Goal: Task Accomplishment & Management: Manage account settings

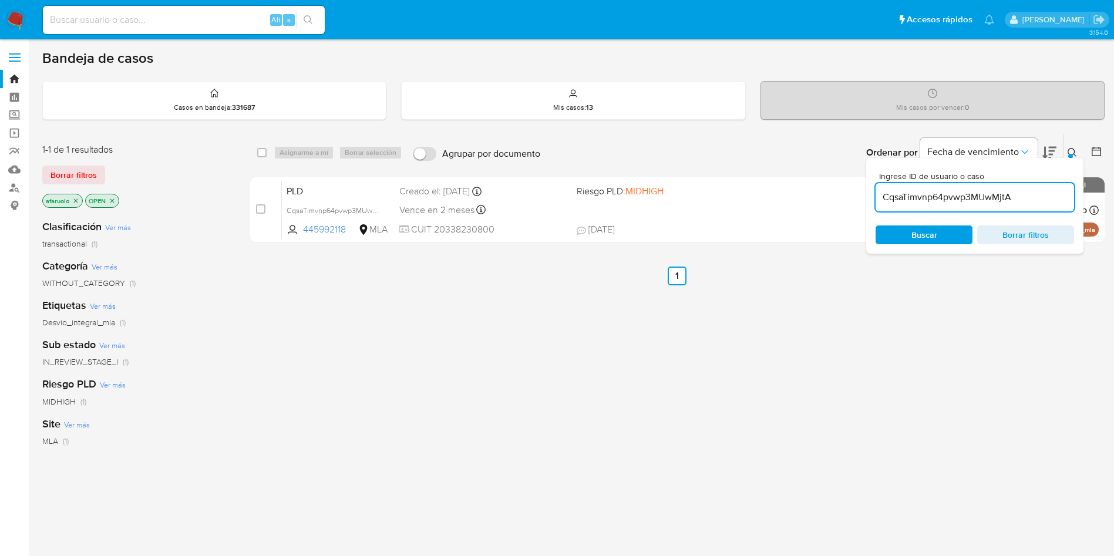
drag, startPoint x: 1016, startPoint y: 199, endPoint x: 830, endPoint y: 172, distance: 187.5
click at [830, 172] on div "select-all-cases-checkbox Asignarme a mí Borrar selección Agrupar por documento…" at bounding box center [677, 191] width 854 height 114
paste input "IW20t1ZQXywqB5D2YJ01YPIj"
type input "IW20t1ZQXywqB5D2YJ01YPIj"
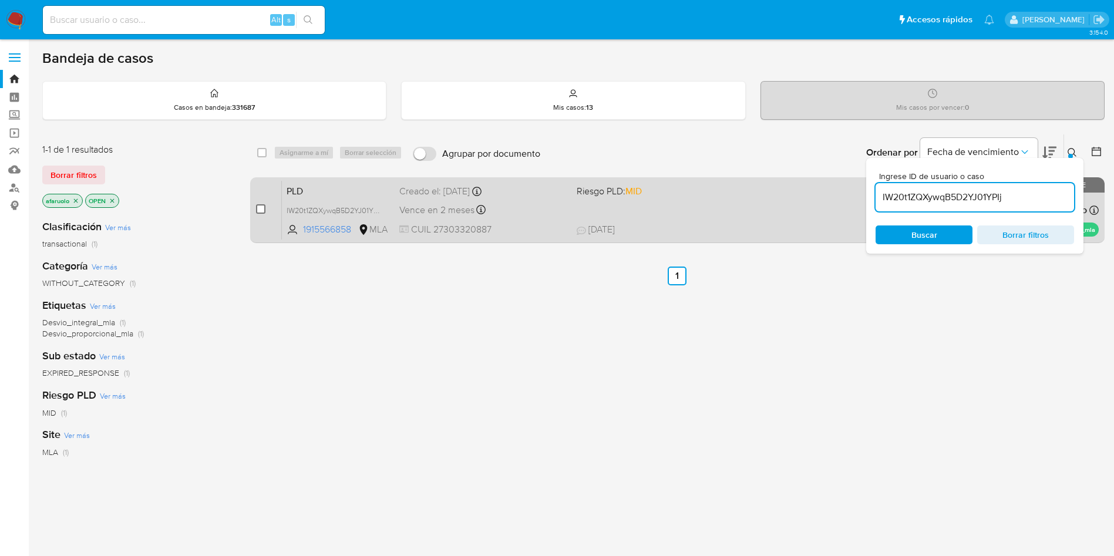
click at [258, 205] on input "checkbox" at bounding box center [260, 208] width 9 height 9
checkbox input "true"
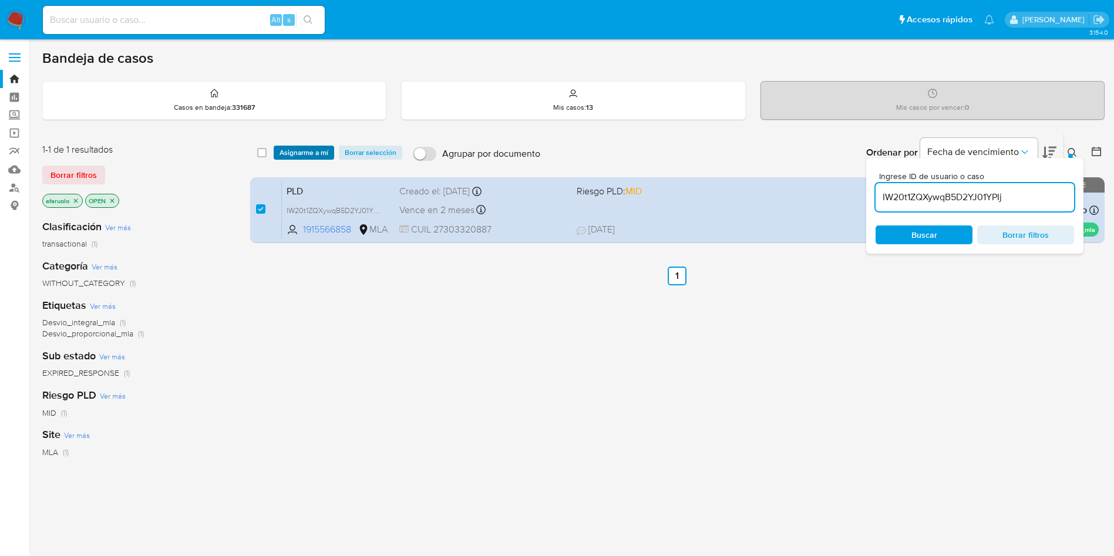
click at [313, 153] on span "Asignarme a mí" at bounding box center [303, 153] width 49 height 12
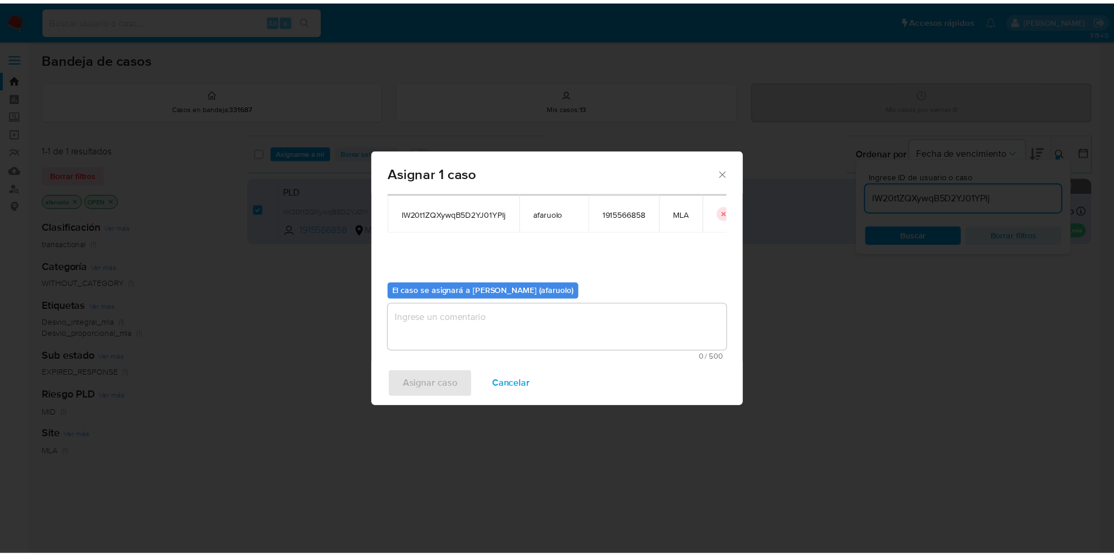
scroll to position [61, 0]
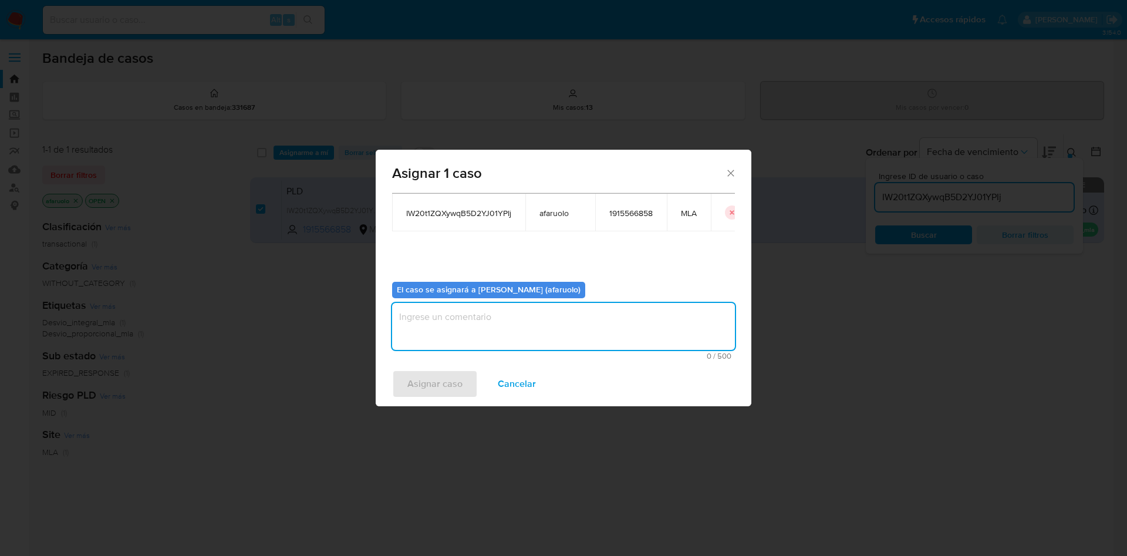
click at [535, 316] on textarea "assign-modal" at bounding box center [563, 326] width 343 height 47
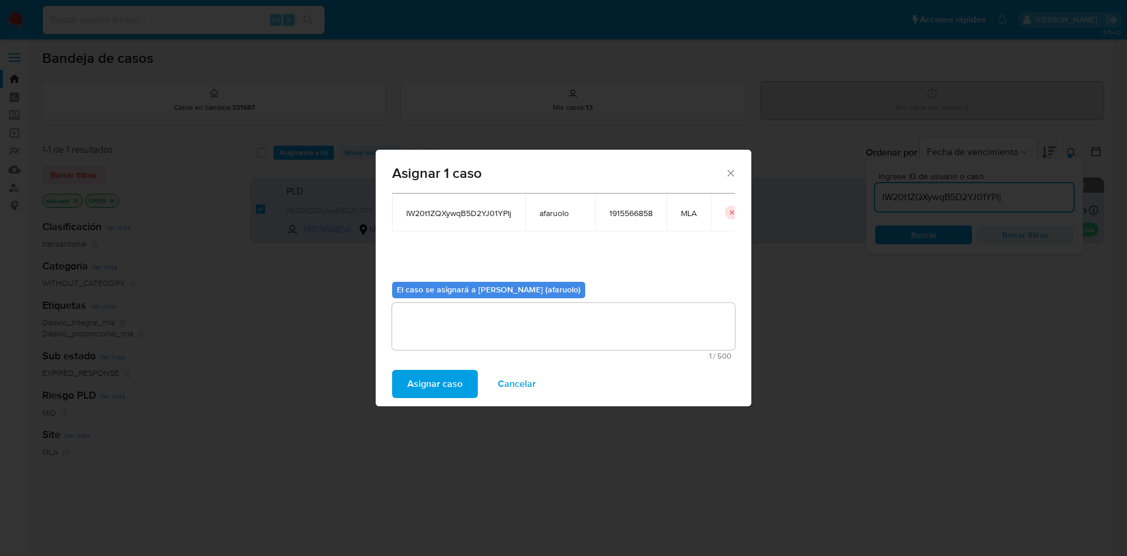
click at [452, 378] on span "Asignar caso" at bounding box center [434, 384] width 55 height 26
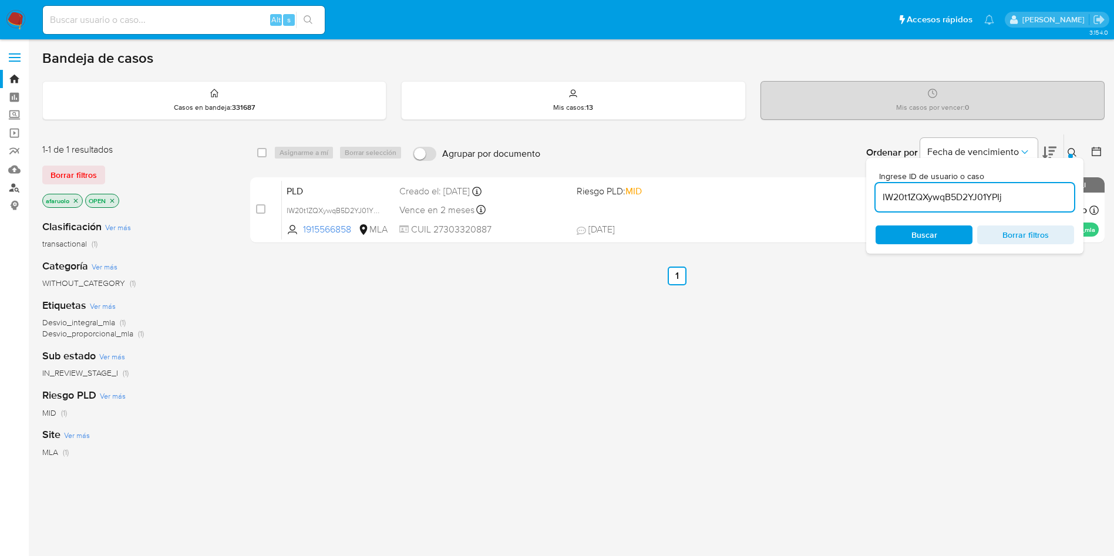
click at [13, 188] on link "Buscador de personas" at bounding box center [70, 187] width 140 height 18
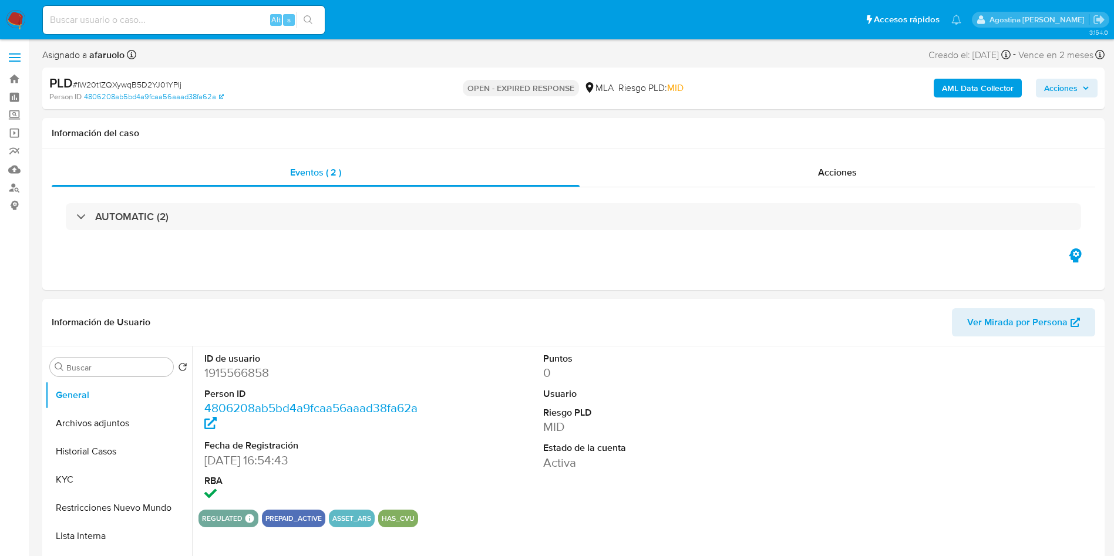
select select "10"
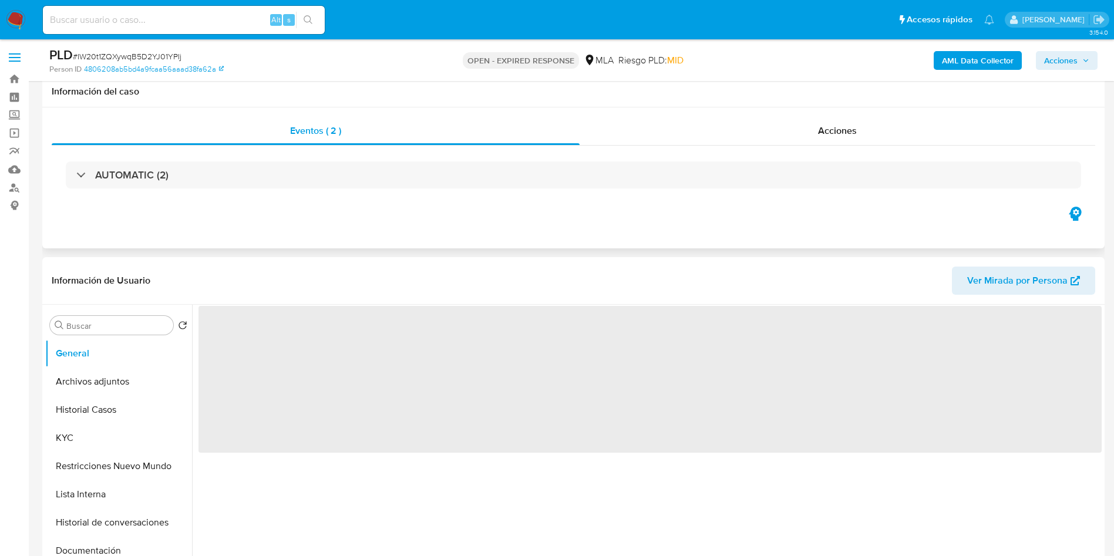
scroll to position [352, 0]
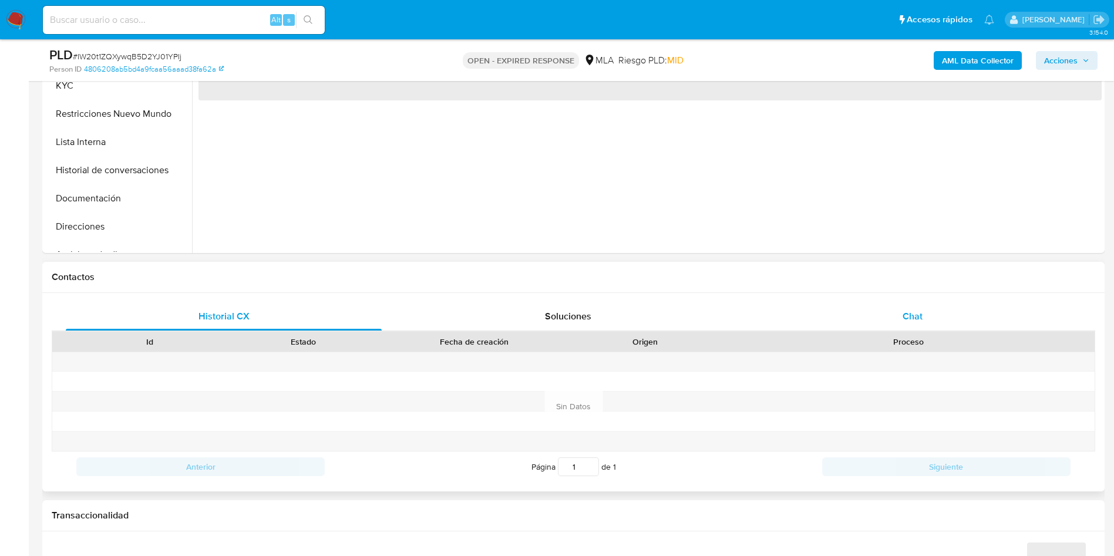
click at [895, 307] on div "Chat" at bounding box center [912, 316] width 316 height 28
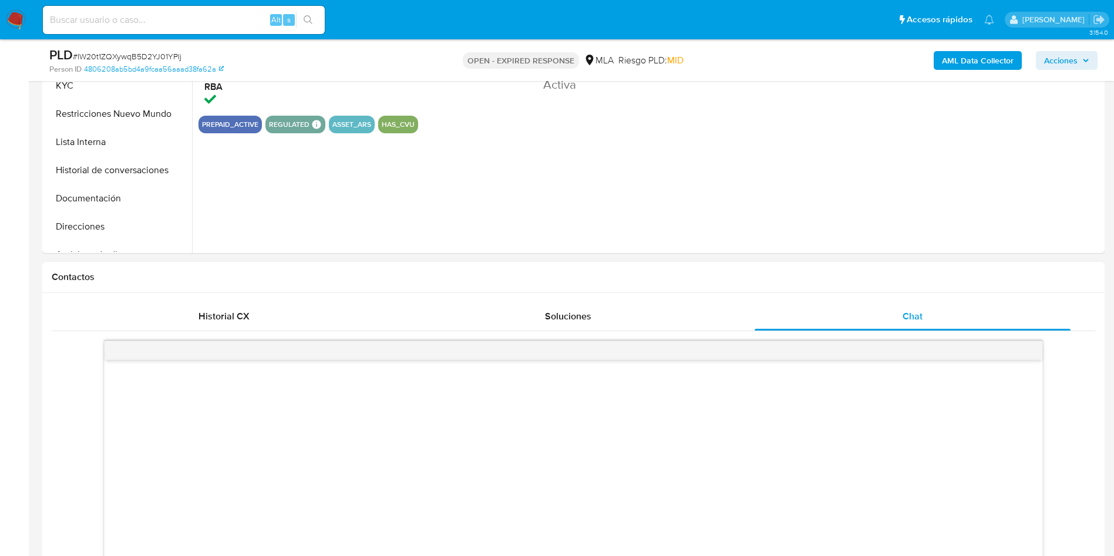
select select "10"
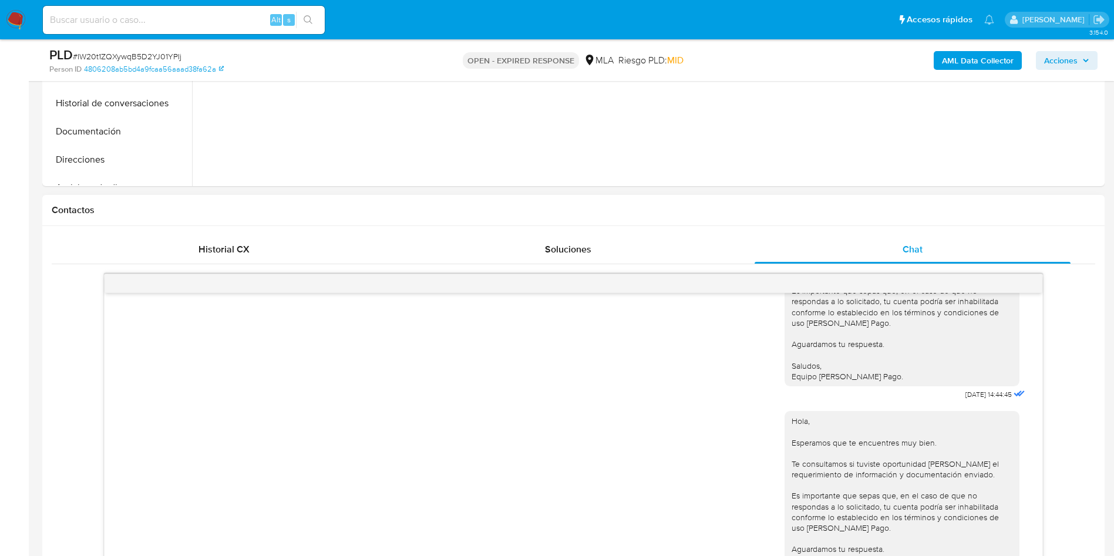
scroll to position [528, 0]
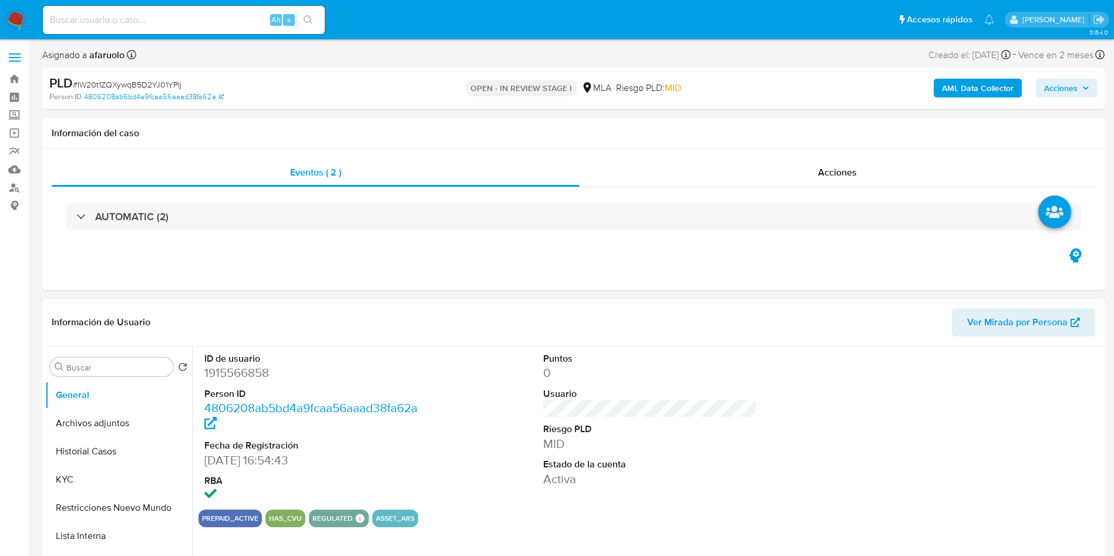
scroll to position [264, 0]
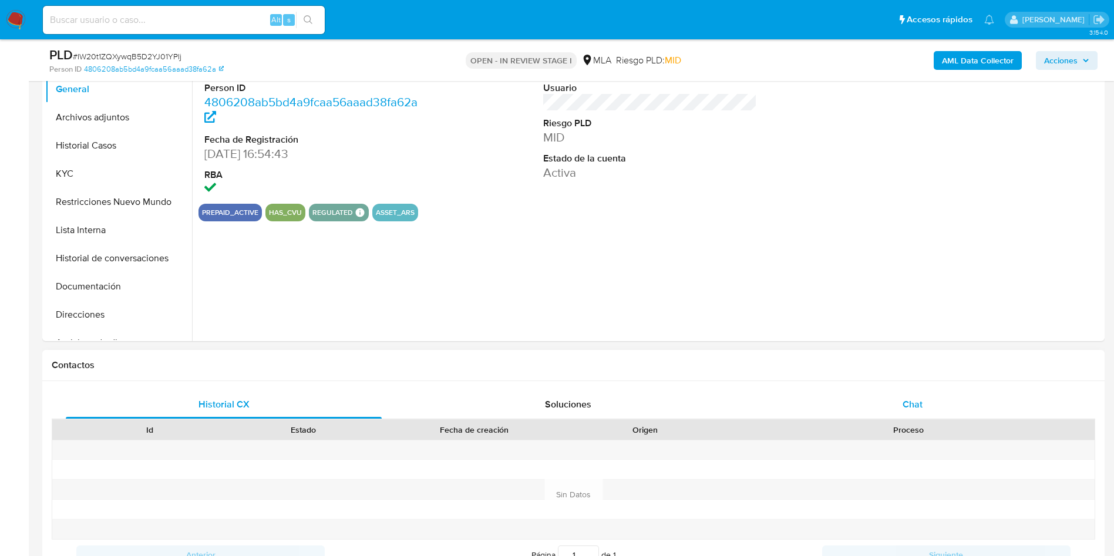
select select "10"
click at [930, 403] on div "Chat" at bounding box center [912, 404] width 316 height 28
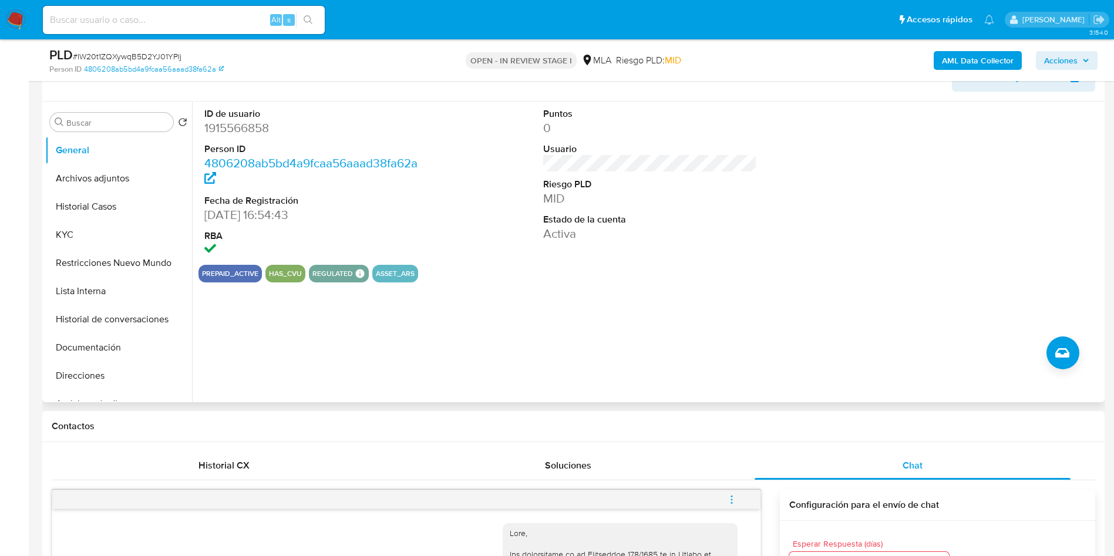
scroll to position [88, 0]
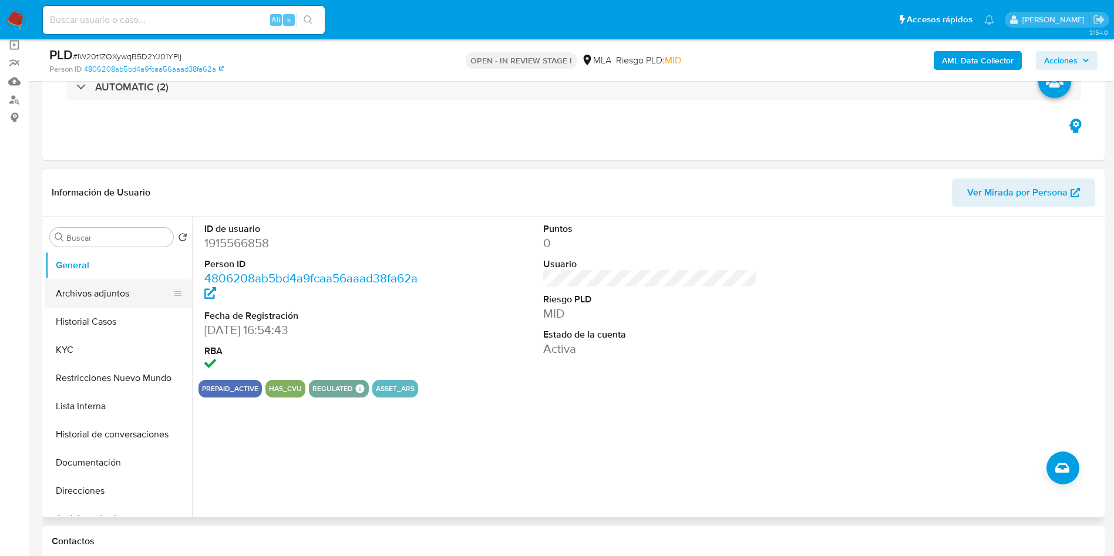
click at [123, 295] on button "Archivos adjuntos" at bounding box center [113, 293] width 137 height 28
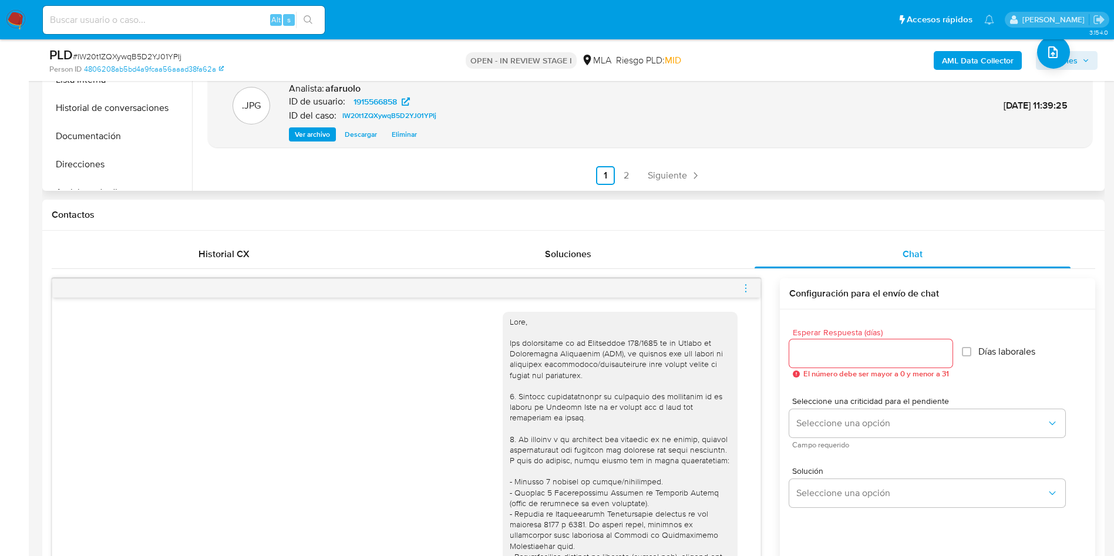
scroll to position [440, 0]
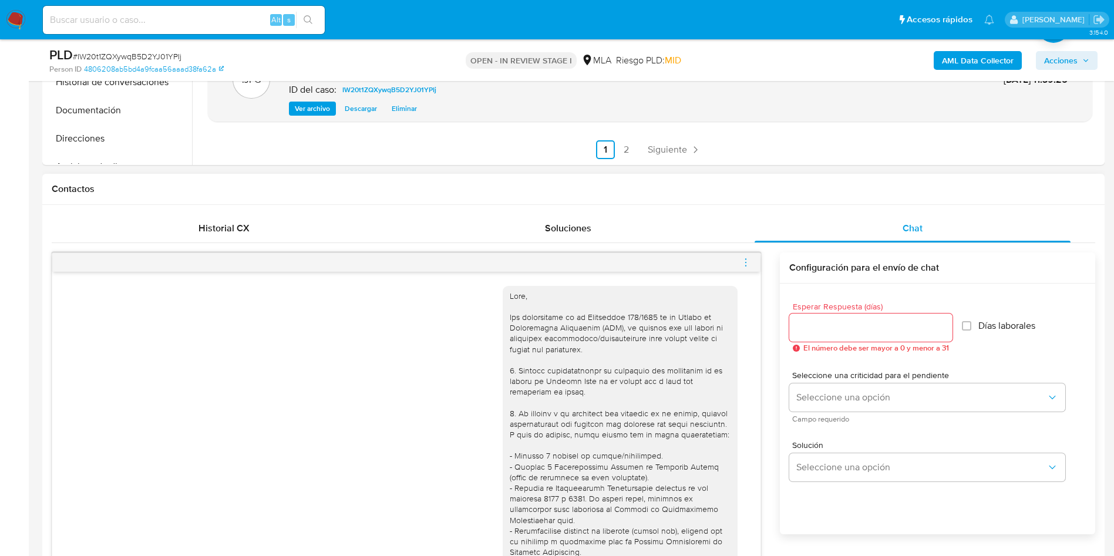
click at [746, 262] on icon "menu-action" at bounding box center [745, 261] width 1 height 1
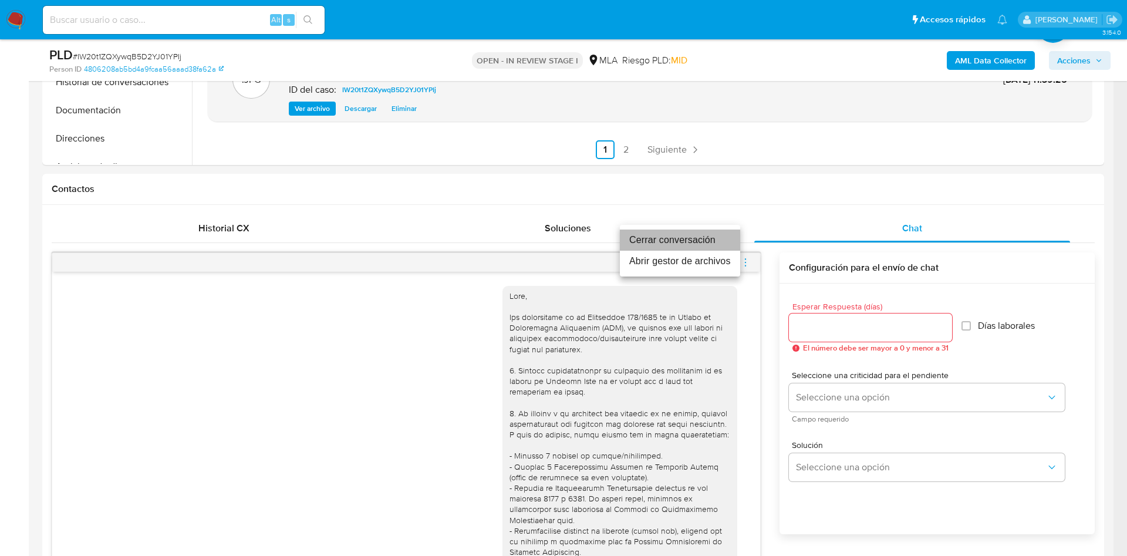
click at [675, 242] on li "Cerrar conversación" at bounding box center [680, 240] width 120 height 21
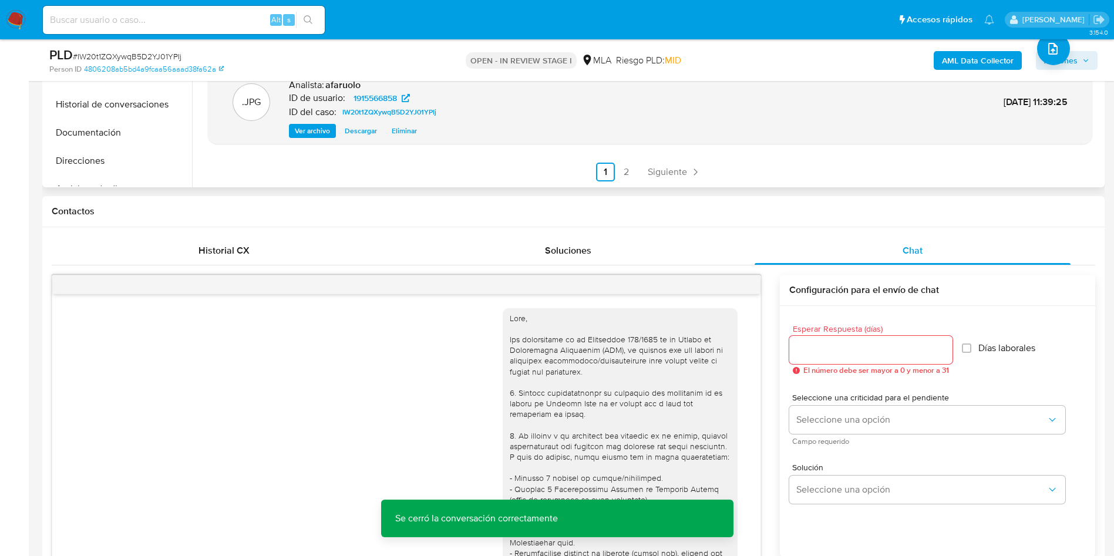
scroll to position [0, 0]
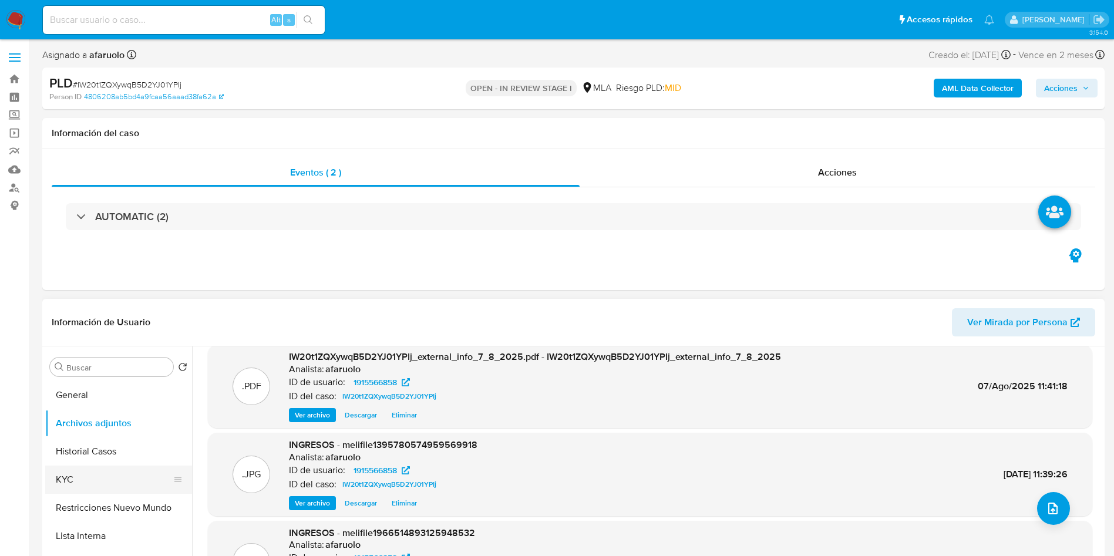
click at [98, 474] on button "KYC" at bounding box center [113, 480] width 137 height 28
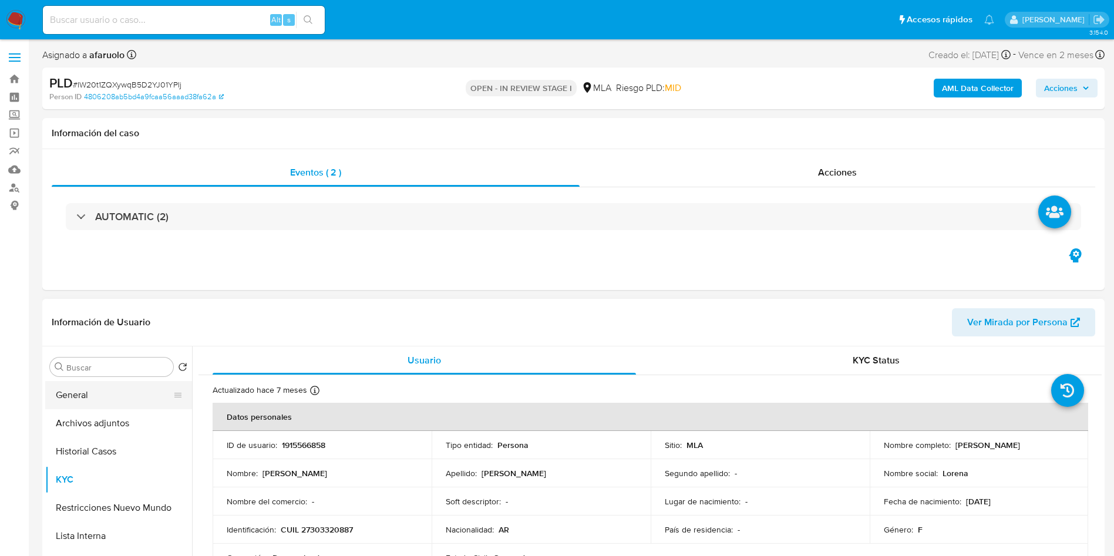
click at [116, 397] on button "General" at bounding box center [113, 395] width 137 height 28
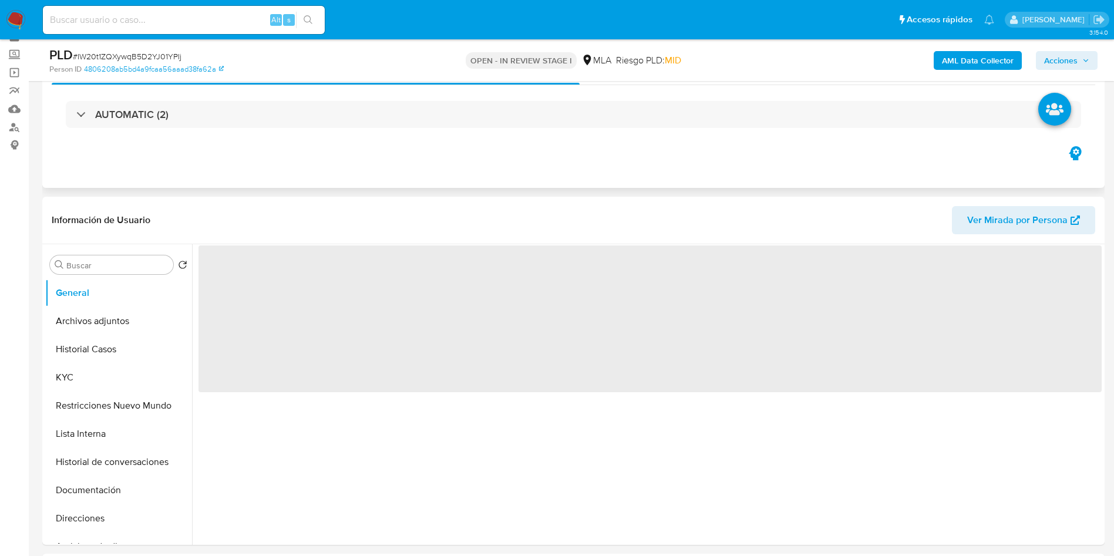
scroll to position [88, 0]
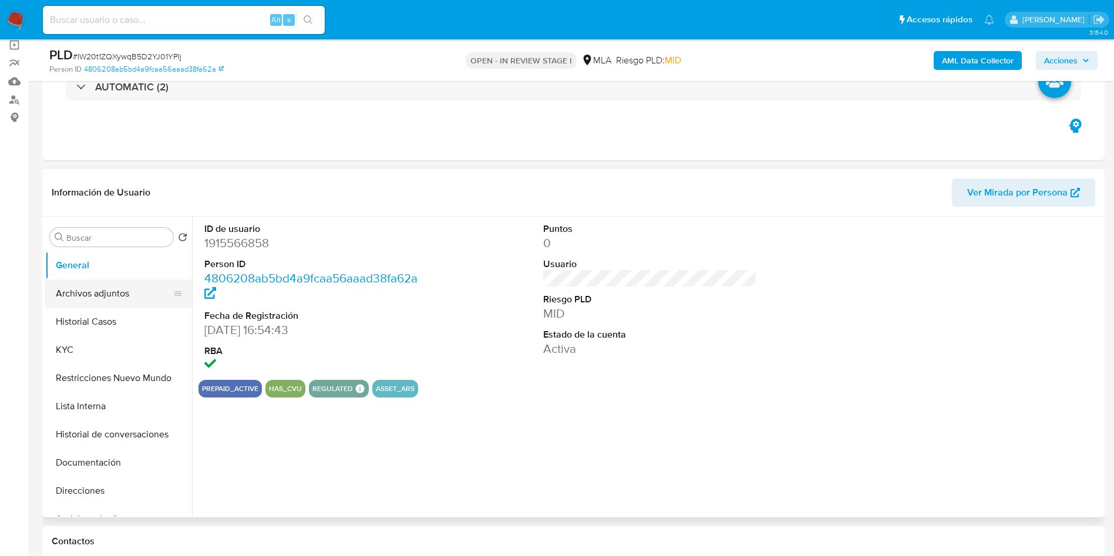
click at [116, 299] on button "Archivos adjuntos" at bounding box center [113, 293] width 137 height 28
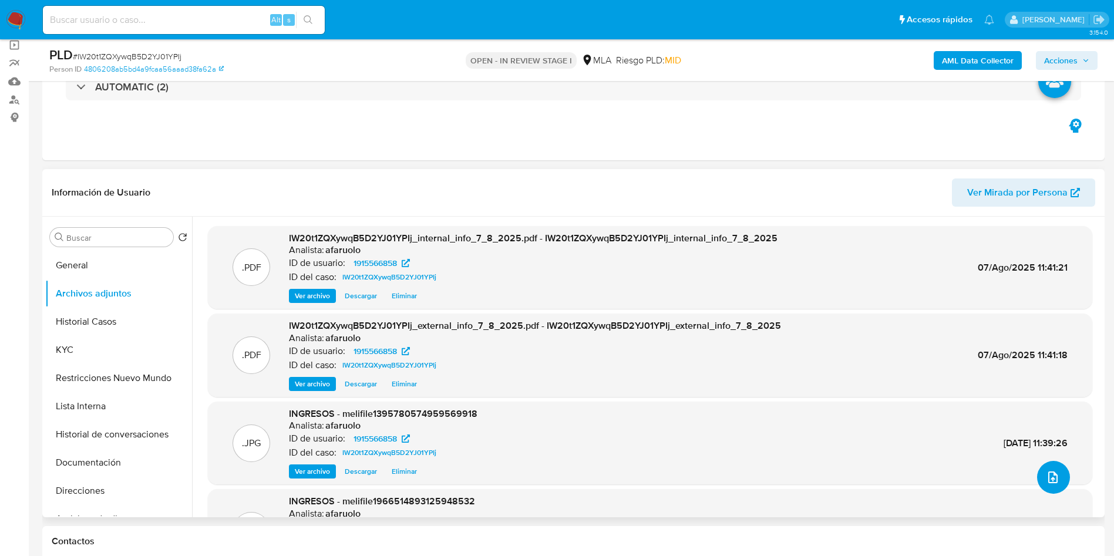
click at [1052, 473] on icon "upload-file" at bounding box center [1053, 477] width 14 height 14
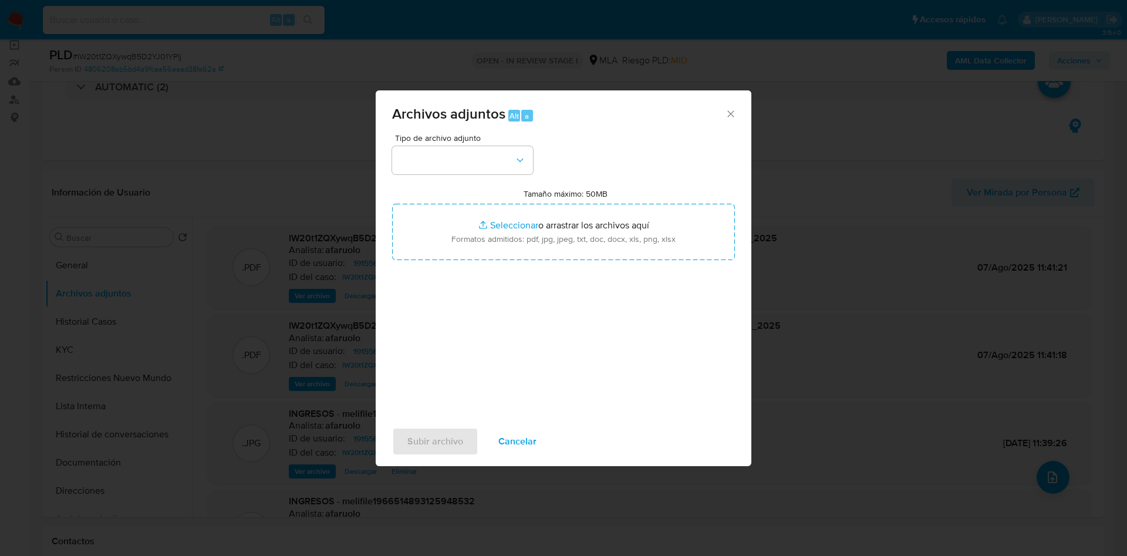
click at [492, 139] on span "Tipo de archivo adjunto" at bounding box center [465, 138] width 141 height 8
click at [496, 151] on button "button" at bounding box center [462, 160] width 141 height 28
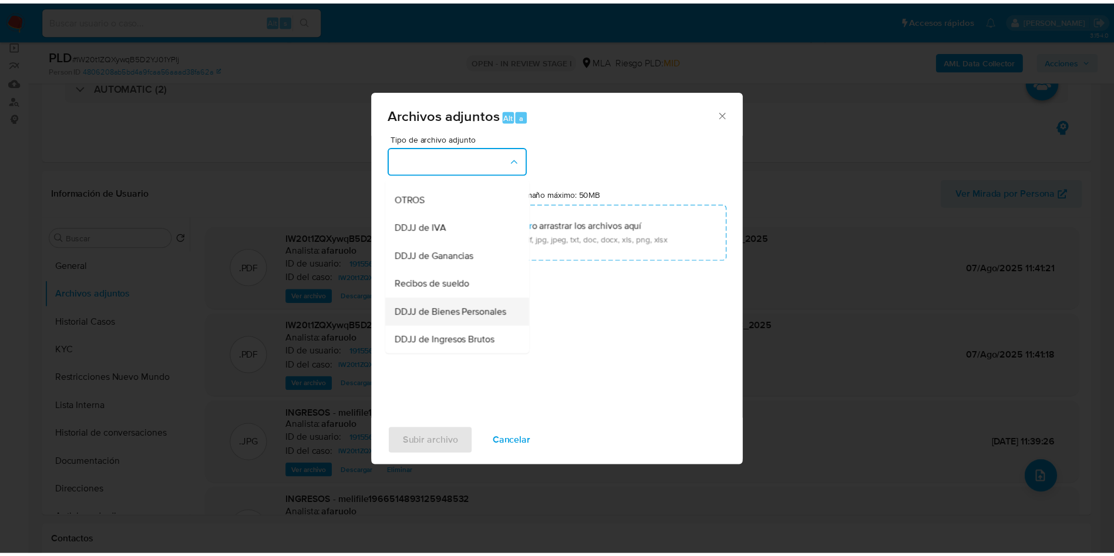
scroll to position [182, 0]
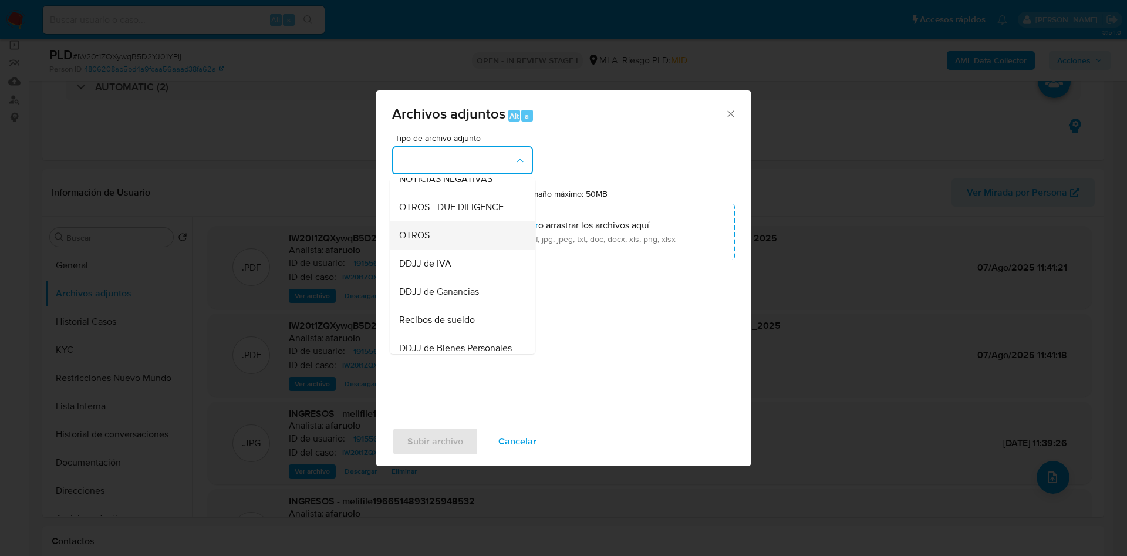
click at [442, 250] on div "OTROS" at bounding box center [459, 235] width 120 height 28
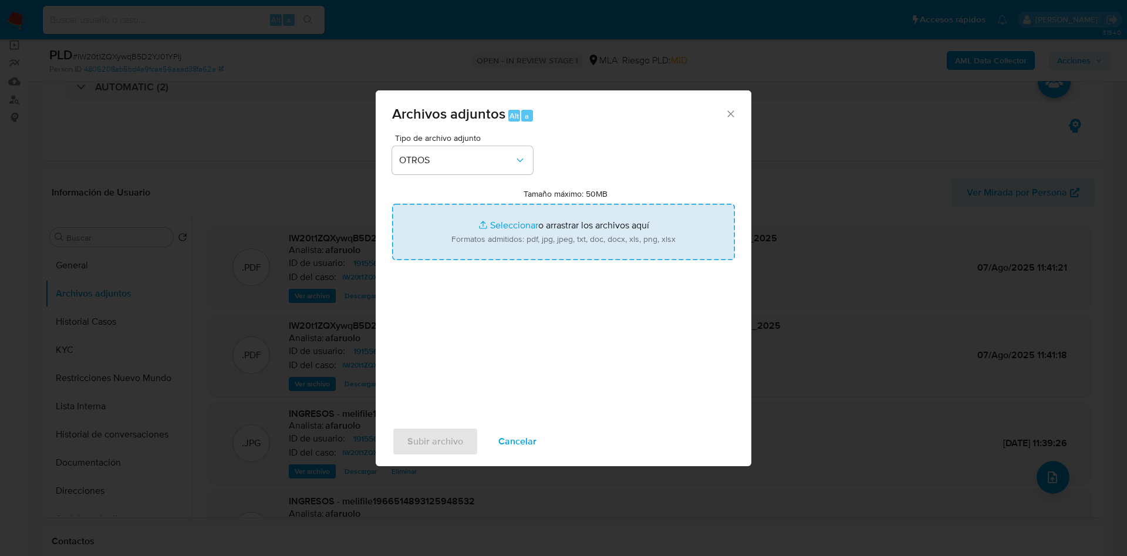
click at [585, 218] on input "Tamaño máximo: 50MB Seleccionar archivos" at bounding box center [563, 232] width 343 height 56
type input "C:\fakepath\Caselog IW20t1ZQXywqB5D2YJ01YPIj_2025_07_17_15_50_09.docx"
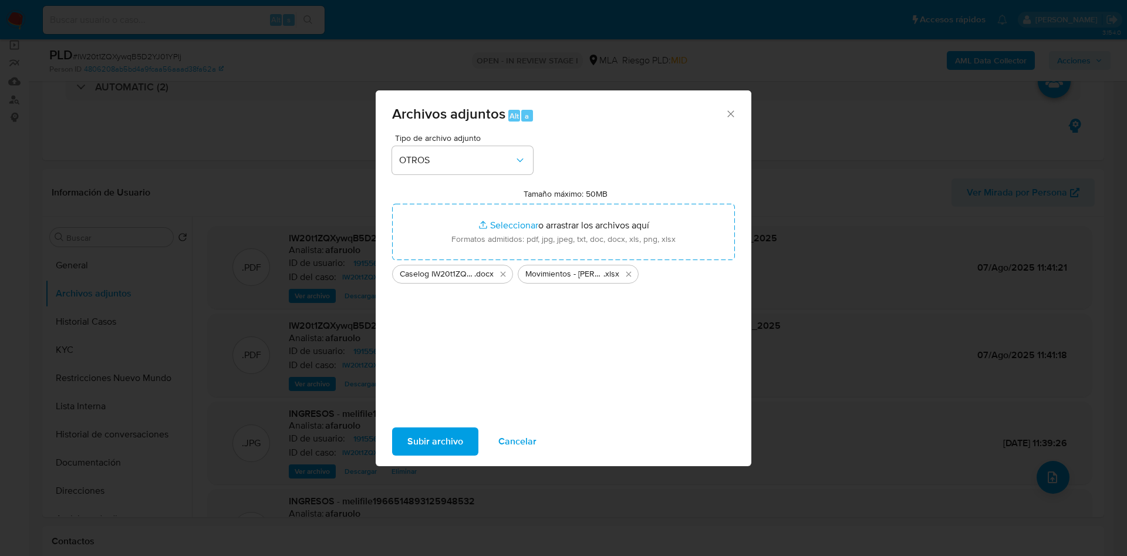
click at [419, 436] on span "Subir archivo" at bounding box center [435, 442] width 56 height 26
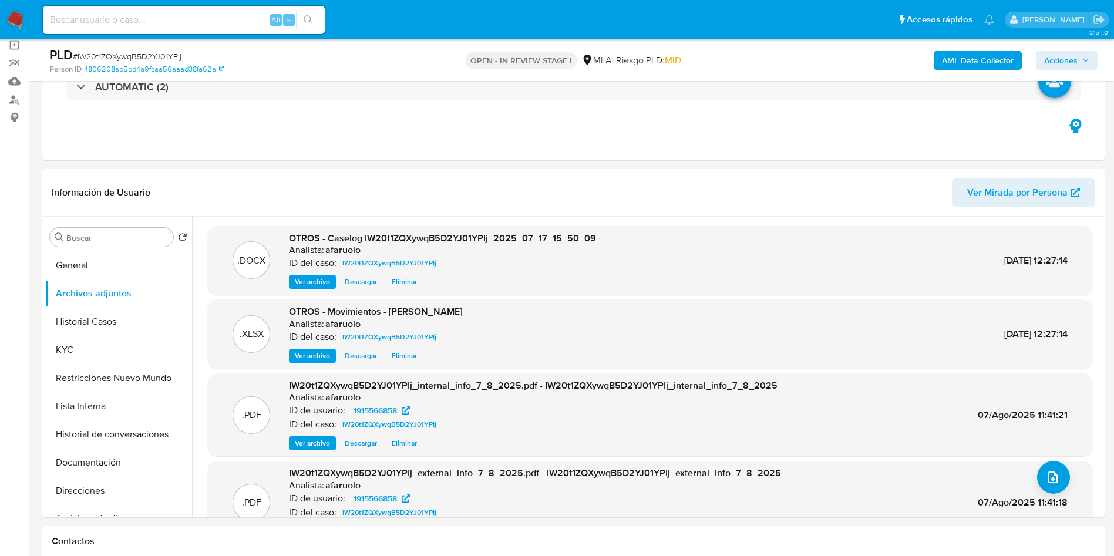
click at [1054, 63] on span "Acciones" at bounding box center [1060, 60] width 33 height 19
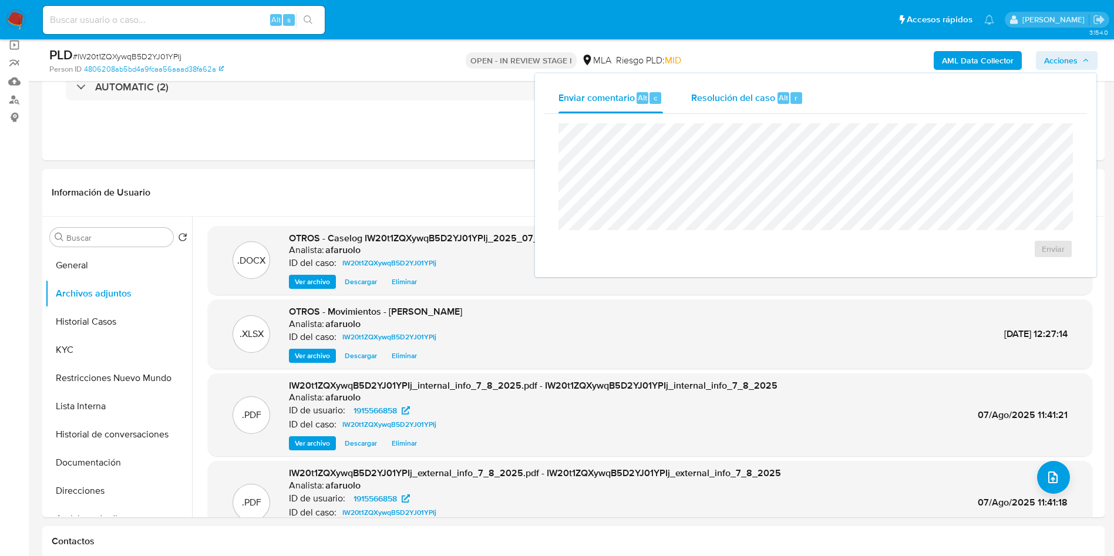
click at [764, 98] on span "Resolución del caso" at bounding box center [733, 97] width 84 height 14
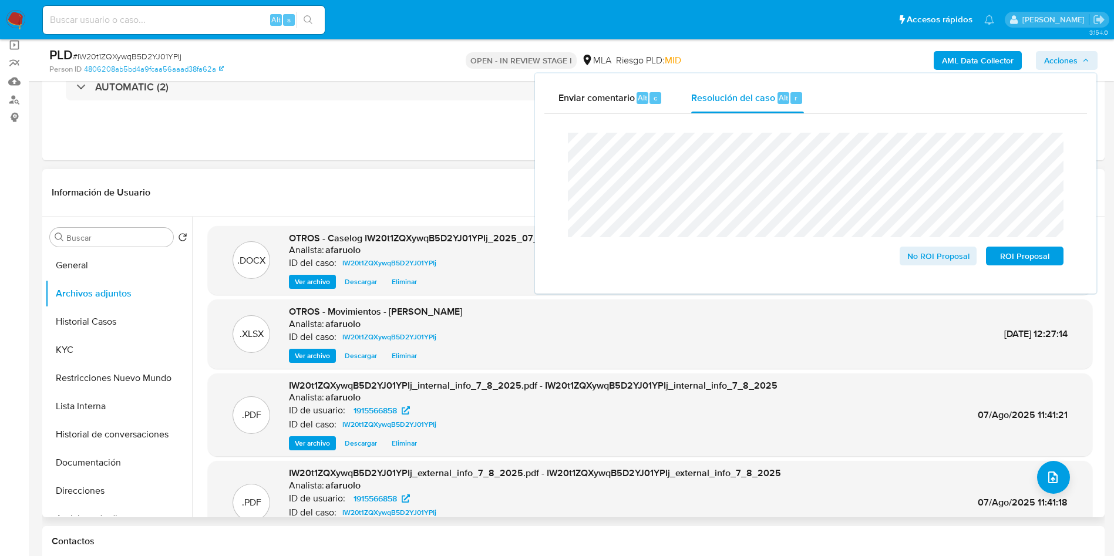
click at [495, 198] on header "Información de Usuario Ver Mirada por Persona" at bounding box center [573, 192] width 1043 height 28
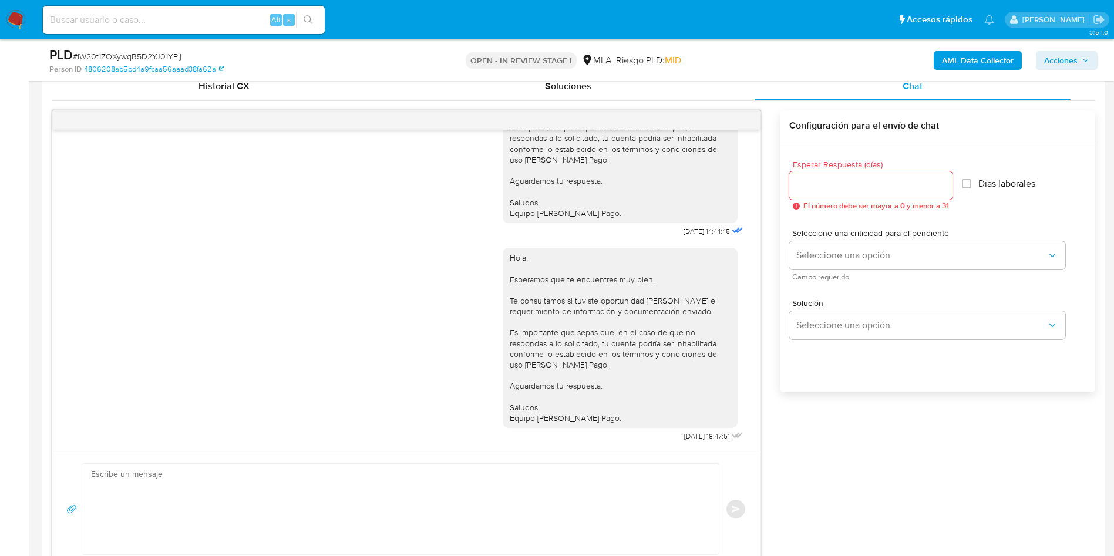
scroll to position [497, 0]
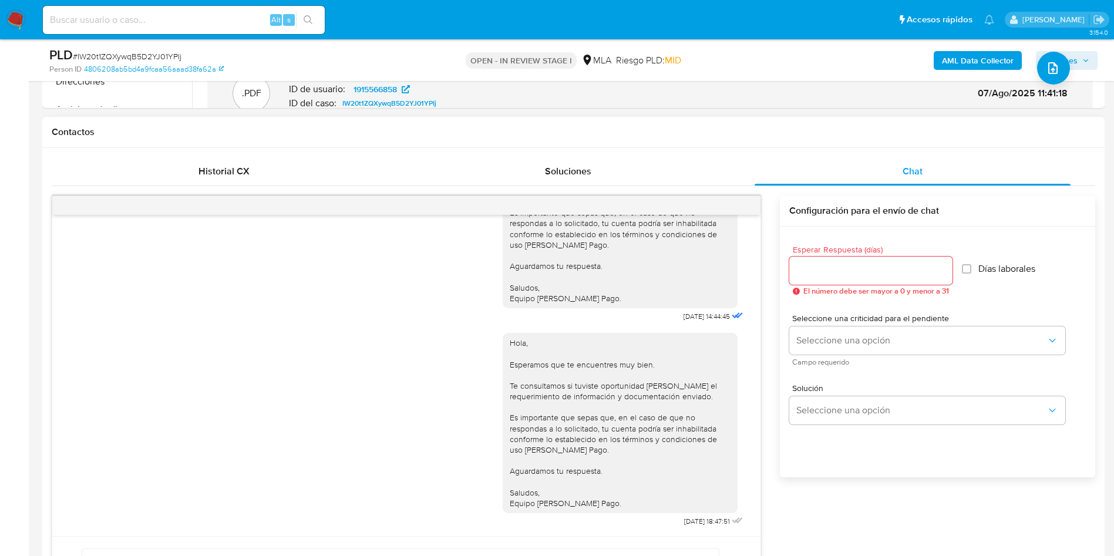
click at [720, 204] on div at bounding box center [406, 205] width 708 height 19
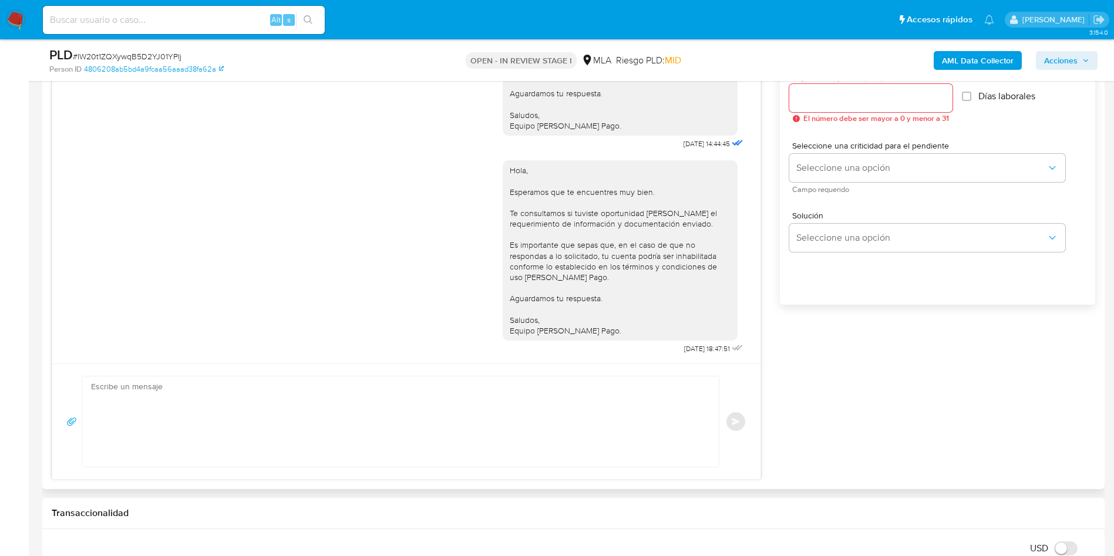
scroll to position [673, 0]
click at [603, 439] on textarea at bounding box center [397, 418] width 613 height 90
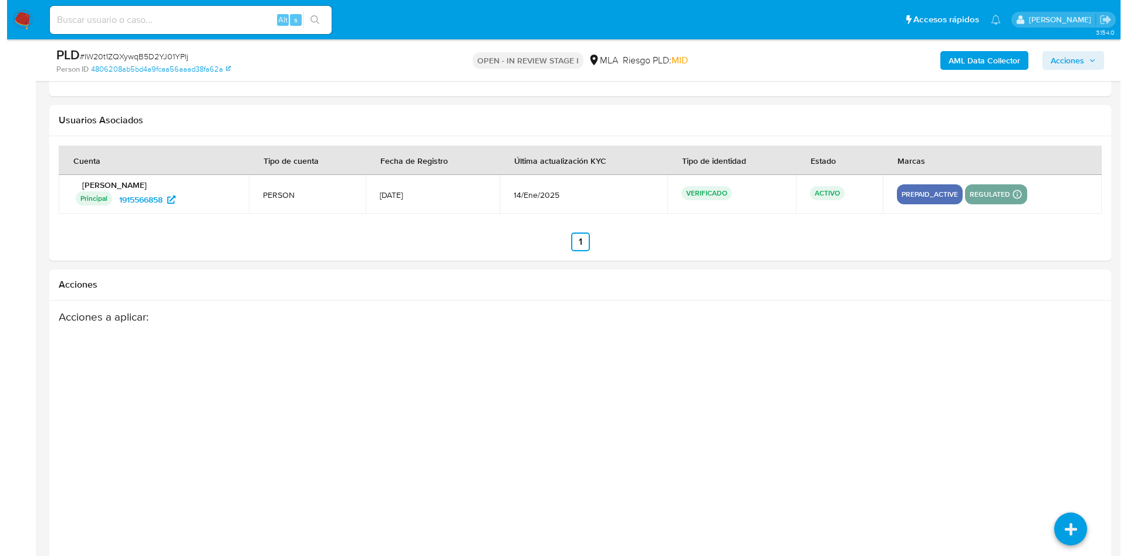
scroll to position [2065, 0]
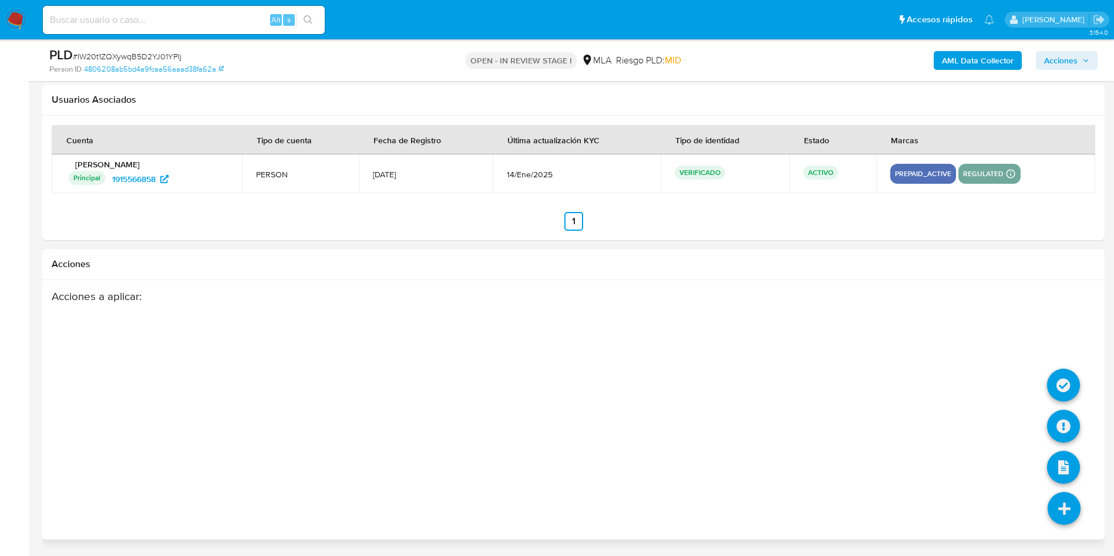
click at [1061, 506] on icon at bounding box center [1063, 508] width 33 height 33
click at [1071, 381] on icon at bounding box center [1063, 385] width 33 height 33
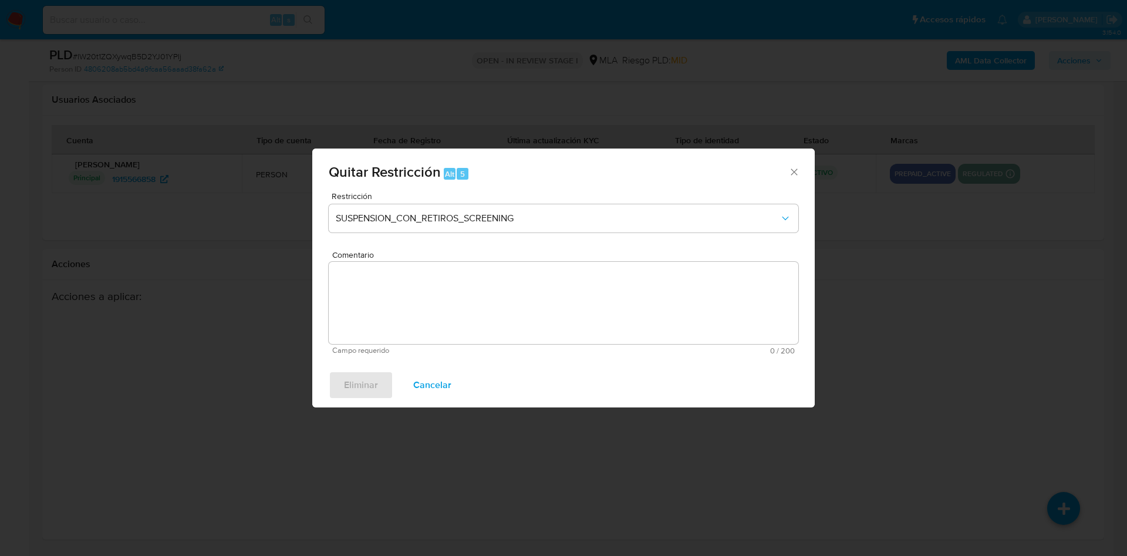
click at [925, 360] on div "Quitar Restricción Alt 5 Restricción SUSPENSION_CON_RETIROS_SCREENING Comentari…" at bounding box center [563, 278] width 1127 height 556
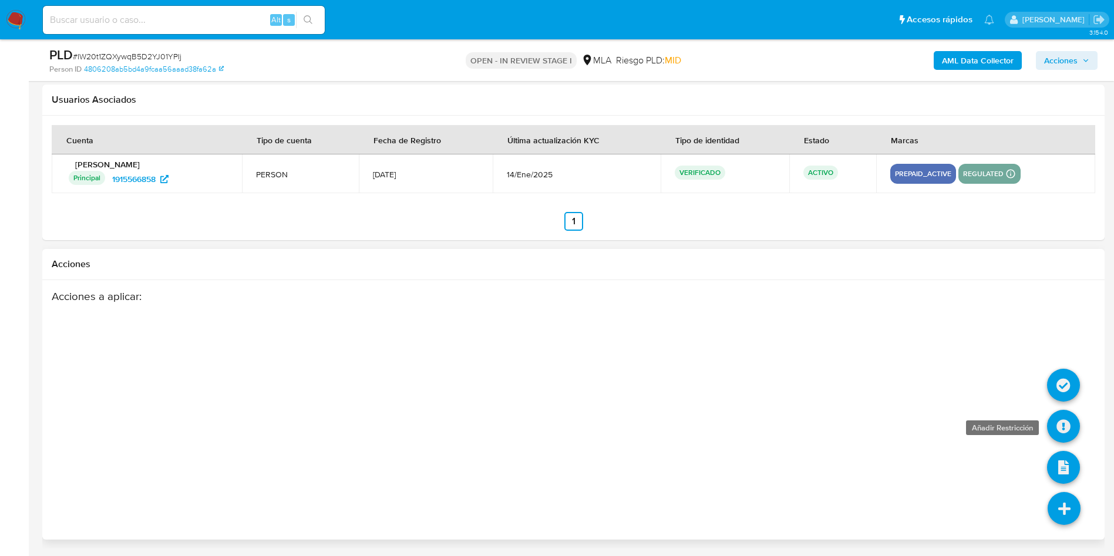
click at [1067, 433] on icon at bounding box center [1063, 426] width 33 height 33
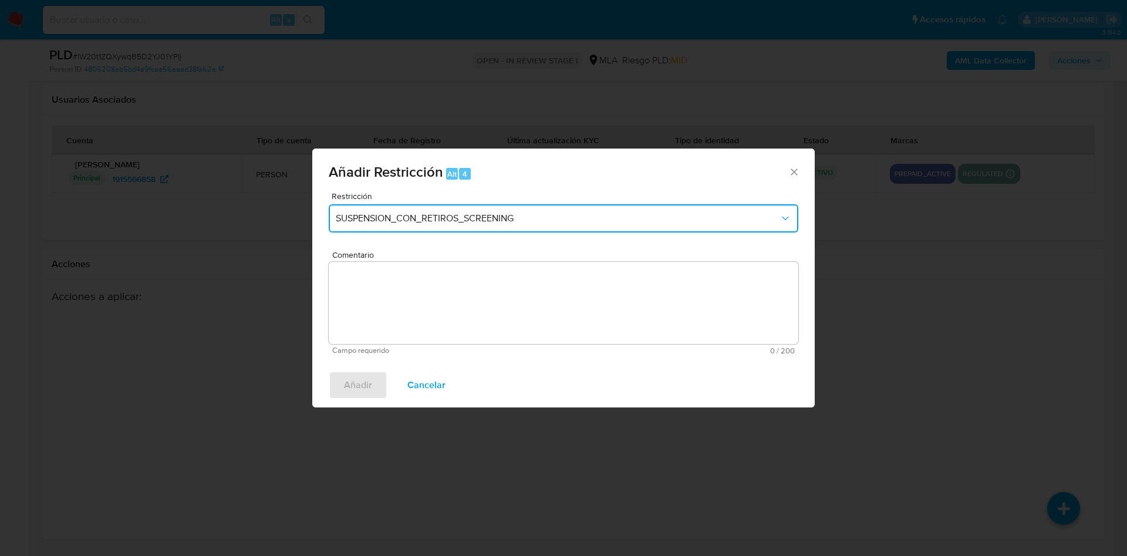
click at [595, 220] on span "SUSPENSION_CON_RETIROS_SCREENING" at bounding box center [558, 219] width 444 height 12
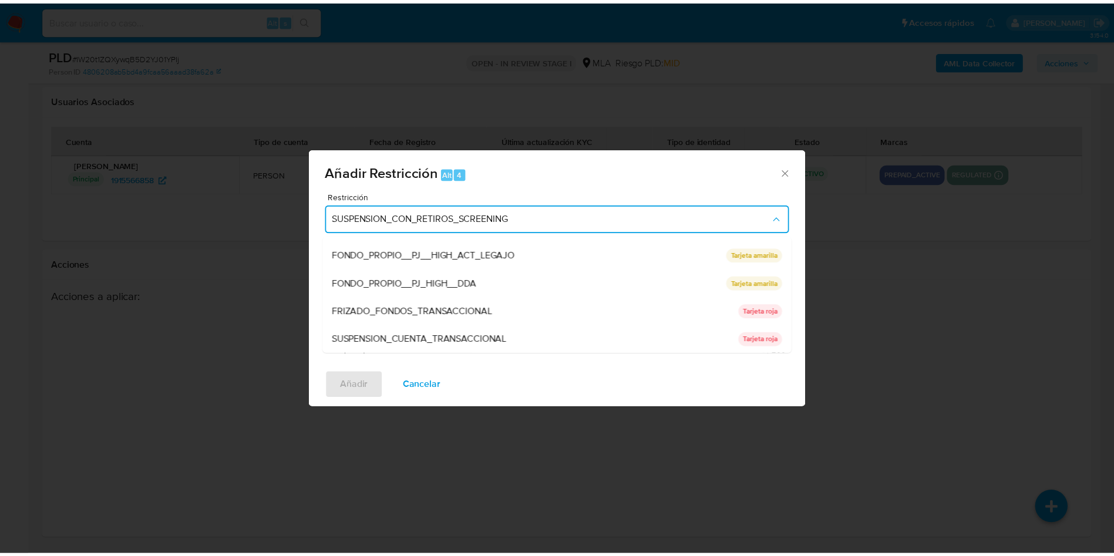
scroll to position [176, 0]
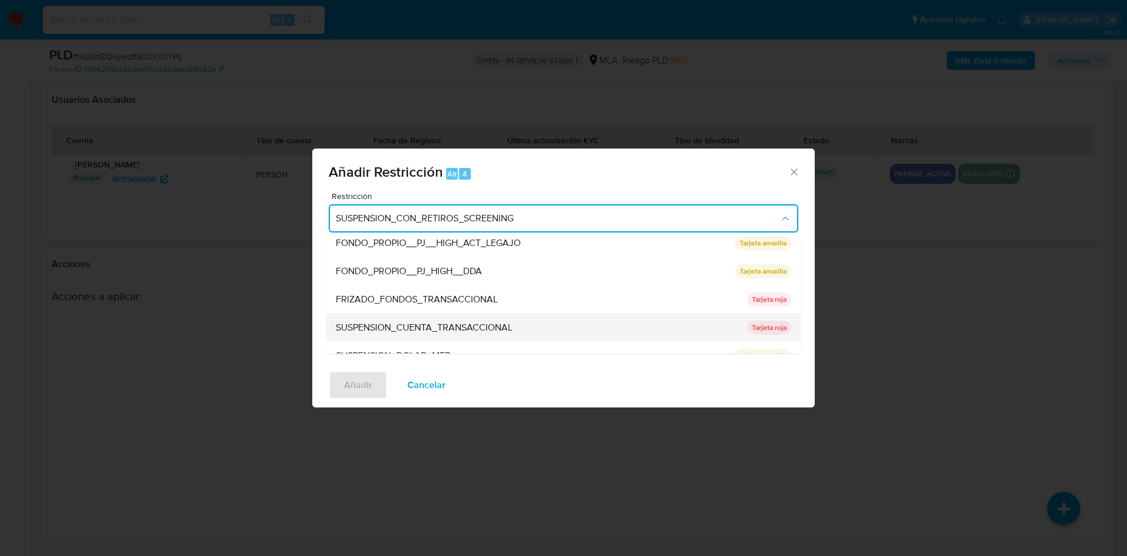
click at [543, 324] on div "SUSPENSION_CUENTA_TRANSACCIONAL" at bounding box center [538, 328] width 405 height 28
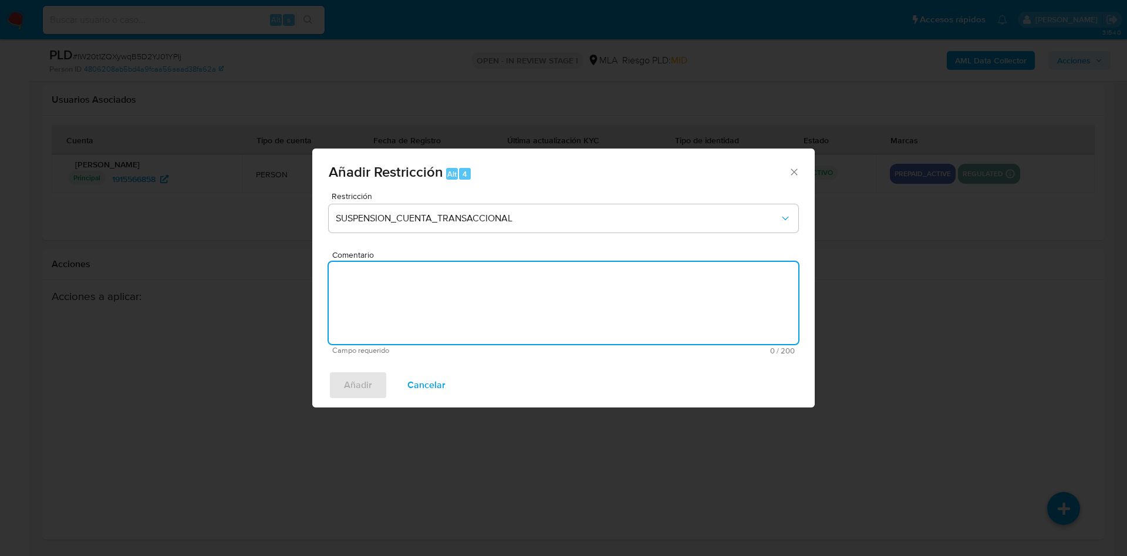
click at [517, 308] on textarea "Comentario" at bounding box center [564, 303] width 470 height 82
type textarea "AML"
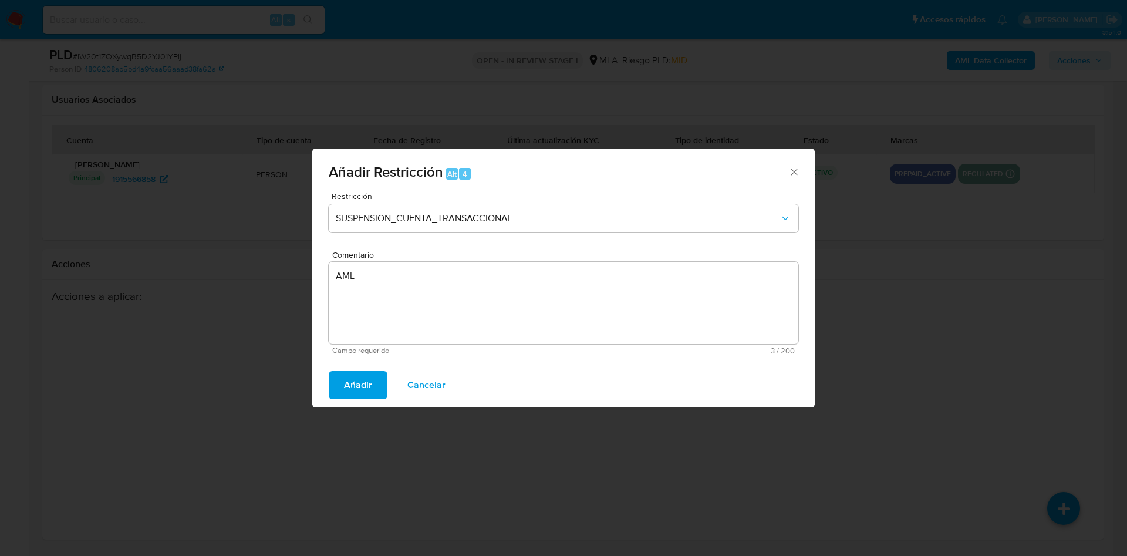
click at [343, 382] on button "Añadir" at bounding box center [358, 385] width 59 height 28
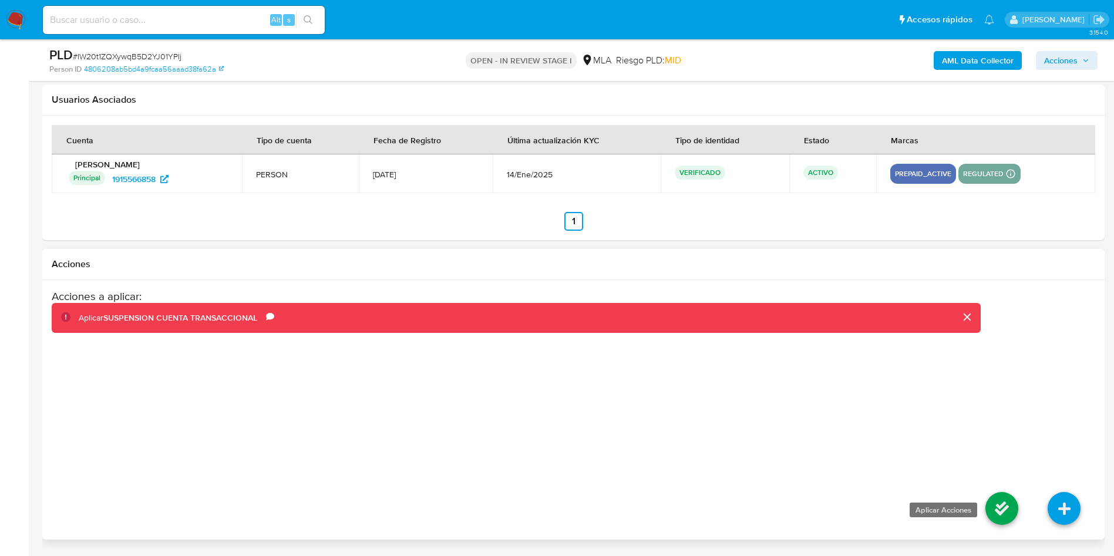
click at [1005, 518] on icon at bounding box center [1001, 508] width 33 height 33
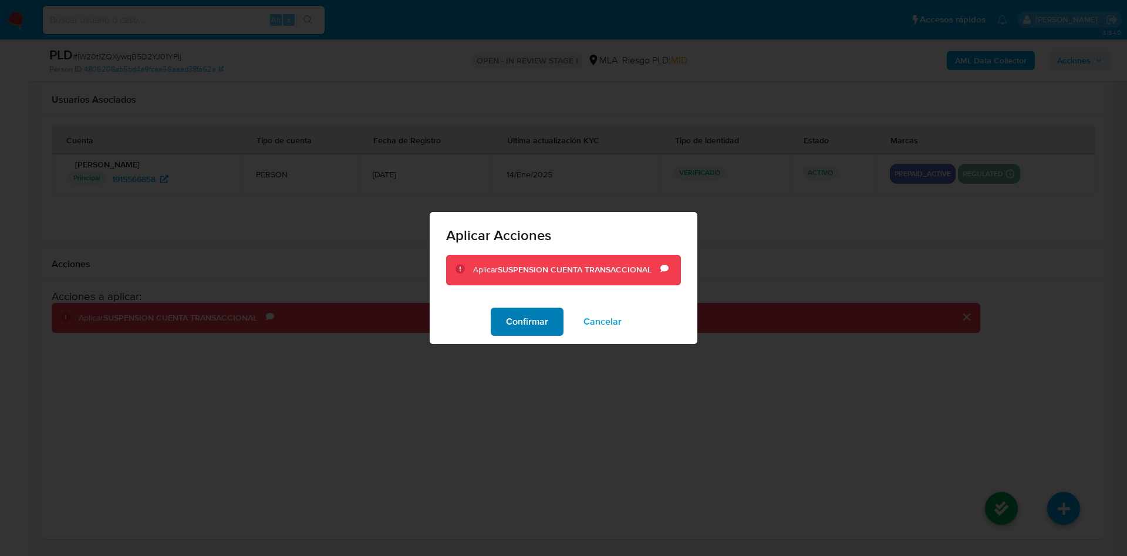
click at [523, 326] on span "Confirmar" at bounding box center [527, 322] width 42 height 26
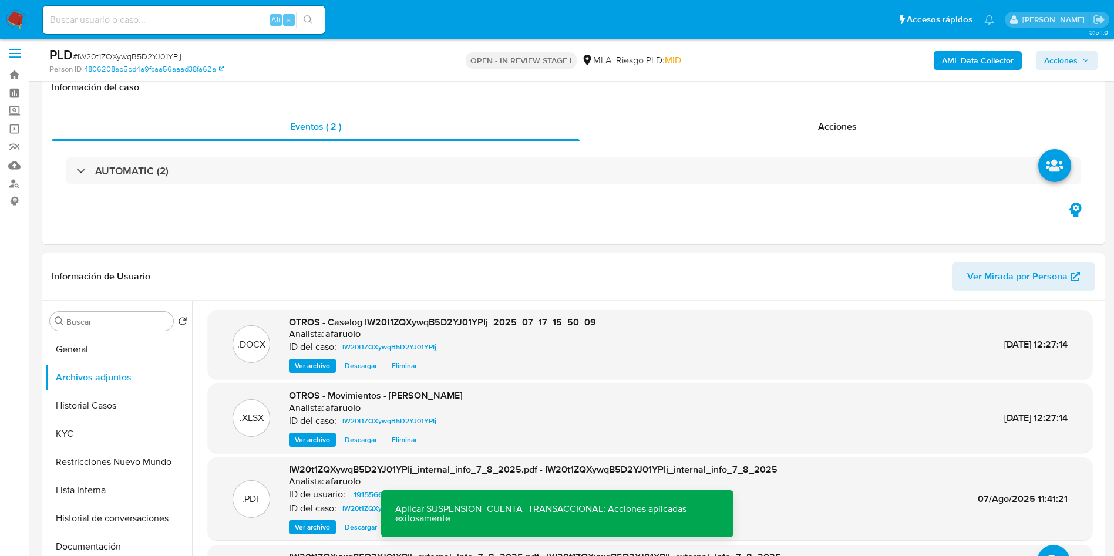
scroll to position [0, 0]
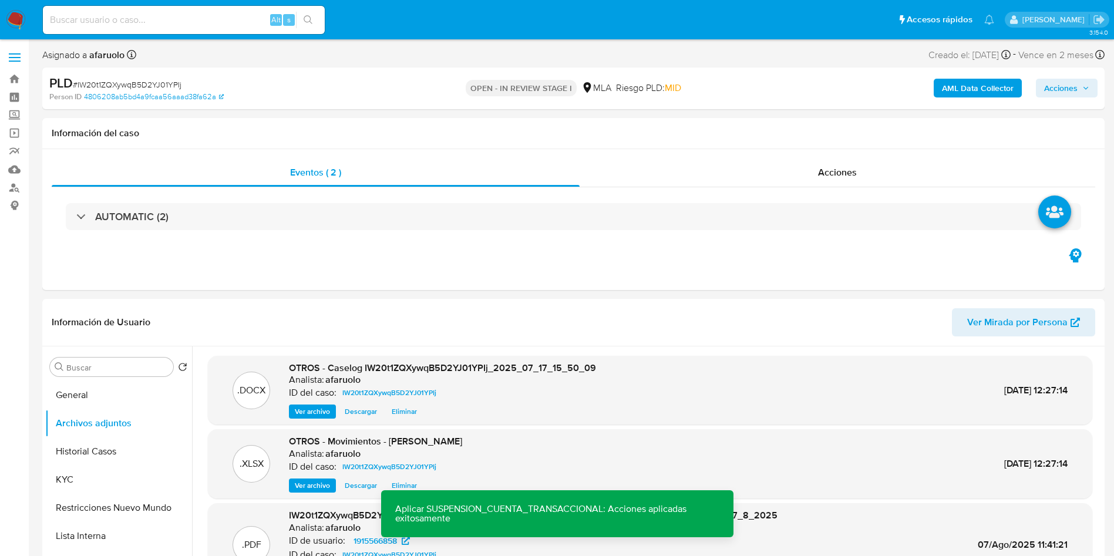
click at [1069, 90] on span "Acciones" at bounding box center [1060, 88] width 33 height 19
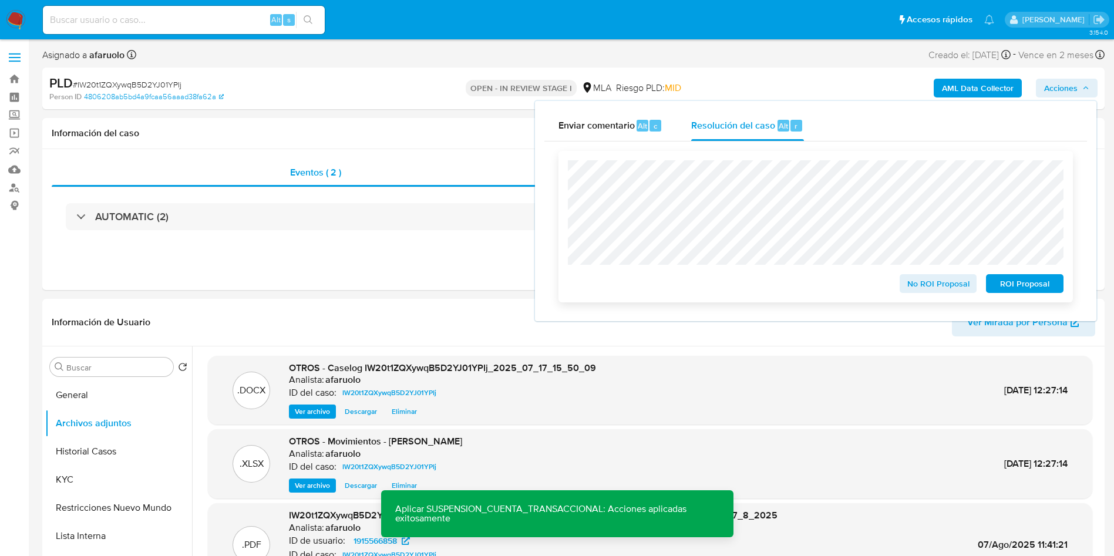
click at [1025, 284] on span "ROI Proposal" at bounding box center [1024, 283] width 61 height 16
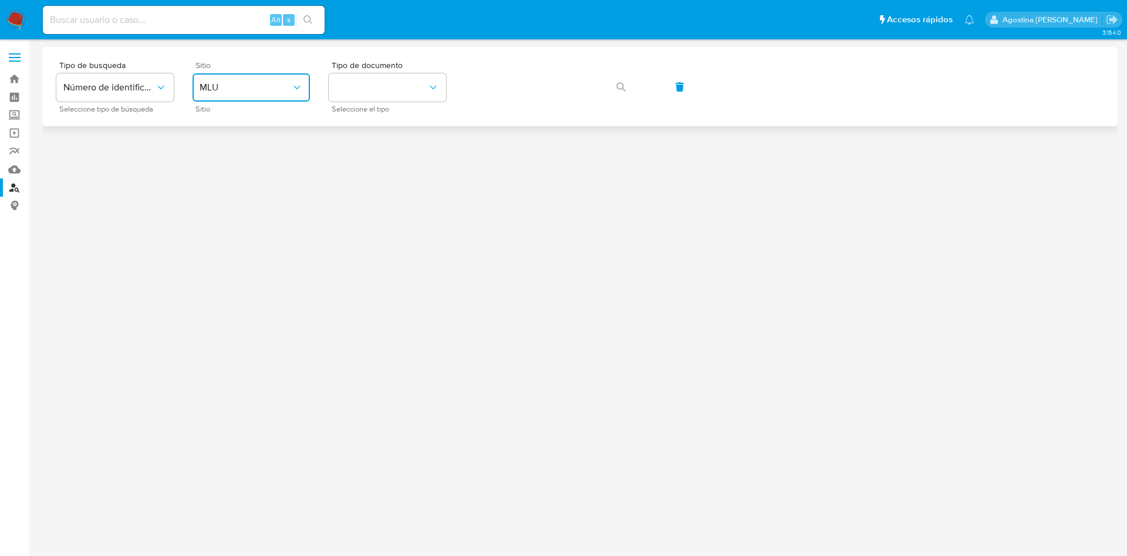
click at [247, 80] on button "MLU" at bounding box center [251, 87] width 117 height 28
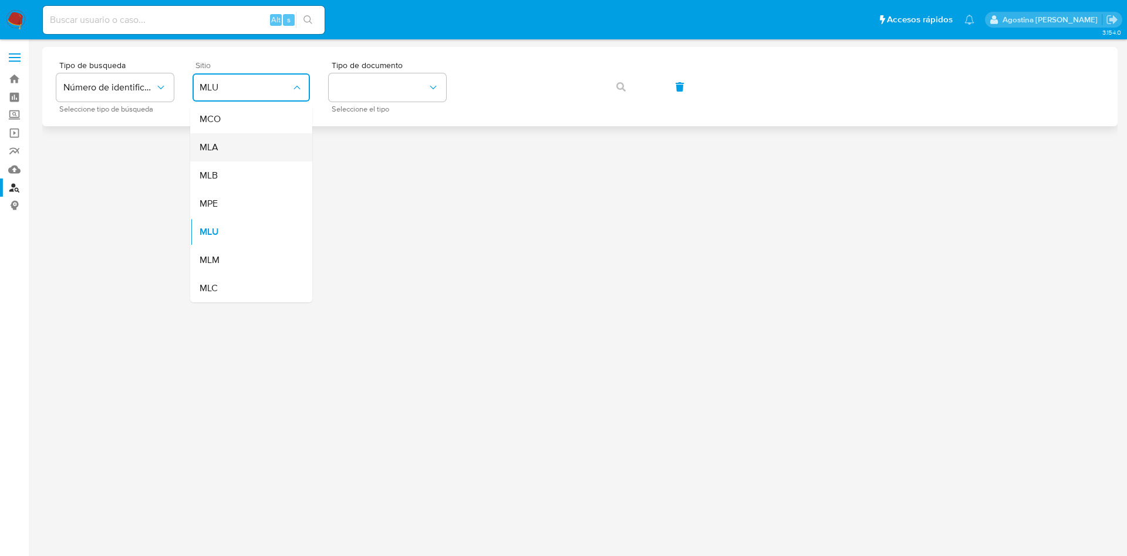
click at [275, 146] on div "MLA" at bounding box center [248, 147] width 96 height 28
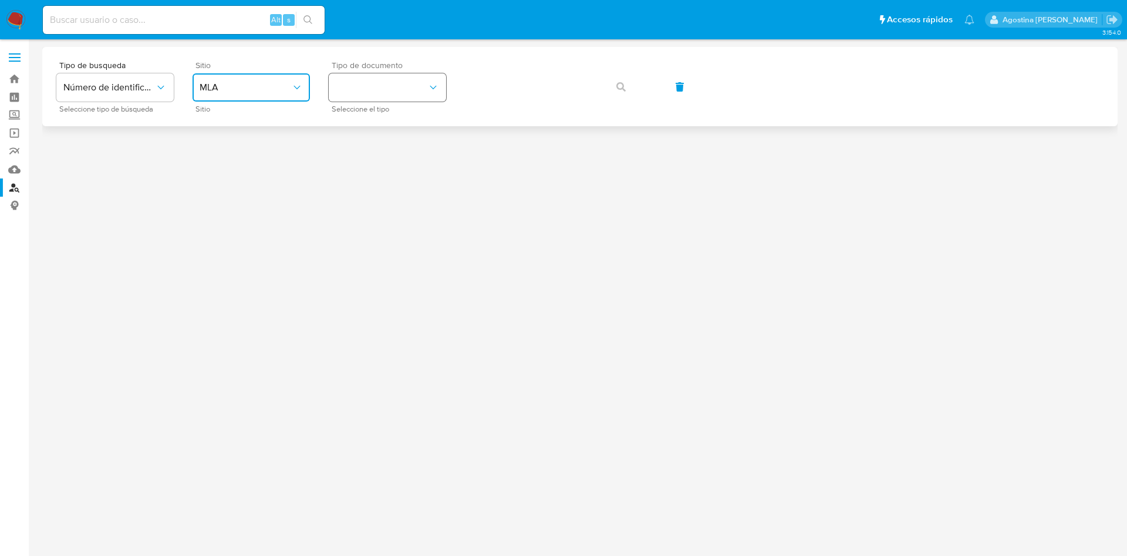
click at [380, 89] on button "identificationType" at bounding box center [387, 87] width 117 height 28
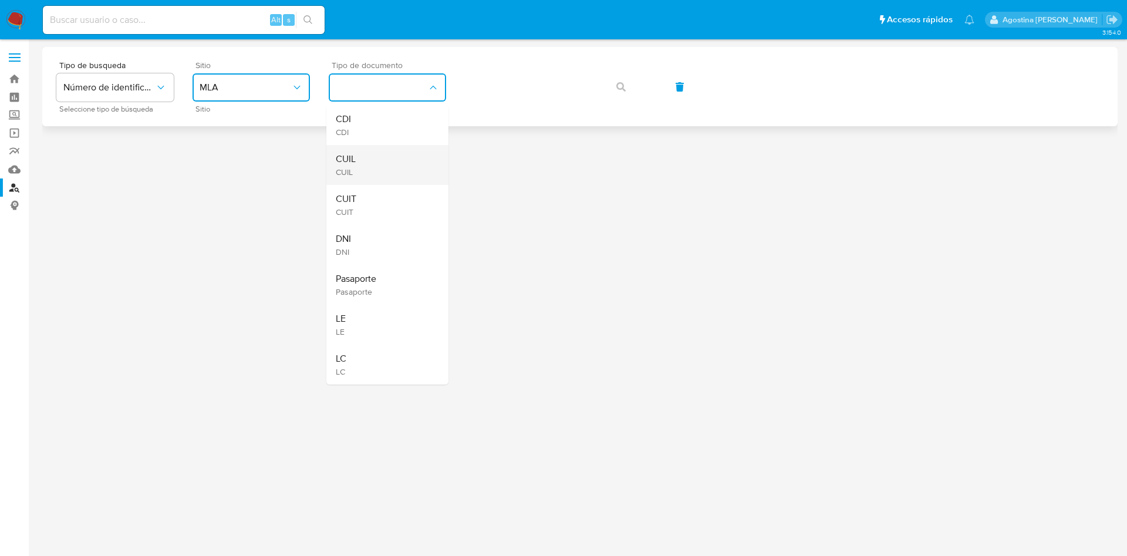
click at [387, 156] on div "CUIL CUIL" at bounding box center [384, 165] width 96 height 40
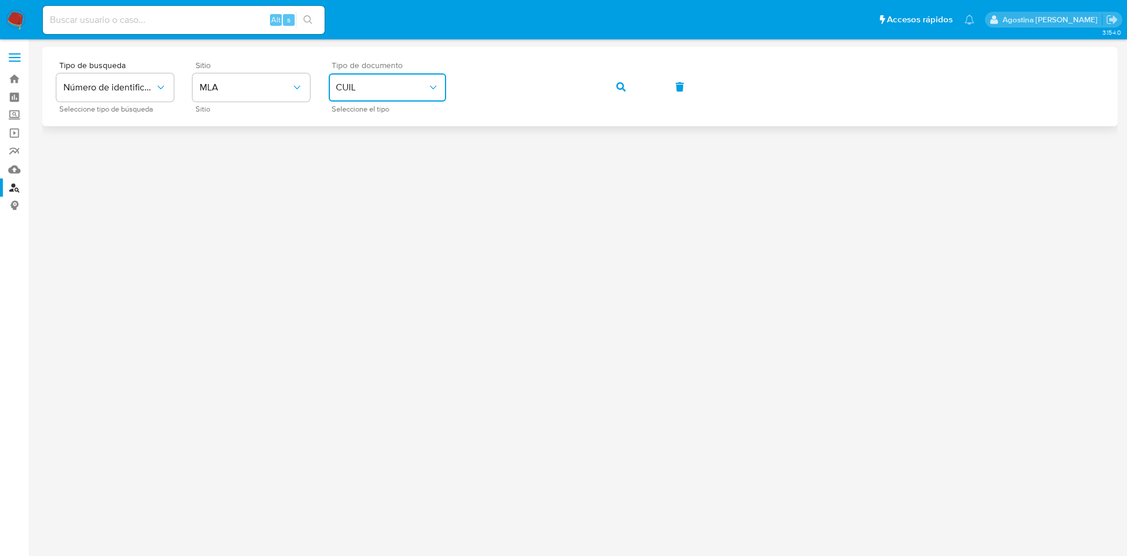
click at [620, 86] on icon "button" at bounding box center [620, 86] width 9 height 9
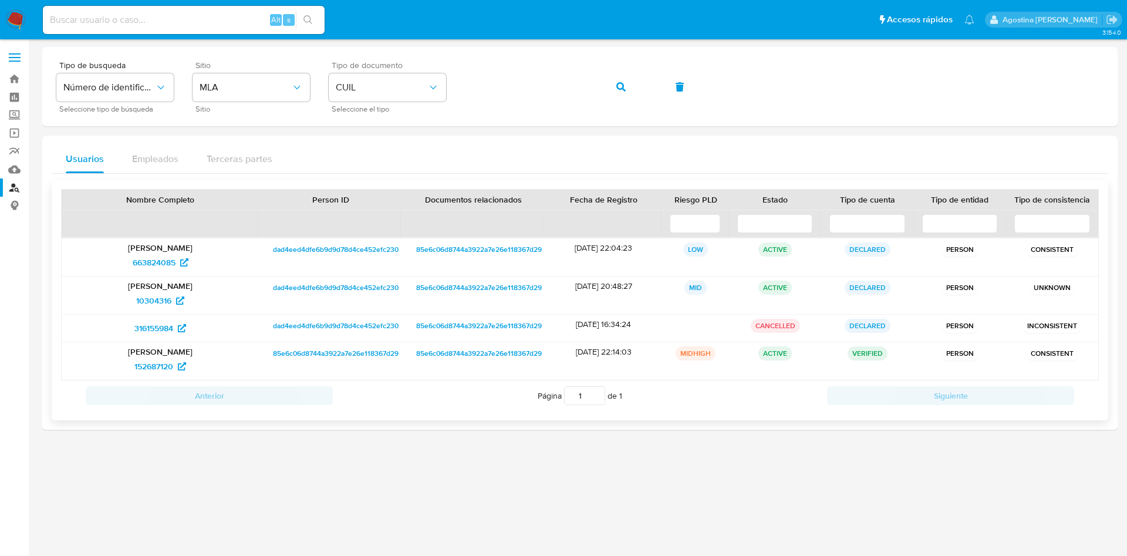
click at [342, 247] on span "dad4eed4dfe6b9d9d78d4ce452efc230" at bounding box center [336, 249] width 126 height 14
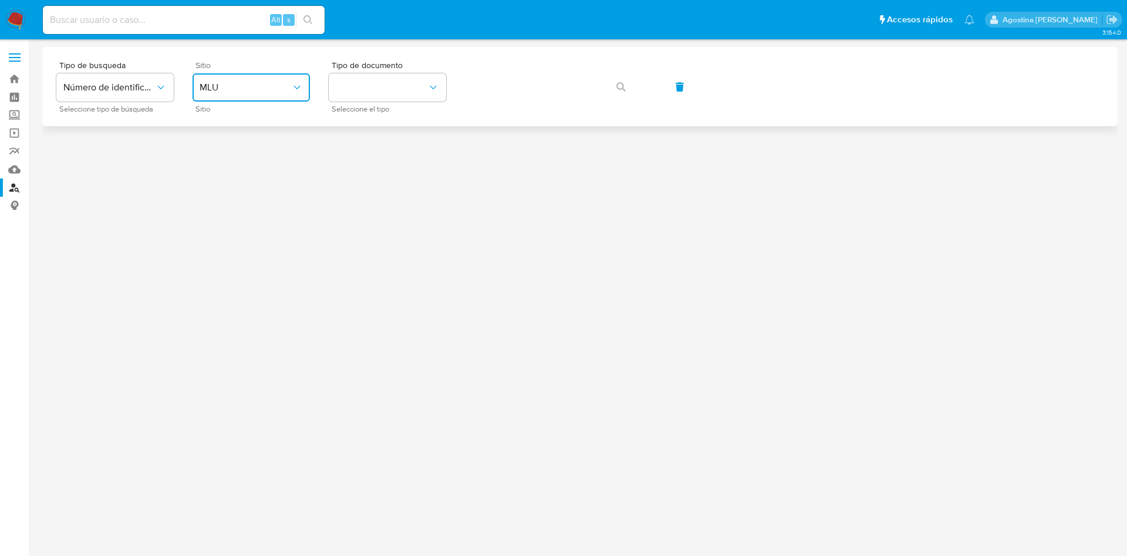
click at [301, 92] on icon "site_id" at bounding box center [297, 88] width 12 height 12
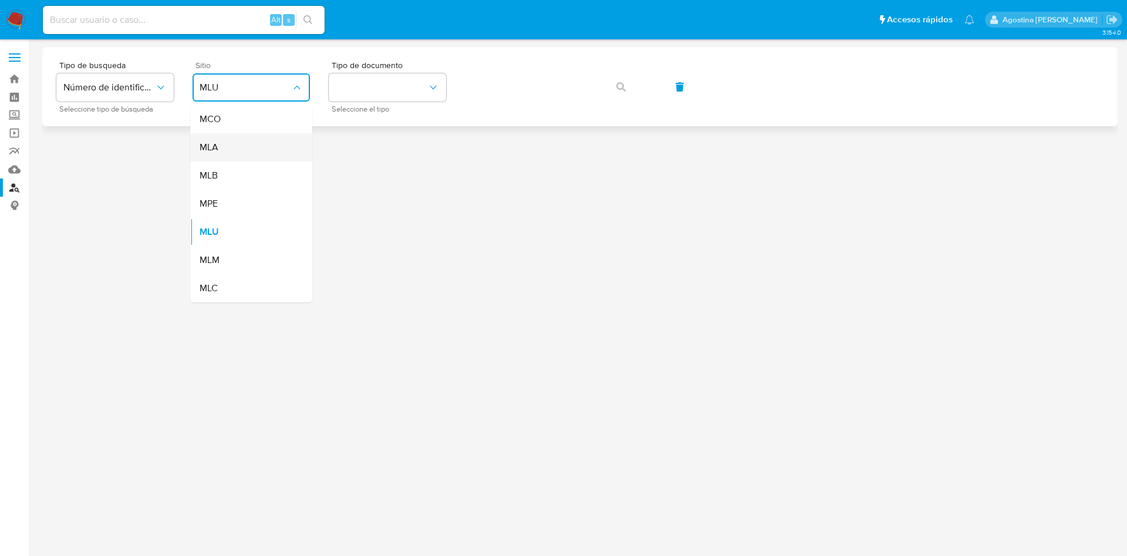
click at [267, 146] on div "MLA" at bounding box center [248, 147] width 96 height 28
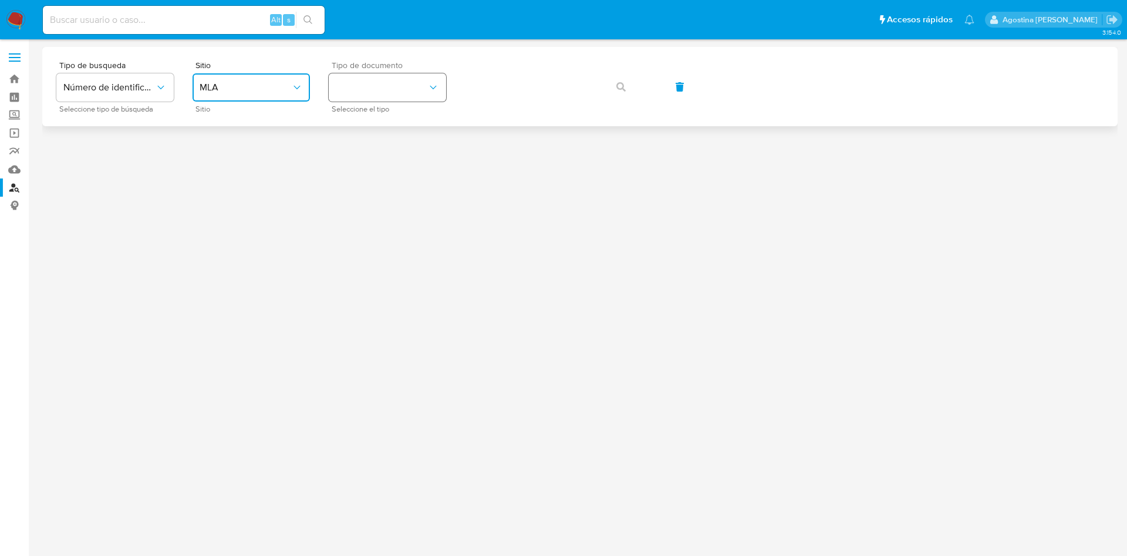
click at [373, 99] on button "identificationType" at bounding box center [387, 87] width 117 height 28
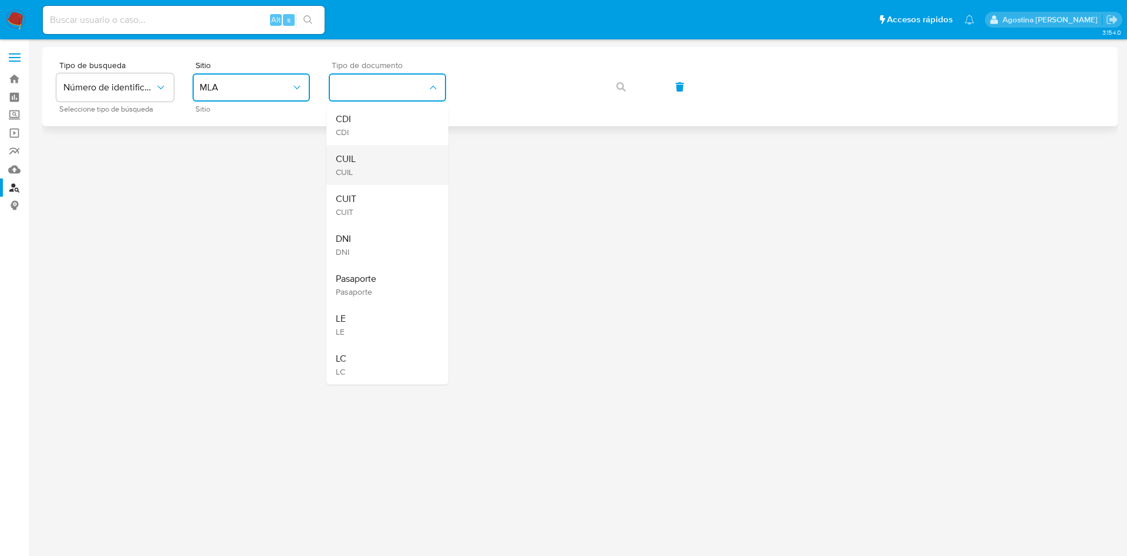
click at [390, 165] on div "CUIL CUIL" at bounding box center [384, 165] width 96 height 40
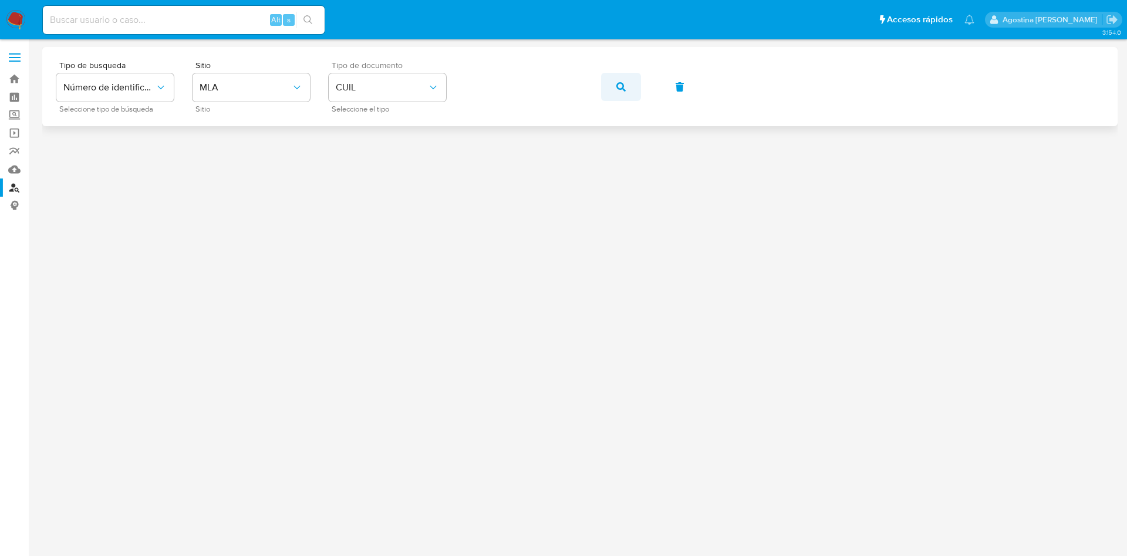
click at [615, 92] on button "button" at bounding box center [621, 87] width 40 height 28
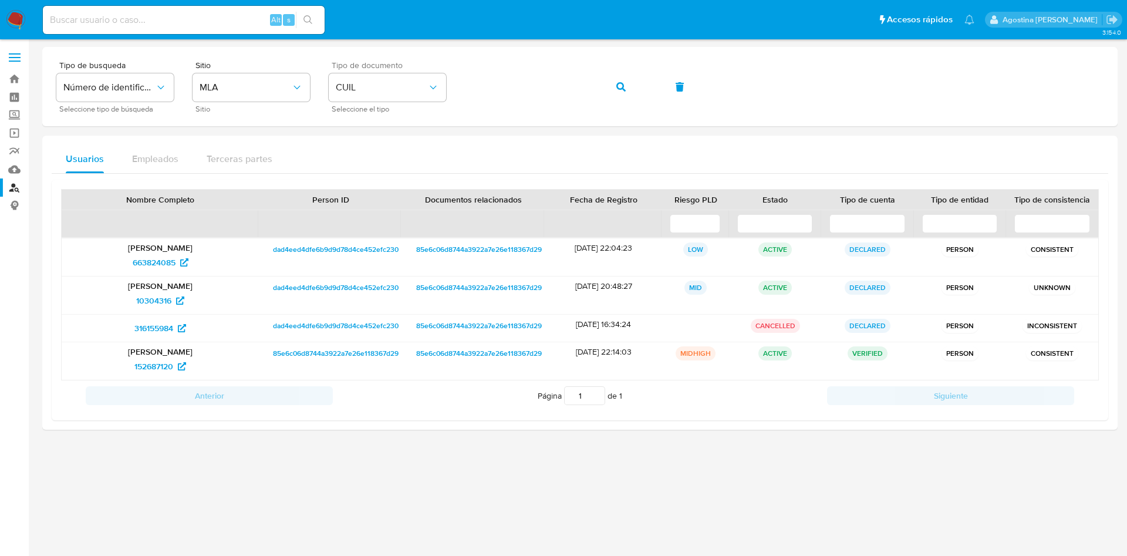
click at [17, 18] on img at bounding box center [16, 20] width 20 height 20
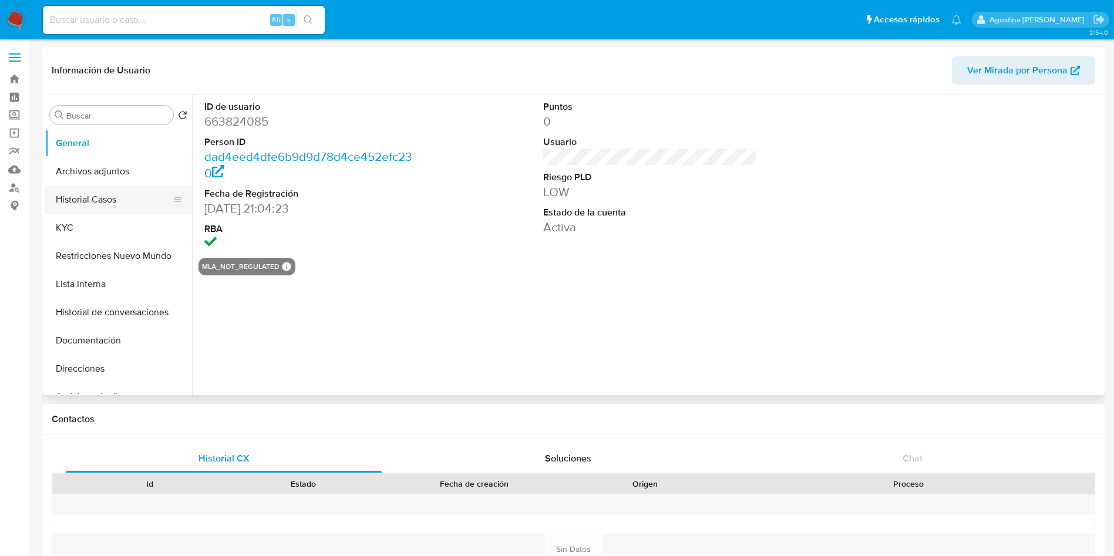
select select "10"
click at [123, 256] on button "Restricciones Nuevo Mundo" at bounding box center [113, 256] width 137 height 28
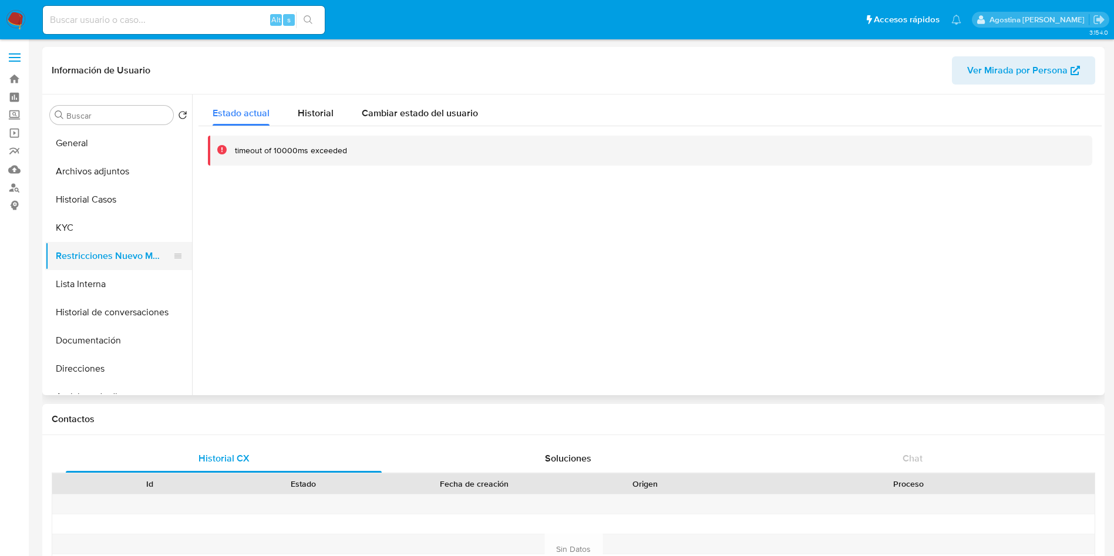
click at [132, 257] on button "Restricciones Nuevo Mundo" at bounding box center [113, 256] width 137 height 28
click at [134, 251] on button "Restricciones Nuevo Mundo" at bounding box center [113, 256] width 137 height 28
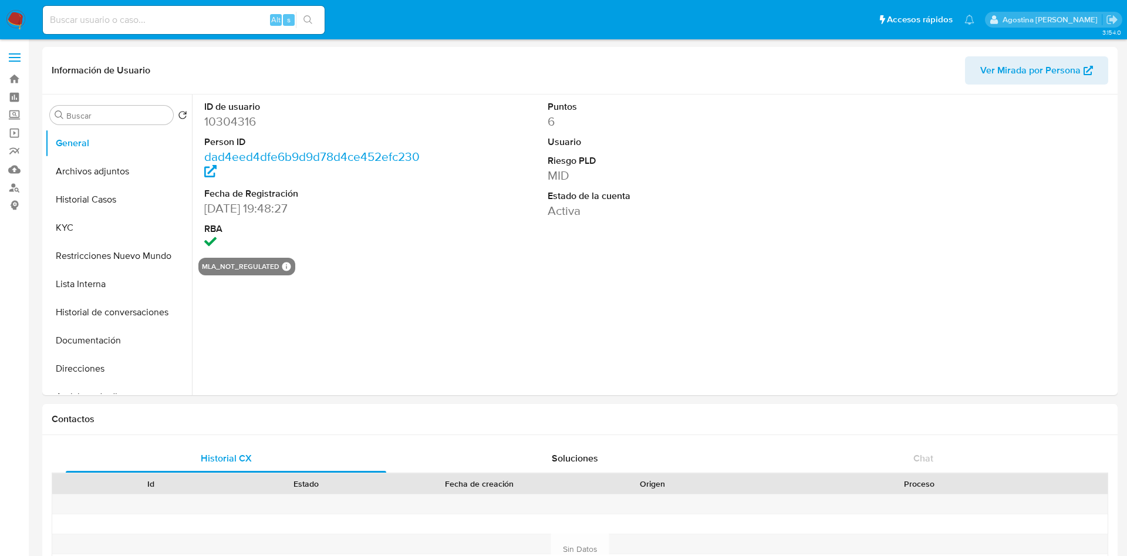
select select "10"
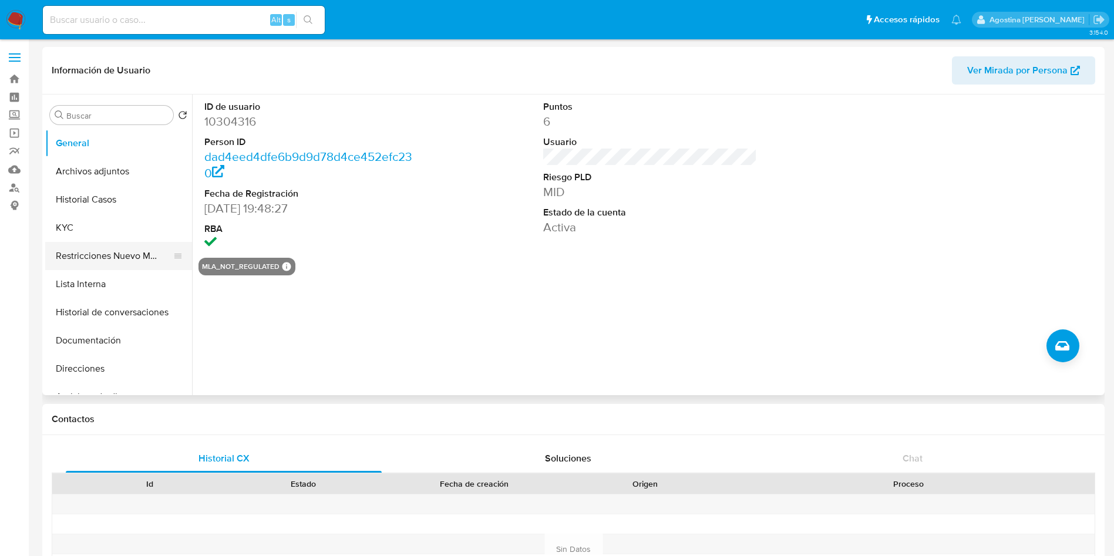
click at [85, 244] on ul "General Archivos adjuntos Historial Casos KYC Restricciones Nuevo Mundo Lista I…" at bounding box center [118, 261] width 147 height 265
click at [85, 244] on button "Restricciones Nuevo Mundo" at bounding box center [113, 256] width 137 height 28
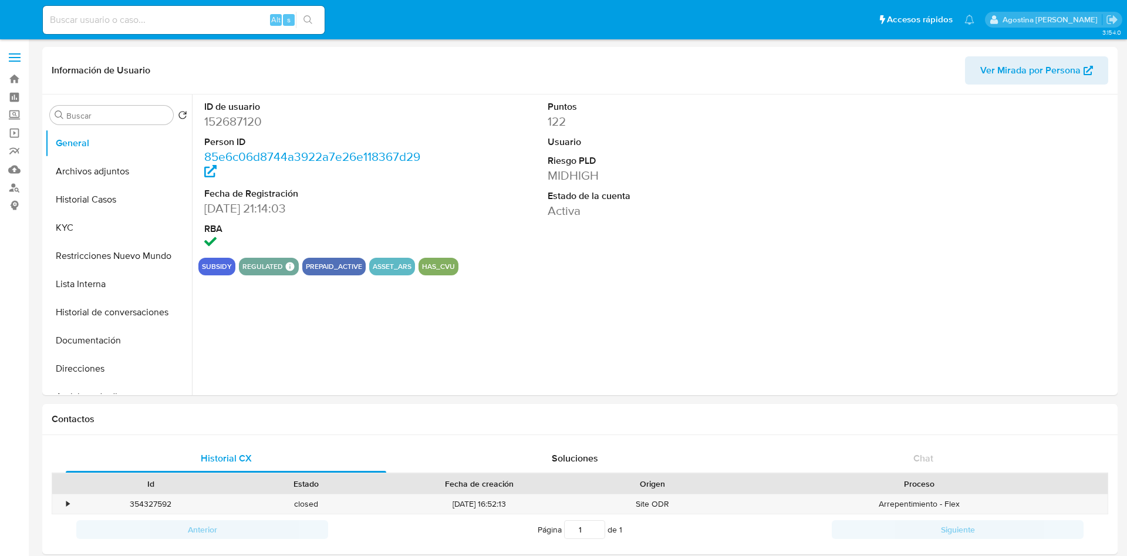
select select "10"
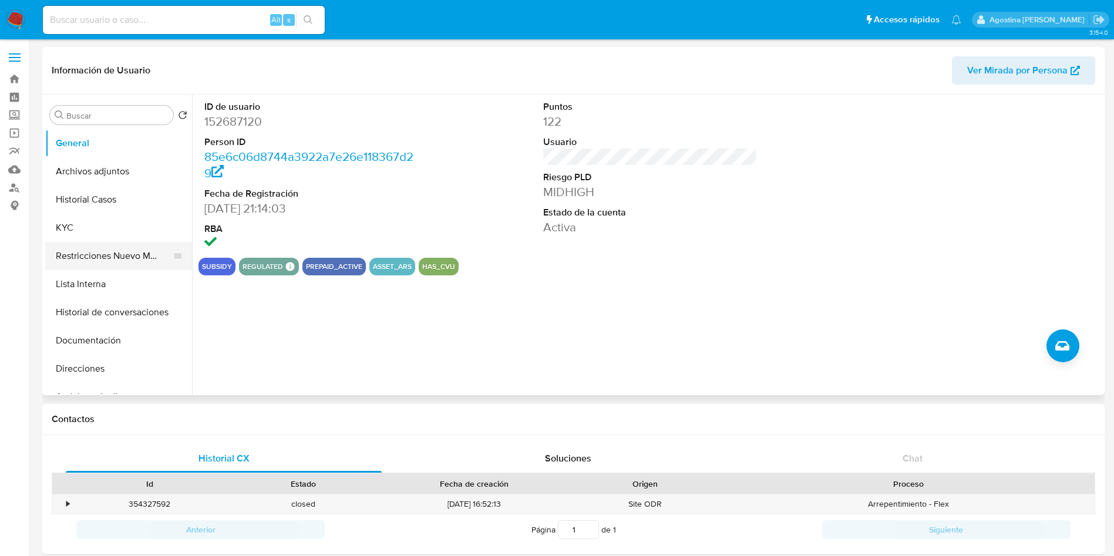
click at [110, 247] on button "Restricciones Nuevo Mundo" at bounding box center [113, 256] width 137 height 28
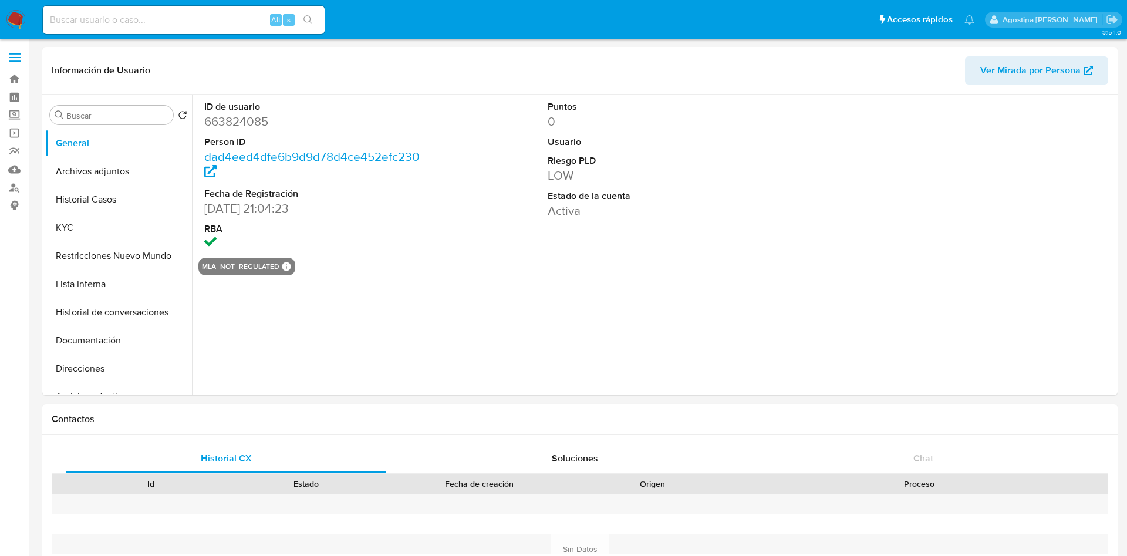
select select "10"
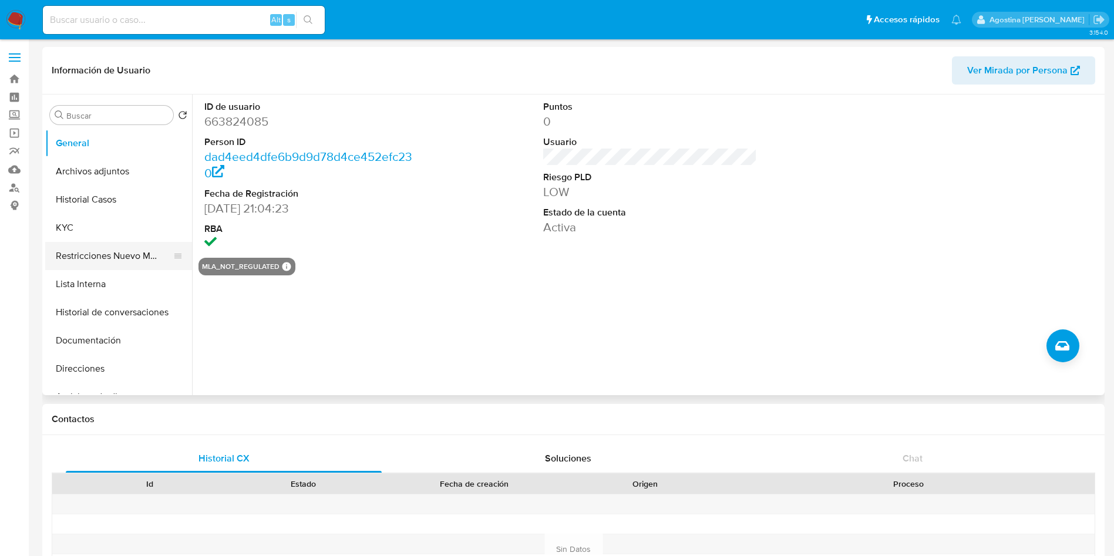
click at [125, 248] on button "Restricciones Nuevo Mundo" at bounding box center [113, 256] width 137 height 28
select select "10"
click at [94, 237] on button "KYC" at bounding box center [113, 228] width 137 height 28
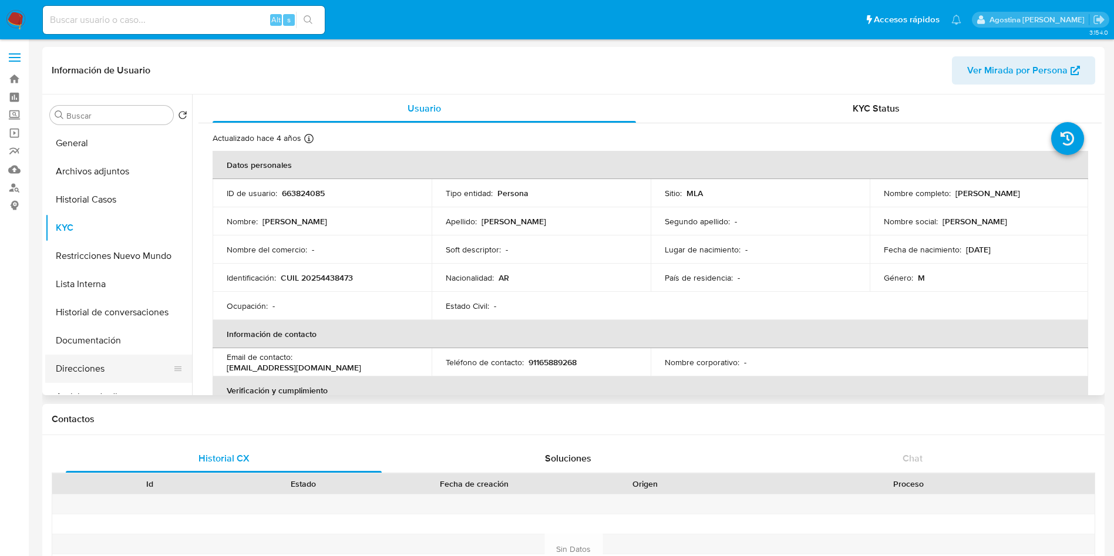
click at [106, 361] on button "Direcciones" at bounding box center [113, 369] width 137 height 28
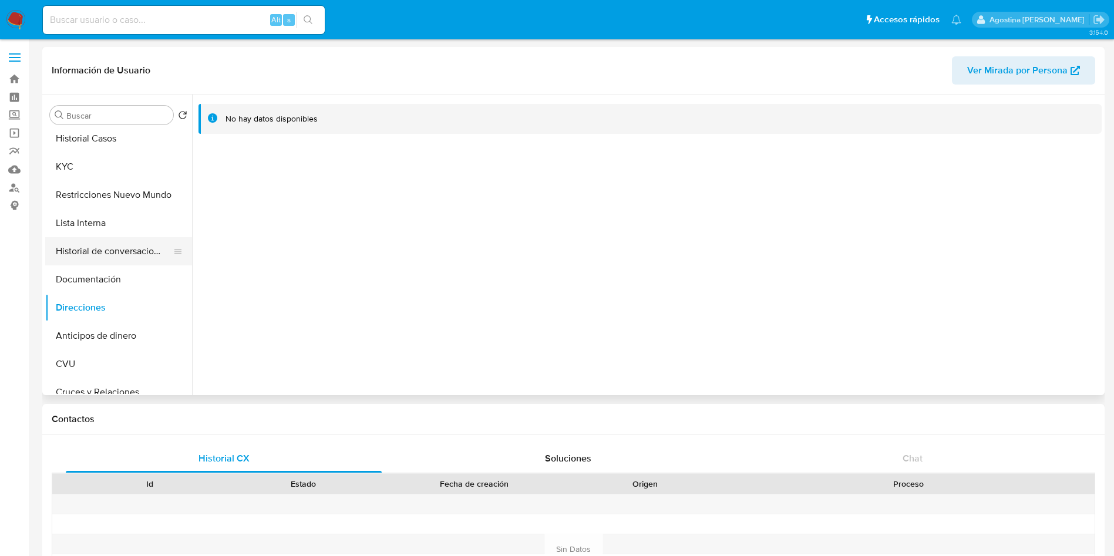
scroll to position [88, 0]
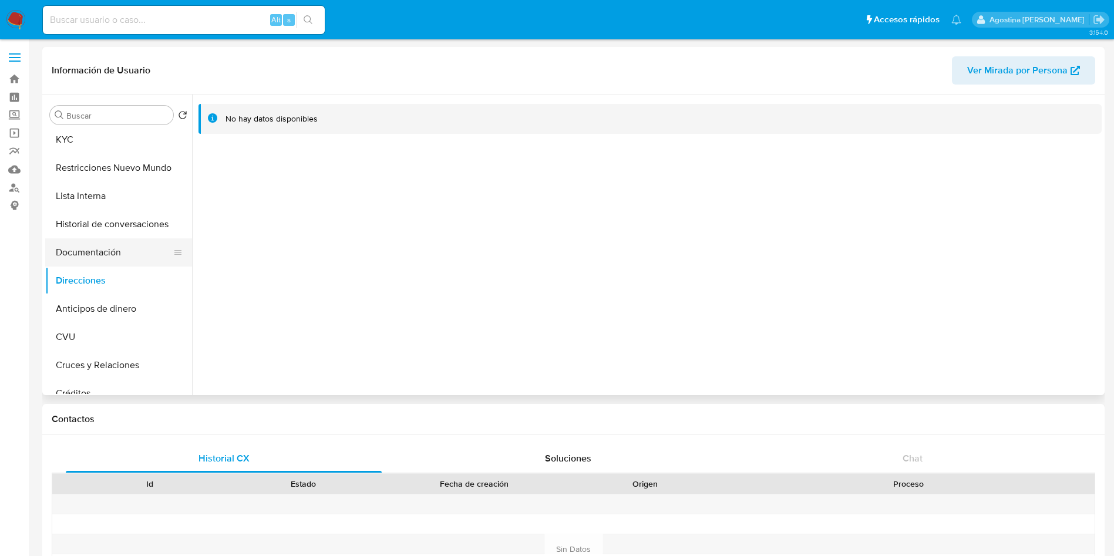
click at [113, 255] on button "Documentación" at bounding box center [113, 252] width 137 height 28
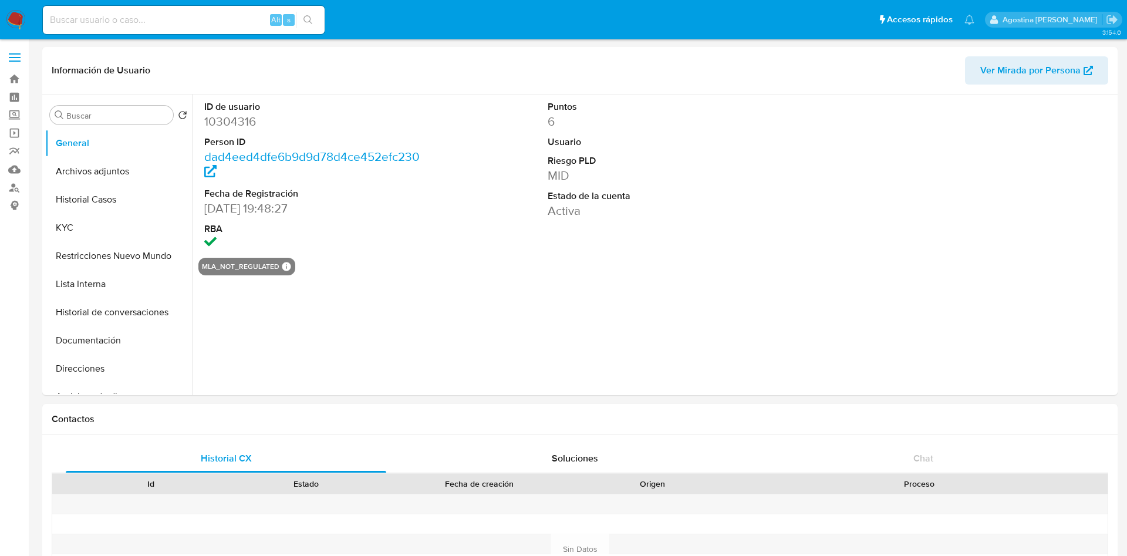
select select "10"
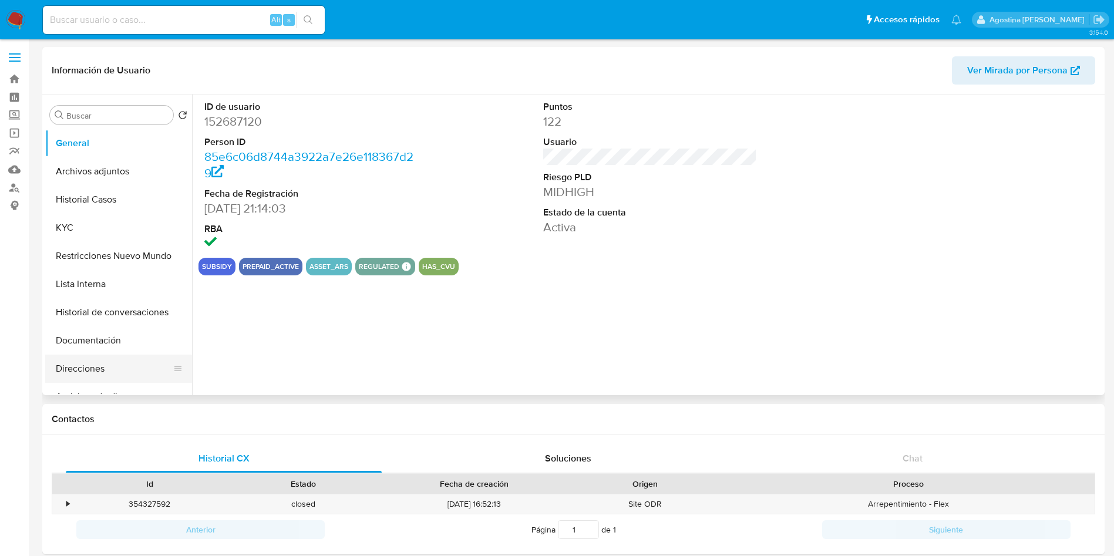
click at [110, 369] on button "Direcciones" at bounding box center [113, 369] width 137 height 28
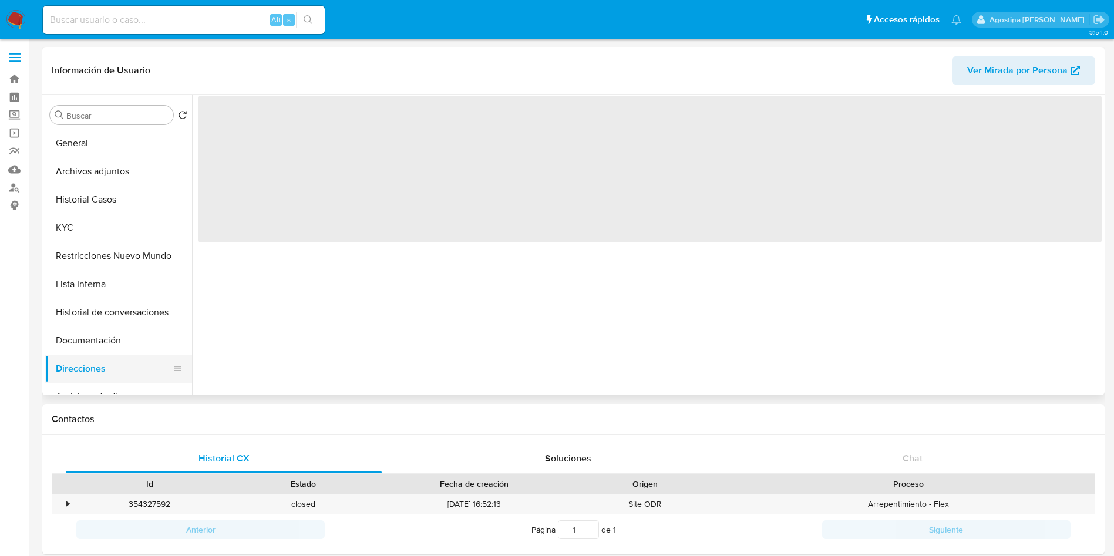
select select "10"
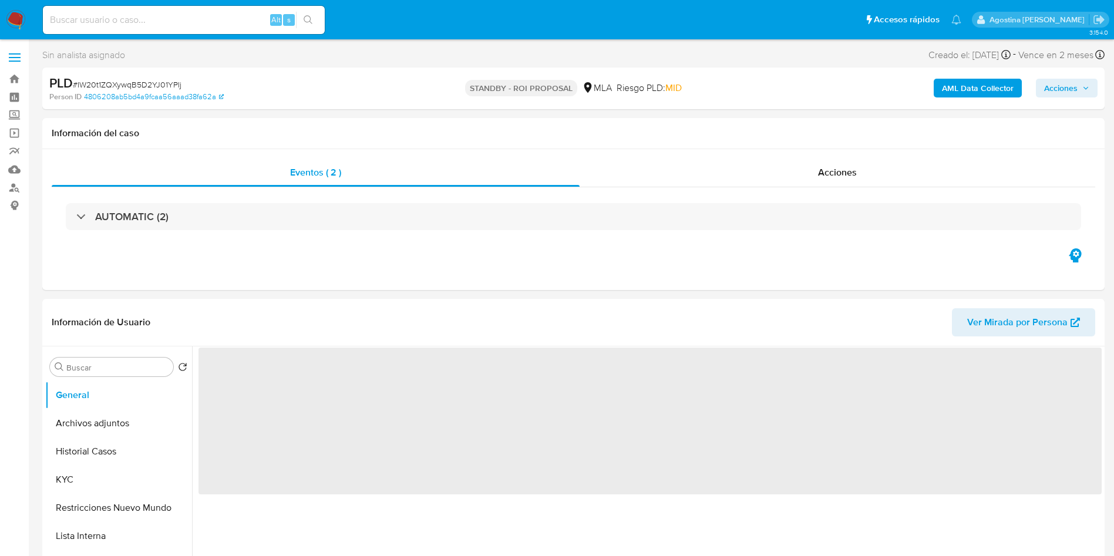
select select "10"
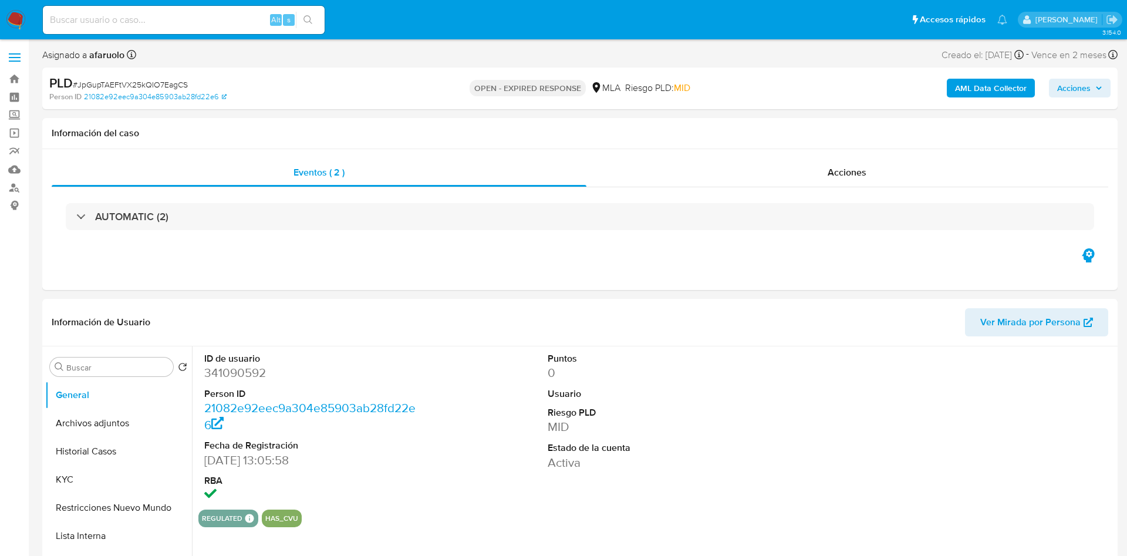
select select "10"
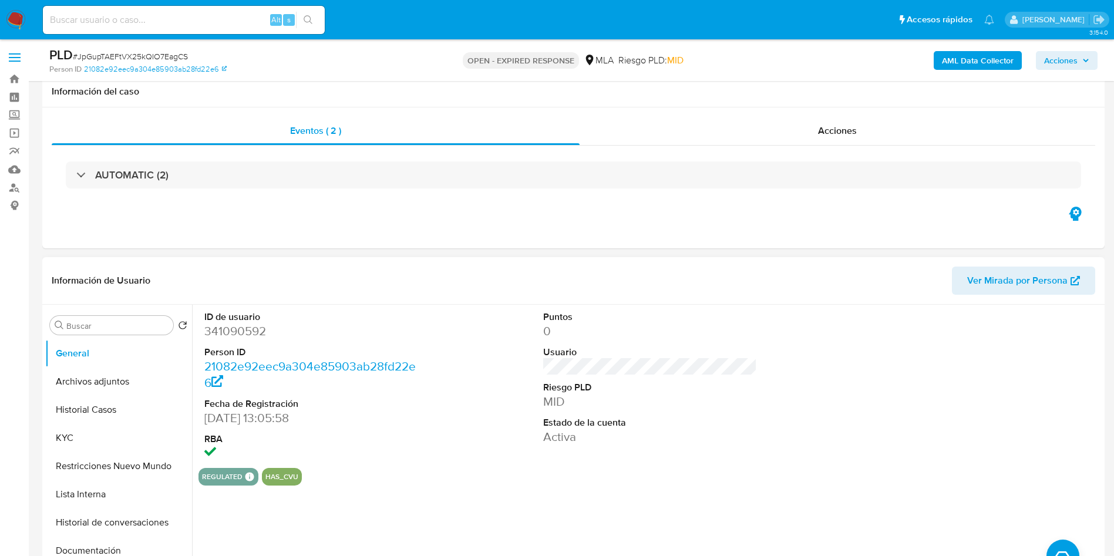
scroll to position [352, 0]
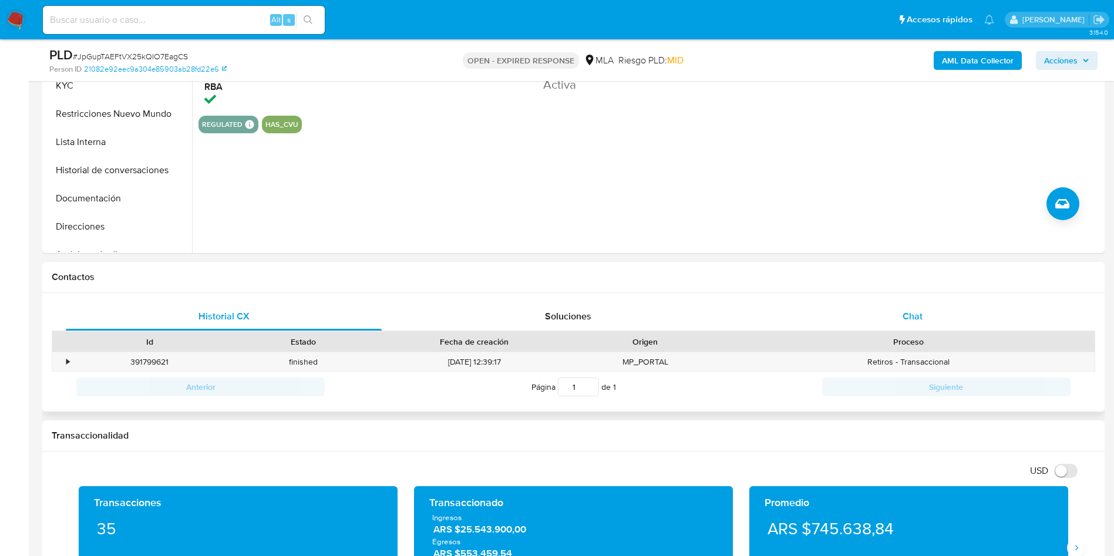
click at [884, 329] on div "Chat" at bounding box center [912, 316] width 316 height 28
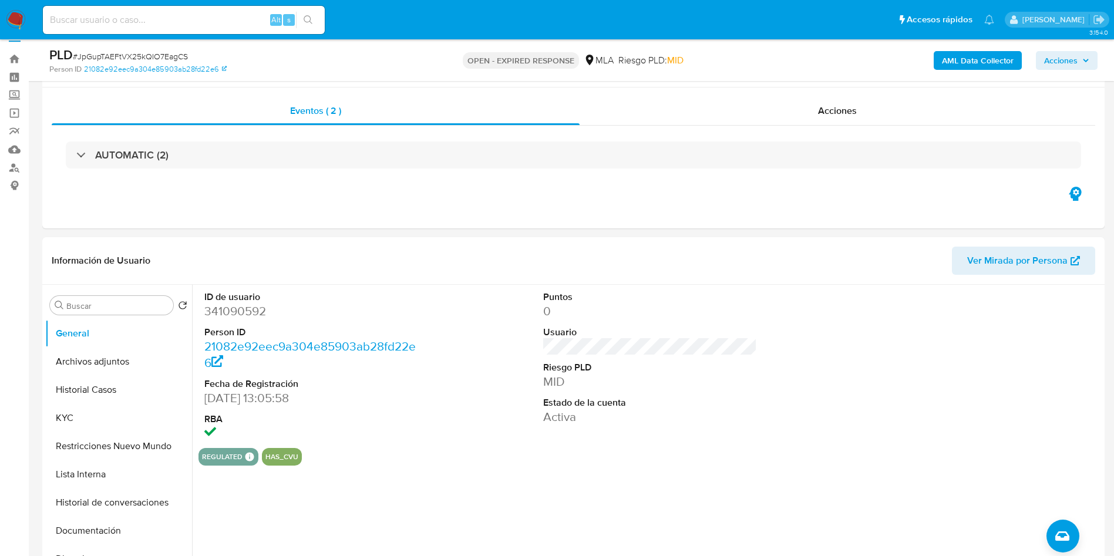
scroll to position [0, 0]
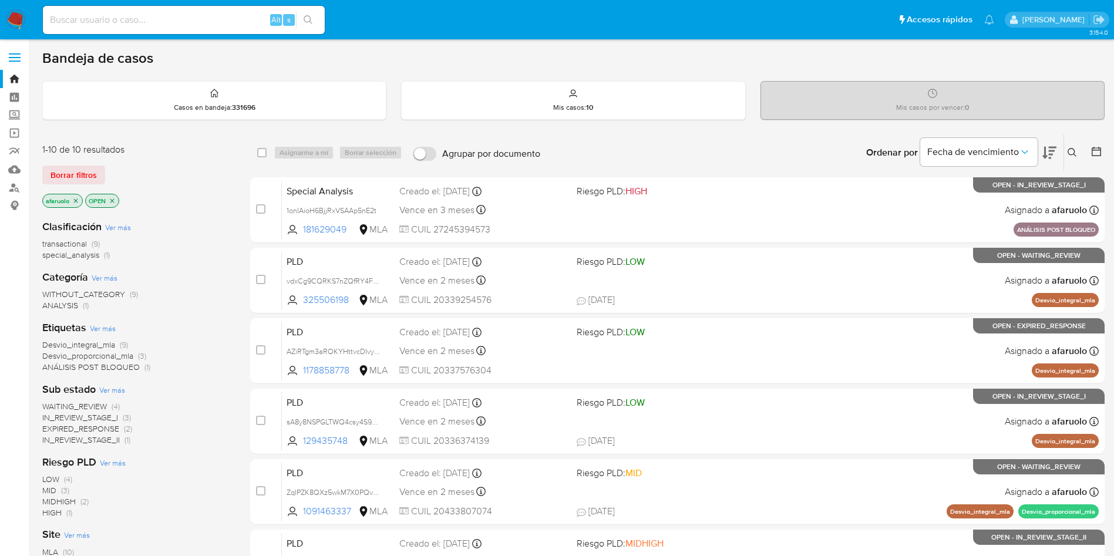
click at [1075, 155] on icon at bounding box center [1071, 152] width 9 height 9
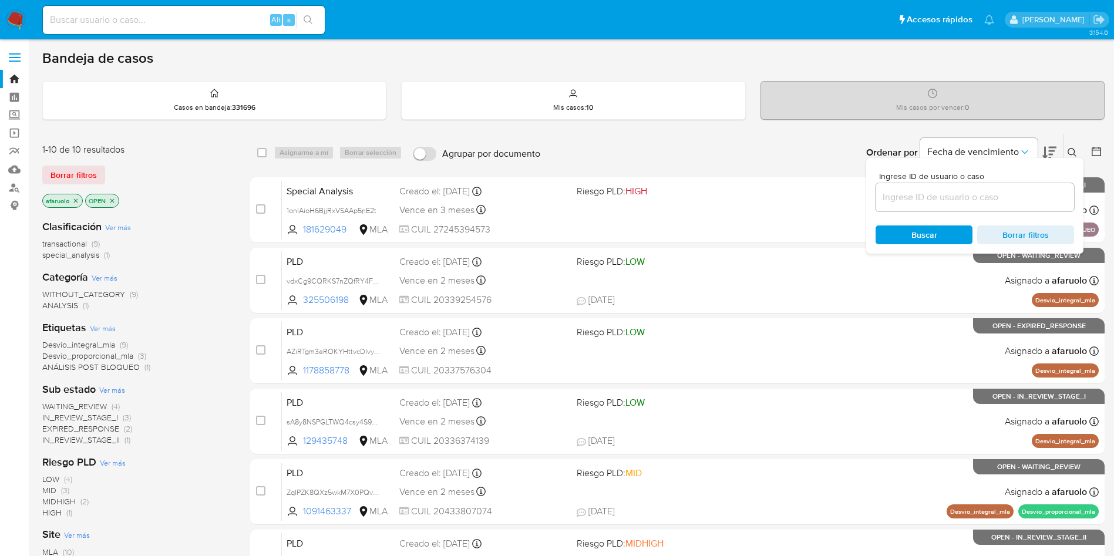
click at [948, 193] on input at bounding box center [974, 197] width 198 height 15
type input "JpGupTAEFtVX25kQIO7EagCS"
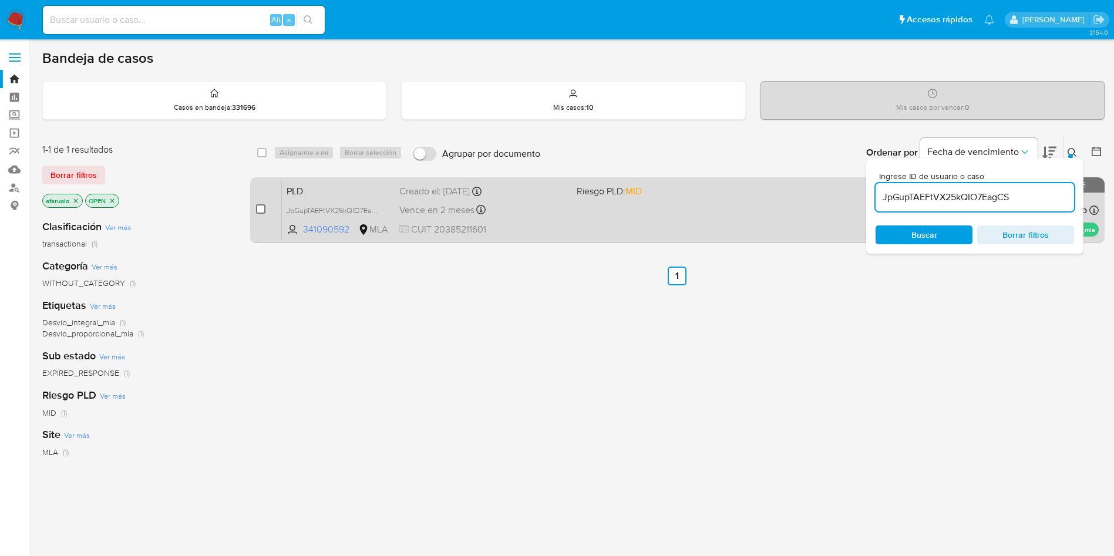
click at [264, 207] on input "checkbox" at bounding box center [260, 208] width 9 height 9
checkbox input "true"
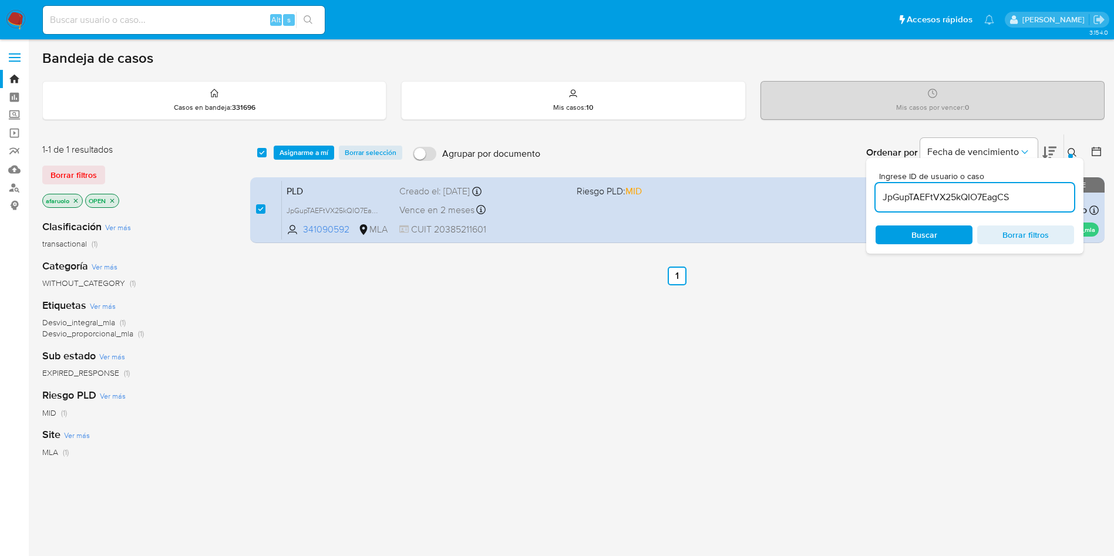
click at [326, 160] on div "select-all-cases-checkbox Asignarme a mí Borrar selección Agrupar por documento…" at bounding box center [677, 152] width 854 height 36
click at [322, 156] on span "Asignarme a mí" at bounding box center [303, 153] width 49 height 12
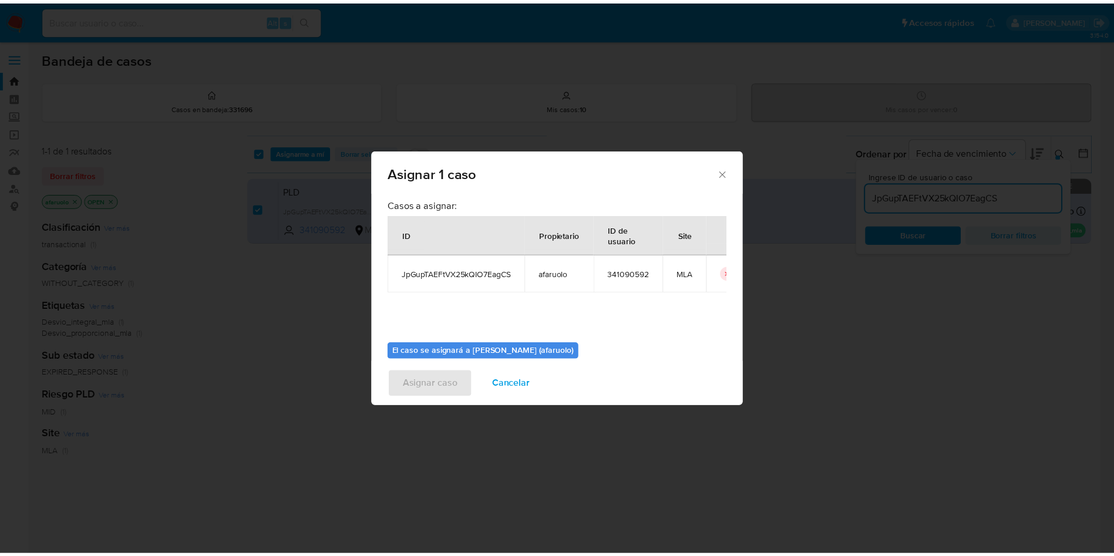
scroll to position [61, 0]
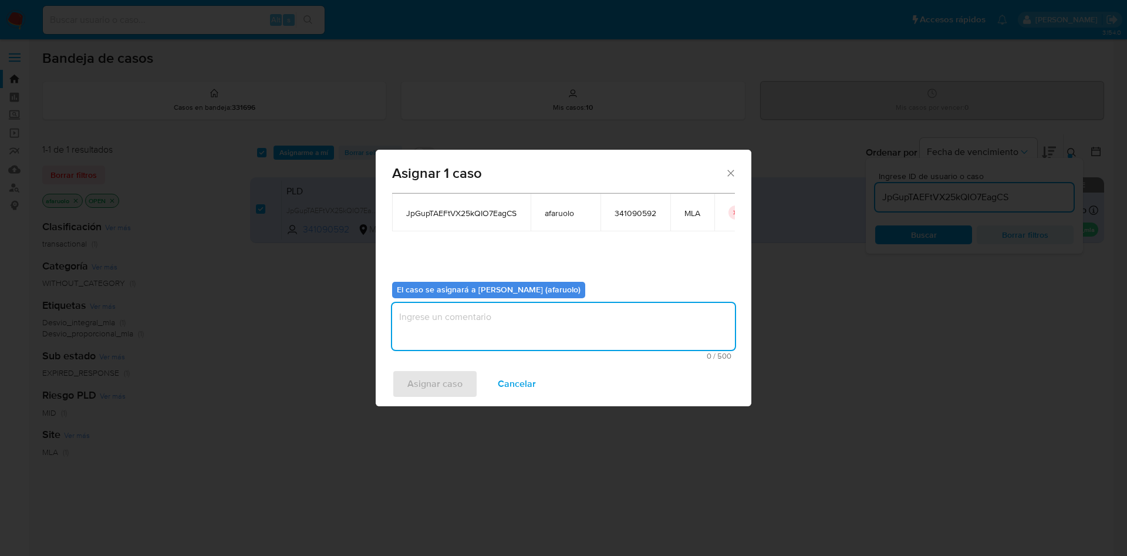
click at [527, 316] on textarea "assign-modal" at bounding box center [563, 326] width 343 height 47
click at [424, 387] on span "Asignar caso" at bounding box center [434, 384] width 55 height 26
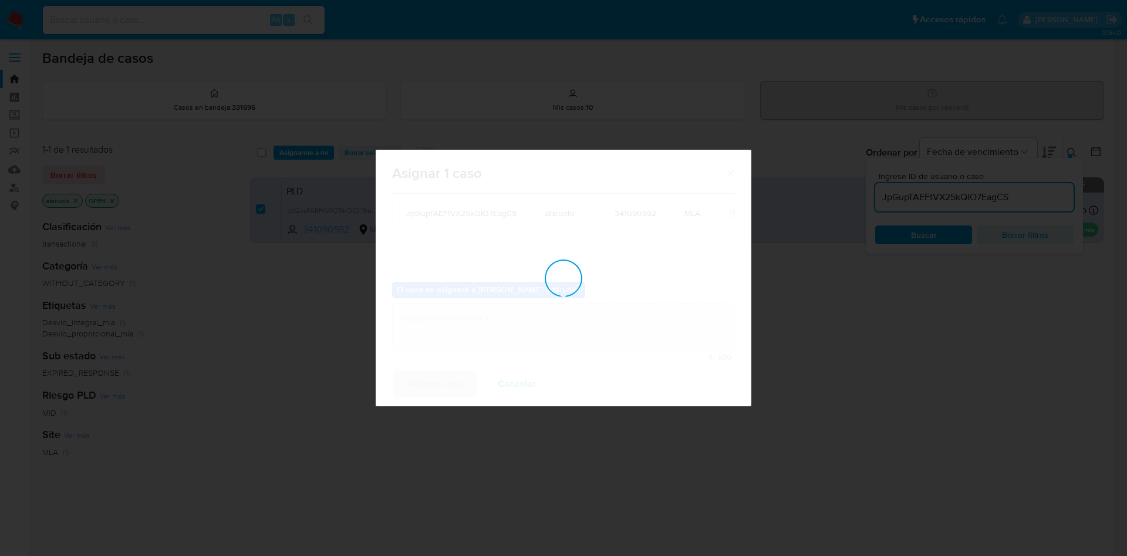
checkbox input "false"
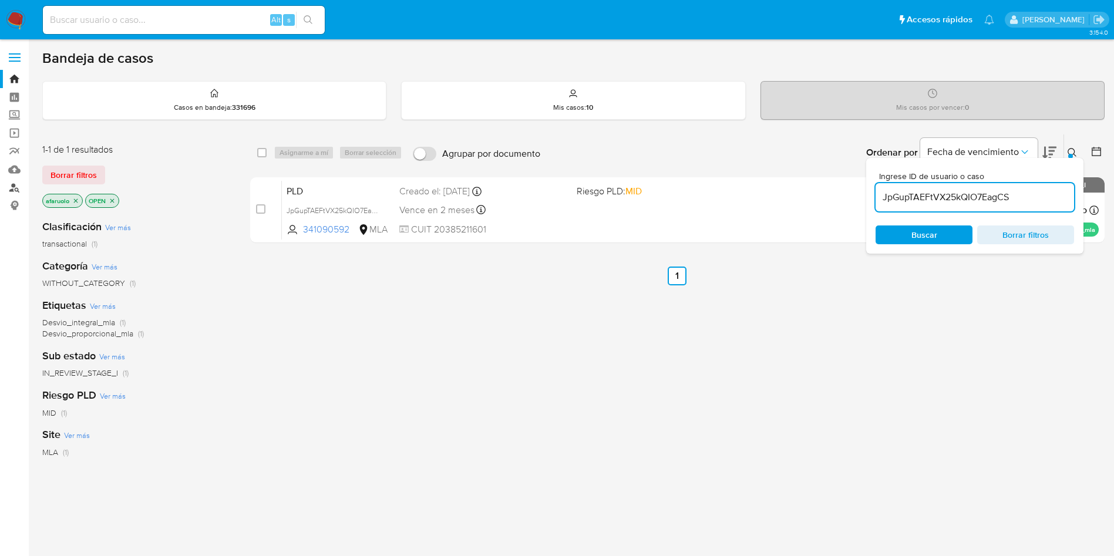
click at [19, 185] on link "Buscador de personas" at bounding box center [70, 187] width 140 height 18
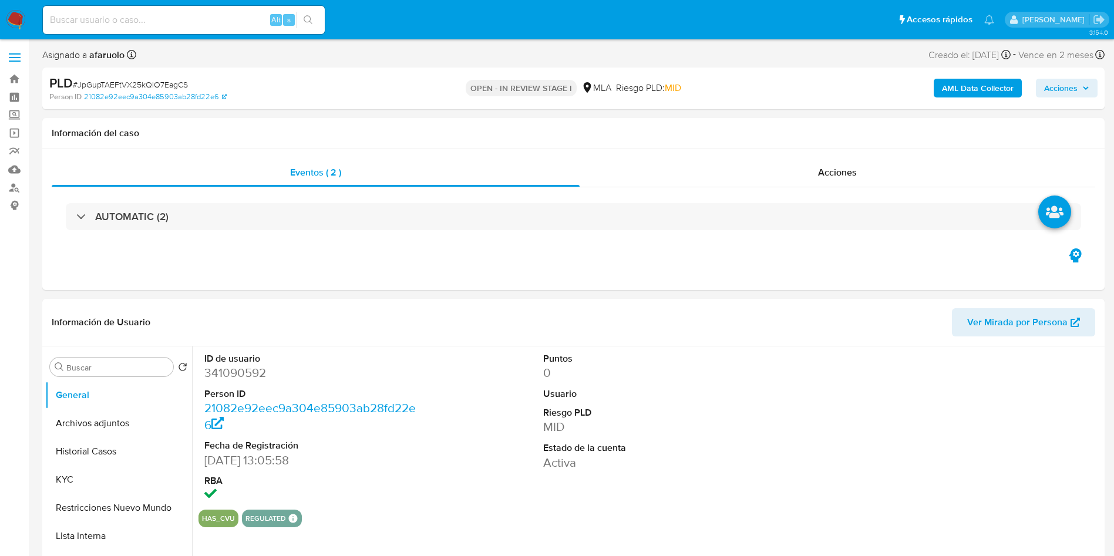
select select "10"
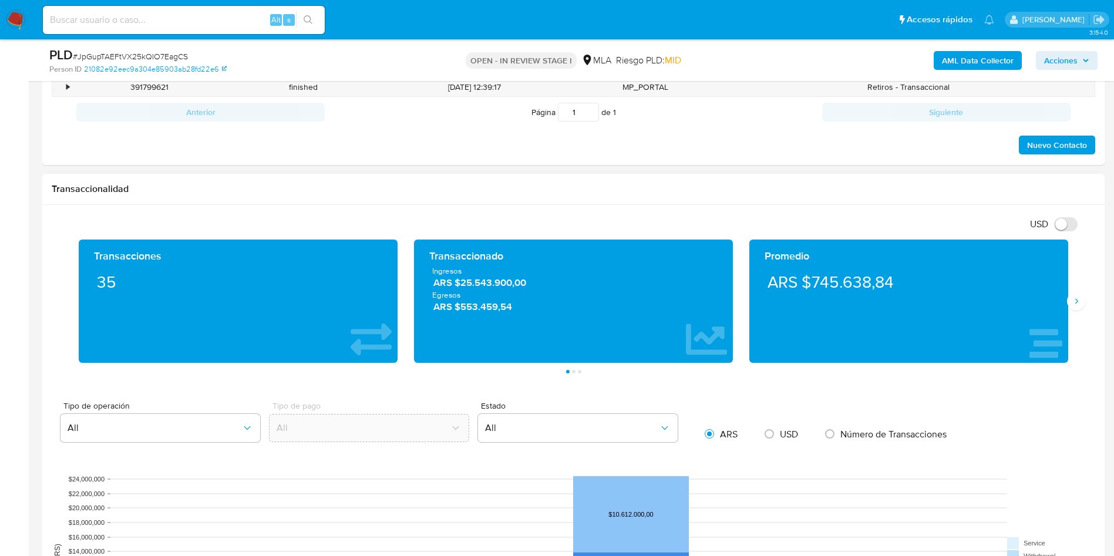
scroll to position [528, 0]
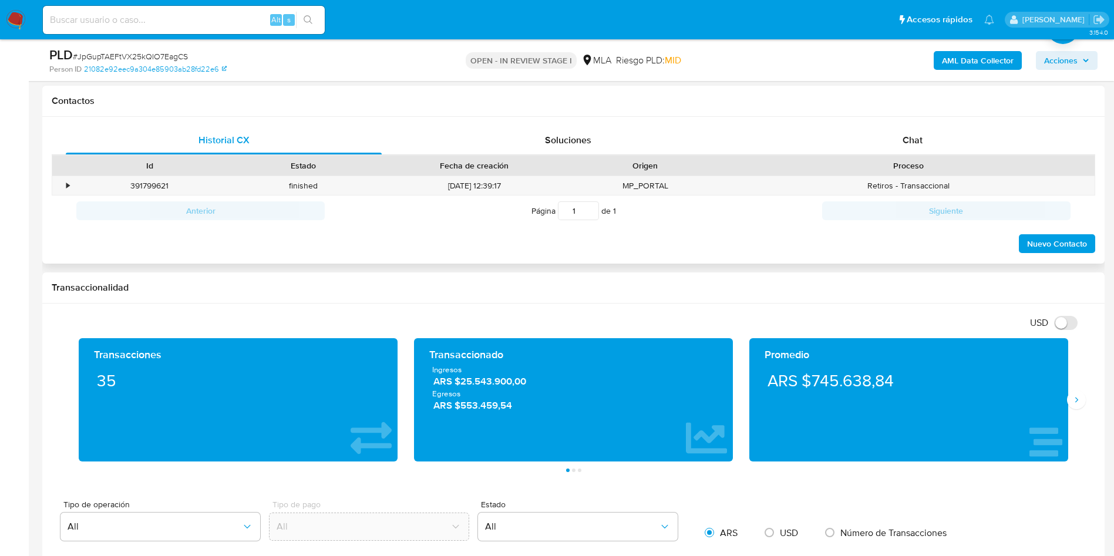
drag, startPoint x: 862, startPoint y: 113, endPoint x: 867, endPoint y: 125, distance: 13.2
click at [863, 113] on div "Contactos" at bounding box center [573, 101] width 1062 height 31
click at [867, 125] on div "Historial CX Soluciones Chat Id Estado Fecha de creación Origen Proceso • 39179…" at bounding box center [573, 190] width 1062 height 147
click at [867, 134] on div "Chat" at bounding box center [912, 140] width 316 height 28
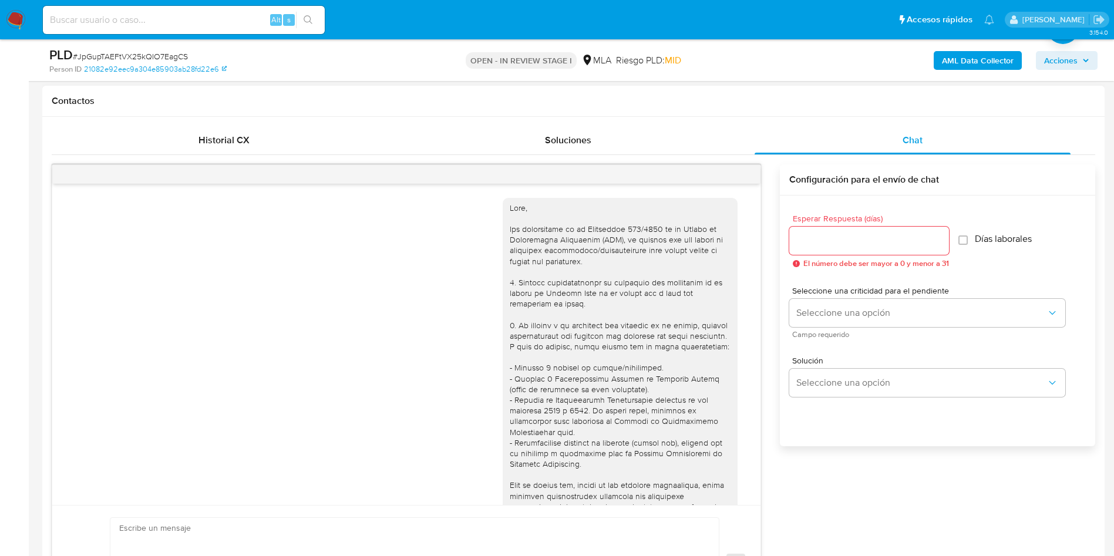
scroll to position [893, 0]
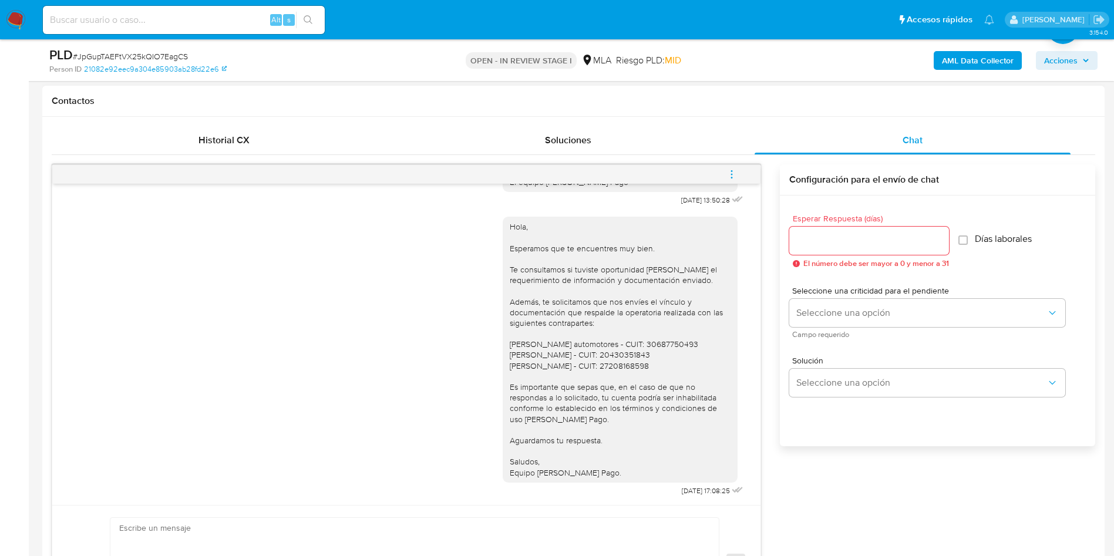
click at [629, 357] on div "Hola, Esperamos que te encuentres muy bien. Te consultamos si tuviste oportunid…" at bounding box center [620, 349] width 221 height 257
copy div "20430351843"
click at [624, 369] on div "Hola, Esperamos que te encuentres muy bien. Te consultamos si tuviste oportunid…" at bounding box center [620, 349] width 221 height 257
click at [624, 368] on div "Hola, Esperamos que te encuentres muy bien. Te consultamos si tuviste oportunid…" at bounding box center [620, 349] width 221 height 257
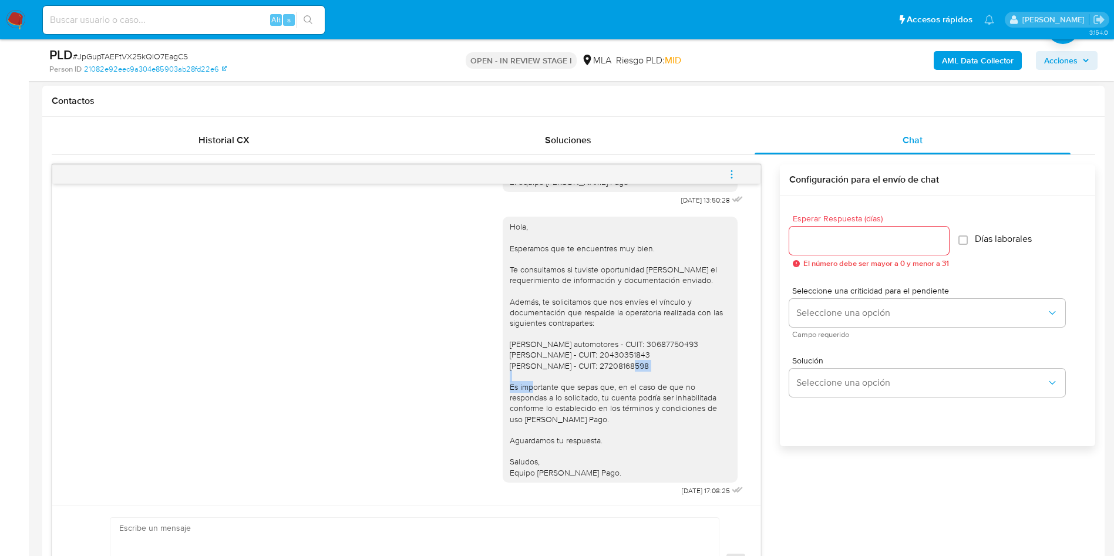
copy div "27208168598"
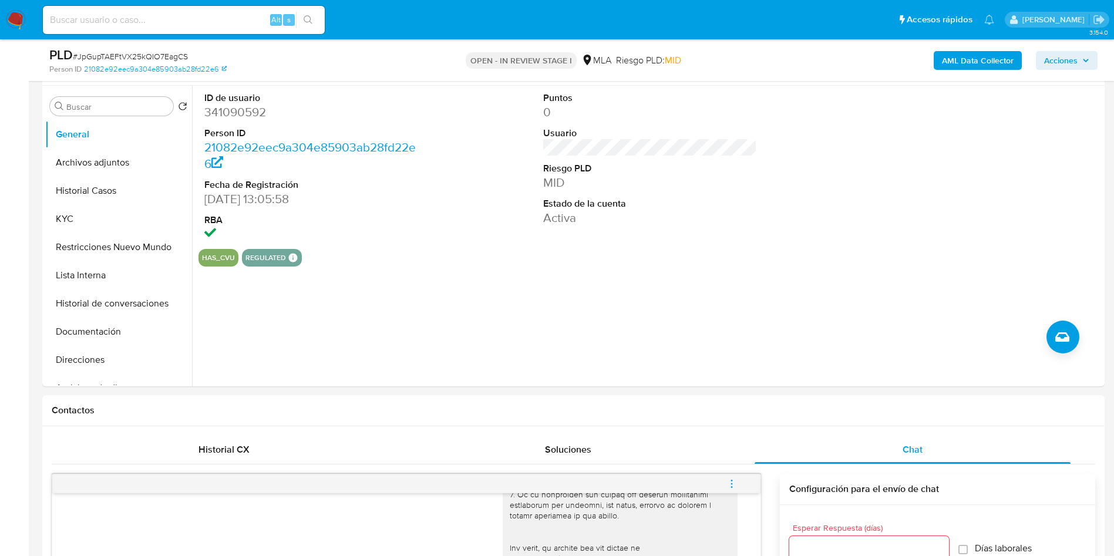
scroll to position [88, 0]
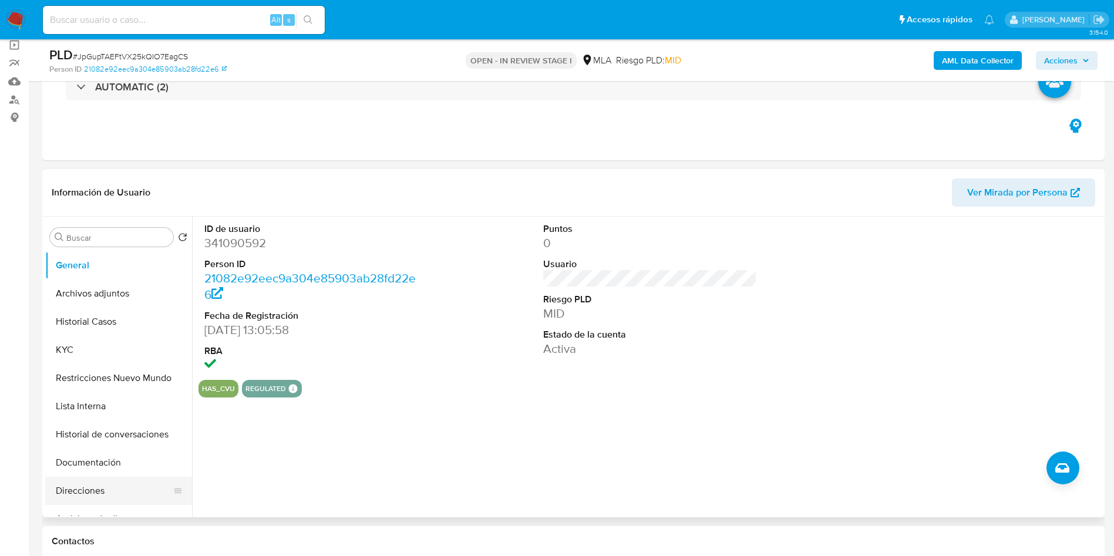
click at [114, 487] on button "Direcciones" at bounding box center [113, 491] width 137 height 28
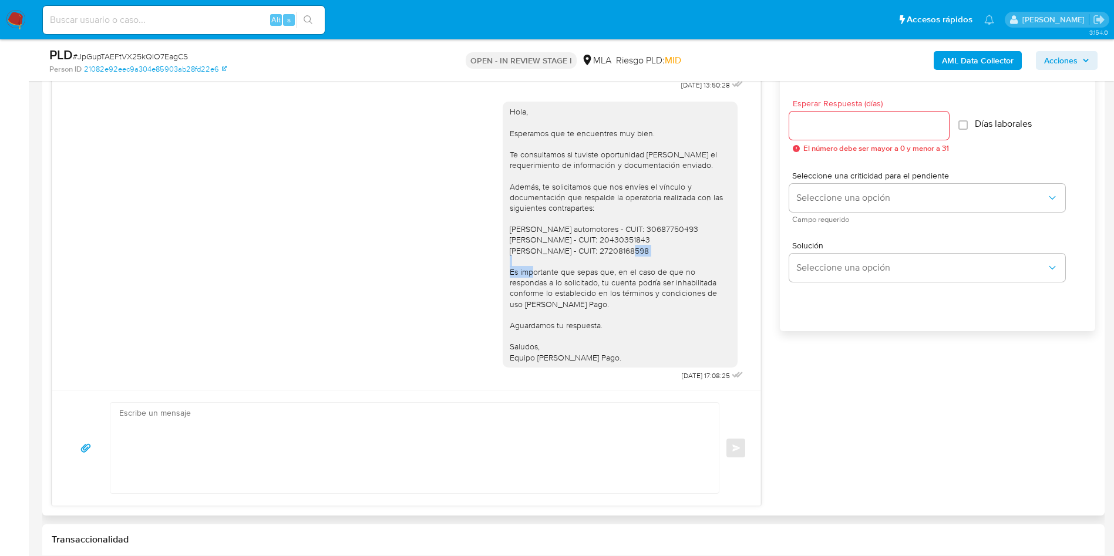
scroll to position [616, 0]
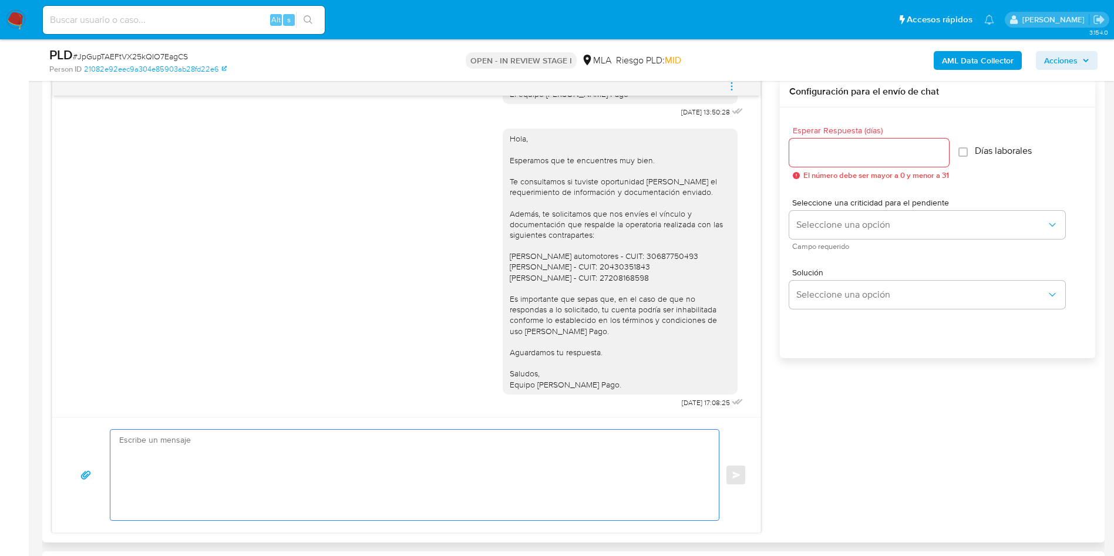
click at [346, 443] on textarea at bounding box center [411, 475] width 585 height 90
paste textarea "Hola, Esperamos que te encuentres muy bien. Te consultamos si tuviste oportunid…"
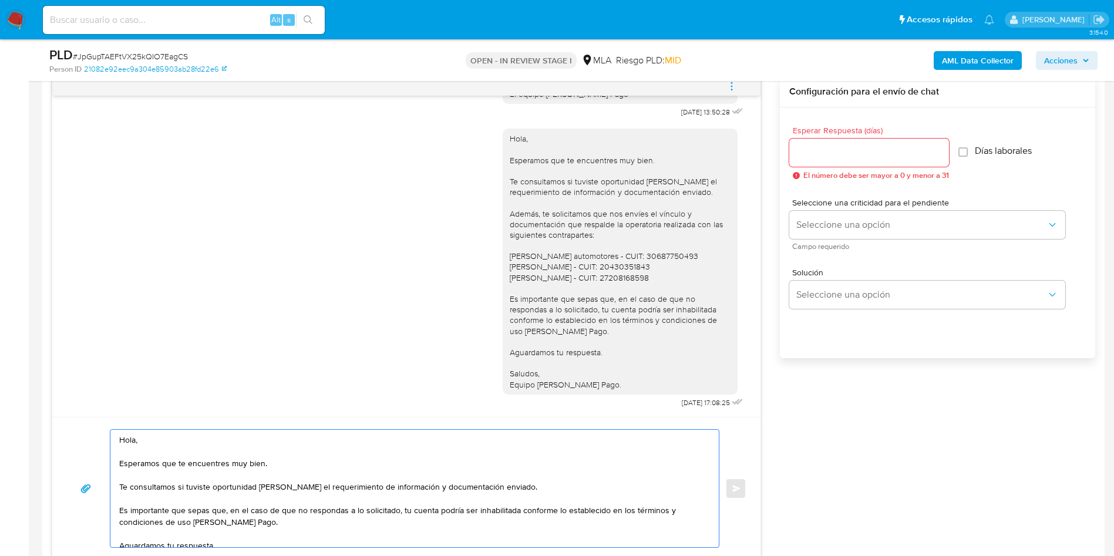
scroll to position [51, 0]
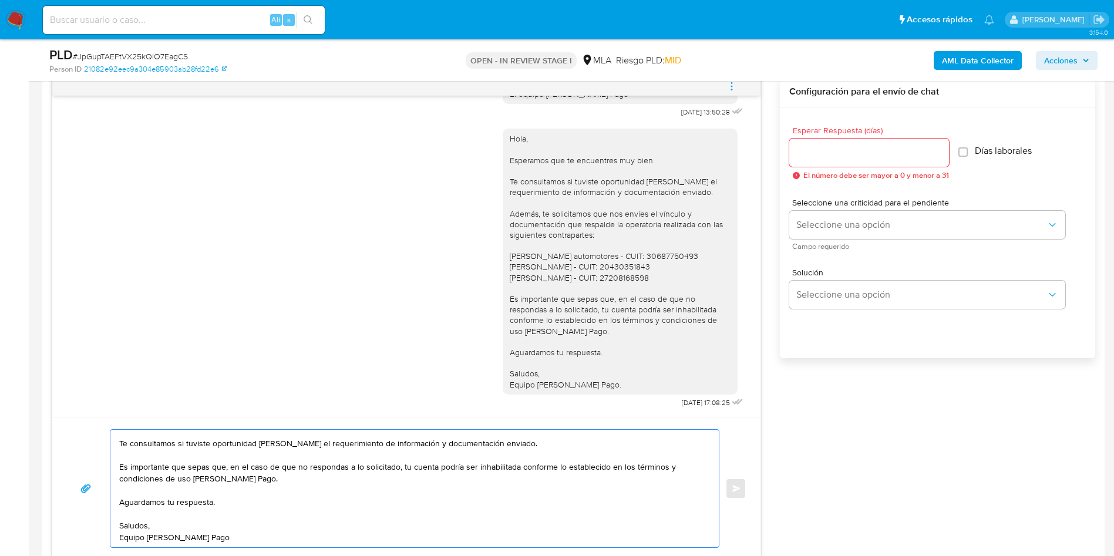
type textarea "Hola, Esperamos que te encuentres muy bien. Te consultamos si tuviste oportunid…"
click at [845, 156] on input "Esperar Respuesta (días)" at bounding box center [869, 152] width 160 height 15
type input "1"
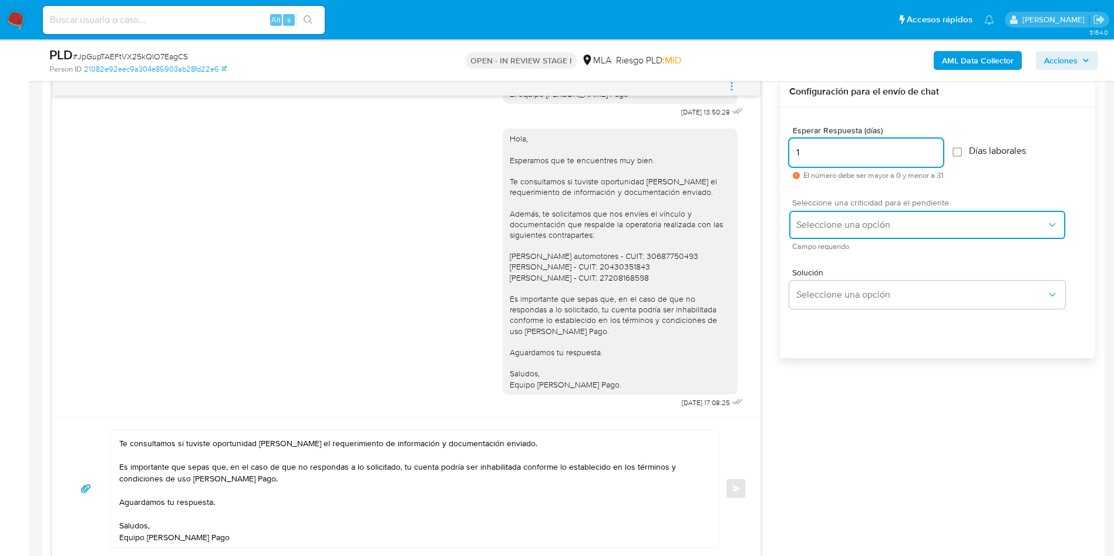
click at [861, 224] on span "Seleccione una opción" at bounding box center [921, 225] width 250 height 12
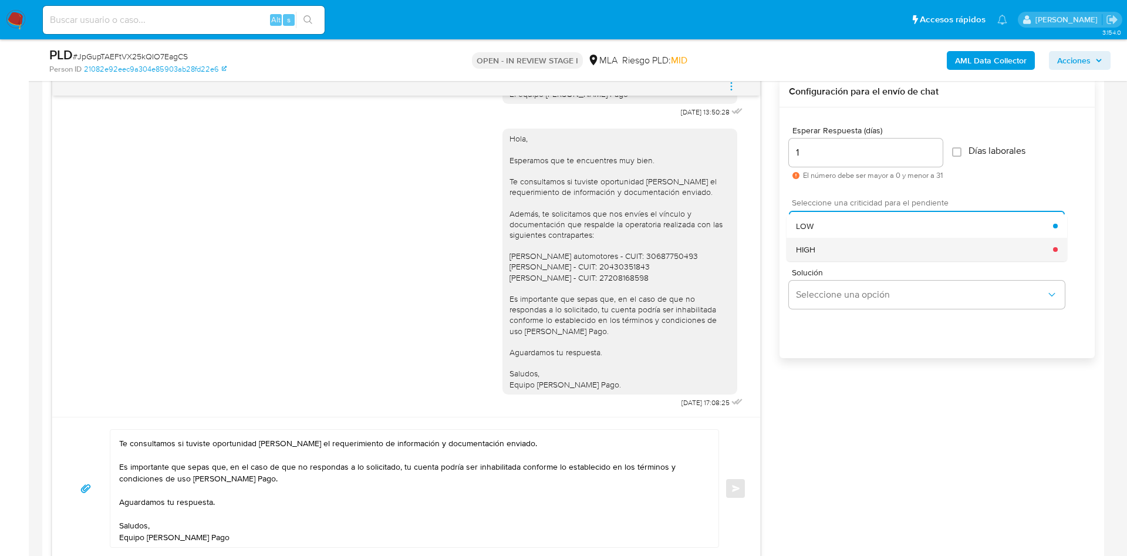
click at [861, 243] on div "HIGH" at bounding box center [924, 249] width 257 height 23
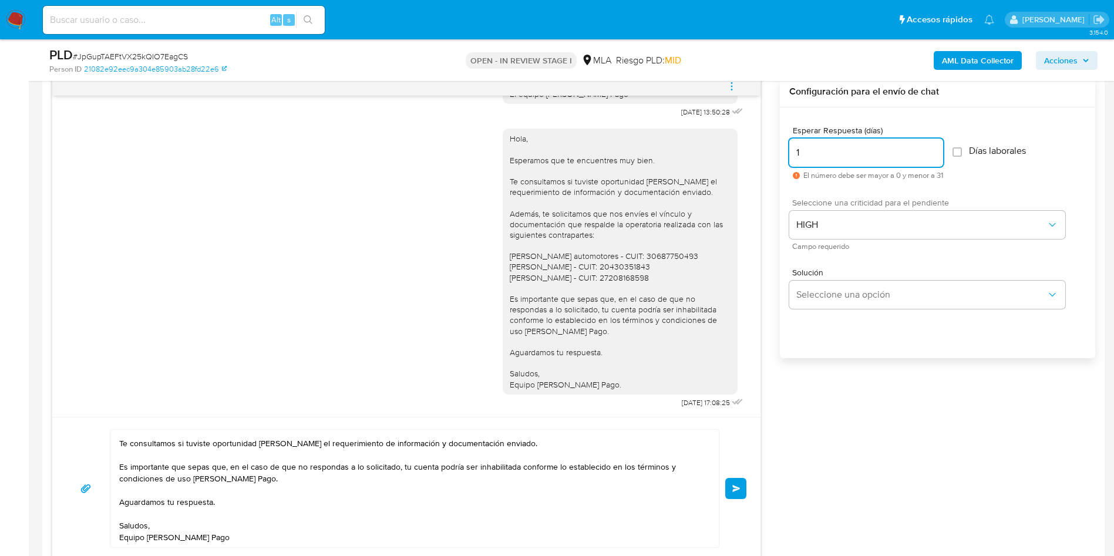
click at [850, 159] on input "1" at bounding box center [866, 152] width 154 height 15
type input "2"
click at [395, 459] on textarea "Hola, Esperamos que te encuentres muy bien. Te consultamos si tuviste oportunid…" at bounding box center [411, 488] width 585 height 117
drag, startPoint x: 444, startPoint y: 458, endPoint x: 430, endPoint y: 467, distance: 17.1
click at [430, 467] on textarea "Hola, Esperamos que te encuentres muy bien. Te consultamos si tuviste oportunid…" at bounding box center [411, 488] width 585 height 117
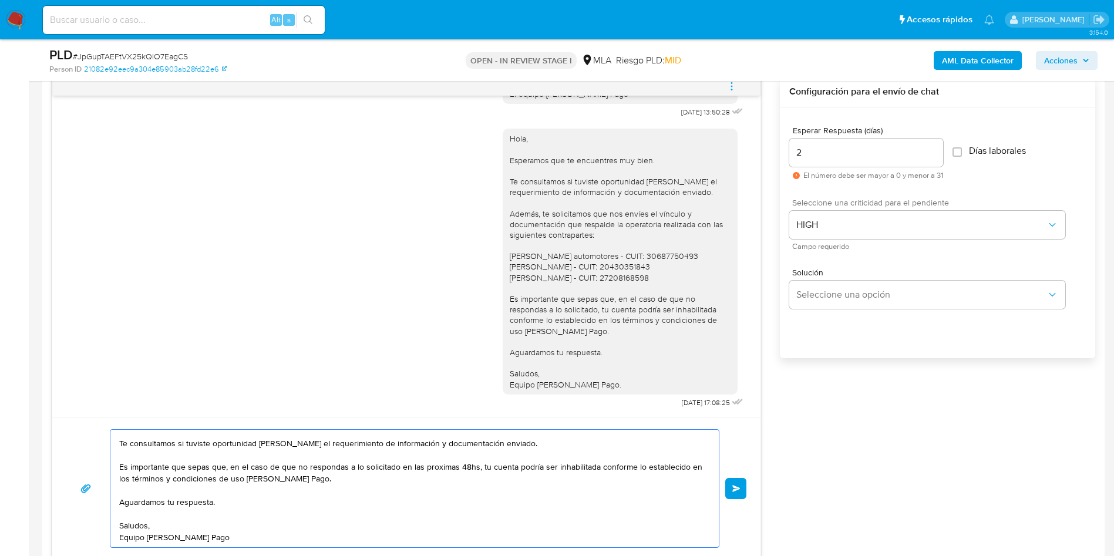
click at [430, 464] on textarea "Hola, Esperamos que te encuentres muy bien. Te consultamos si tuviste oportunid…" at bounding box center [411, 488] width 585 height 117
click at [0, 0] on lt-span "próximas" at bounding box center [0, 0] width 0 height 0
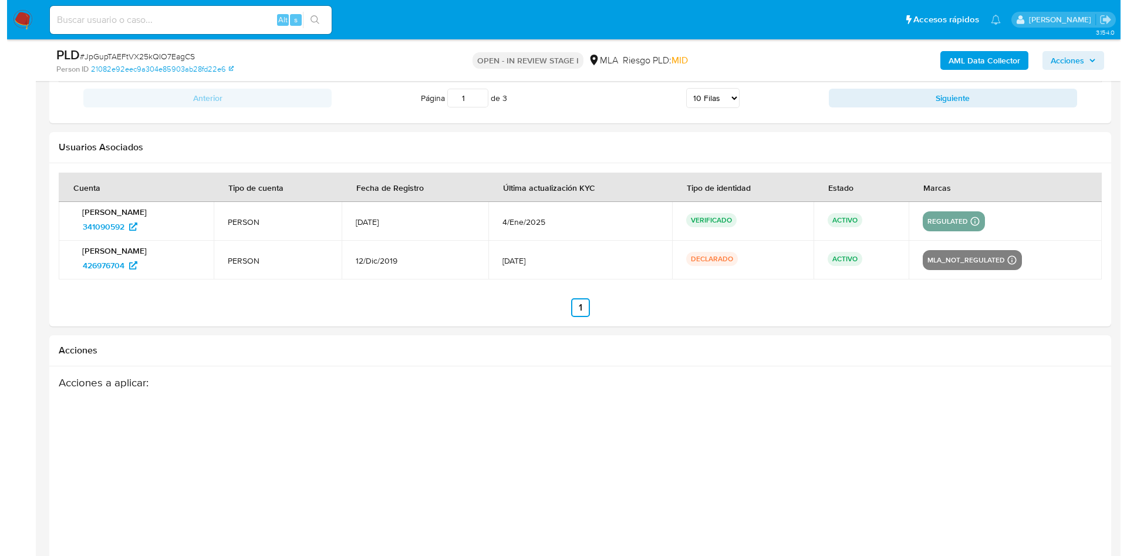
scroll to position [2131, 0]
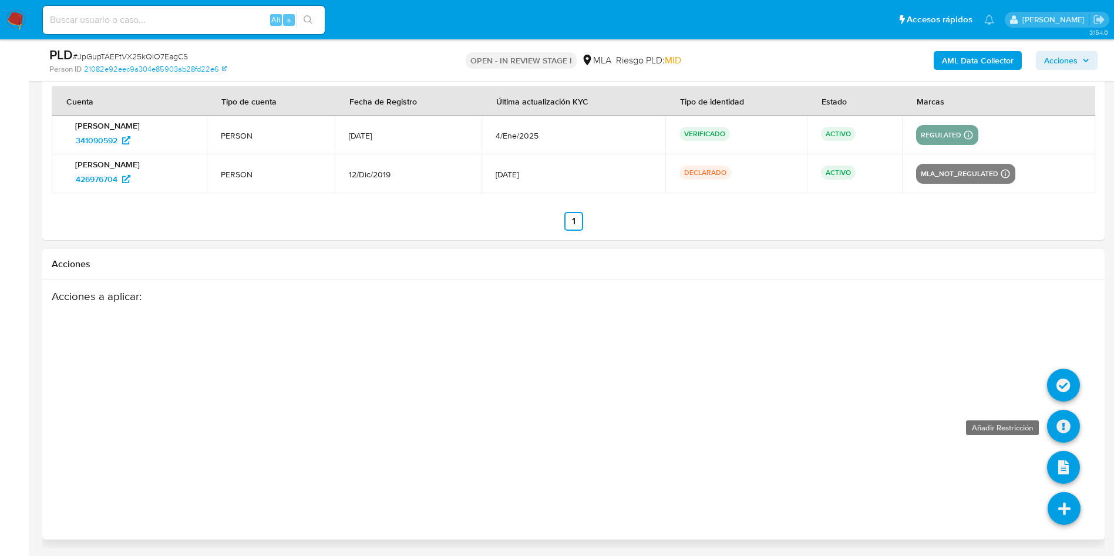
type textarea "Hola, Esperamos que te encuentres muy bien. Te consultamos si tuviste oportunid…"
click at [1063, 432] on icon at bounding box center [1063, 426] width 33 height 33
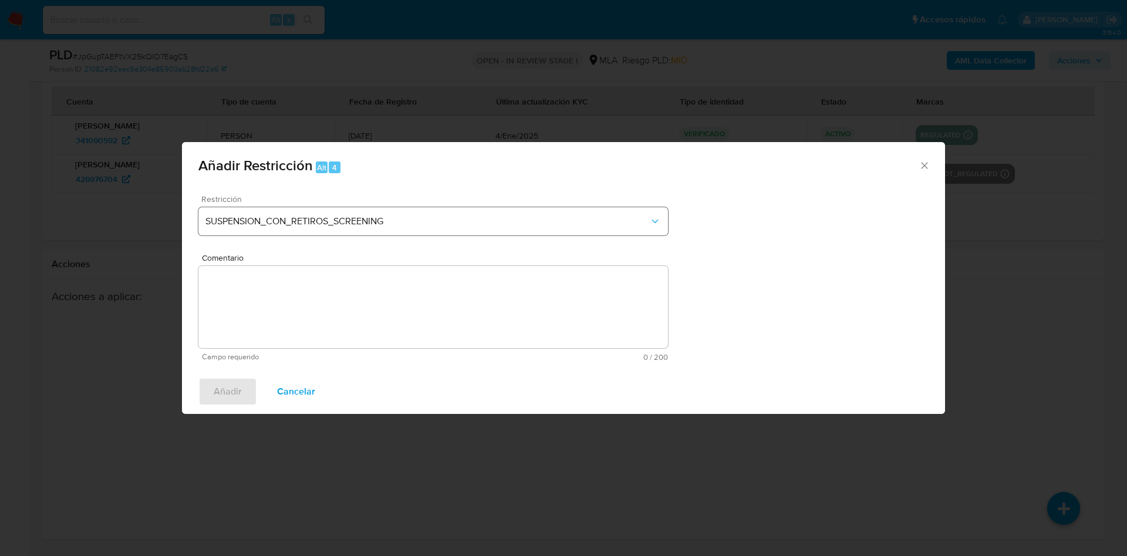
drag, startPoint x: 451, startPoint y: 237, endPoint x: 450, endPoint y: 221, distance: 15.4
click at [450, 234] on div "Restricción SUSPENSION_CON_RETIROS_SCREENING" at bounding box center [433, 223] width 470 height 56
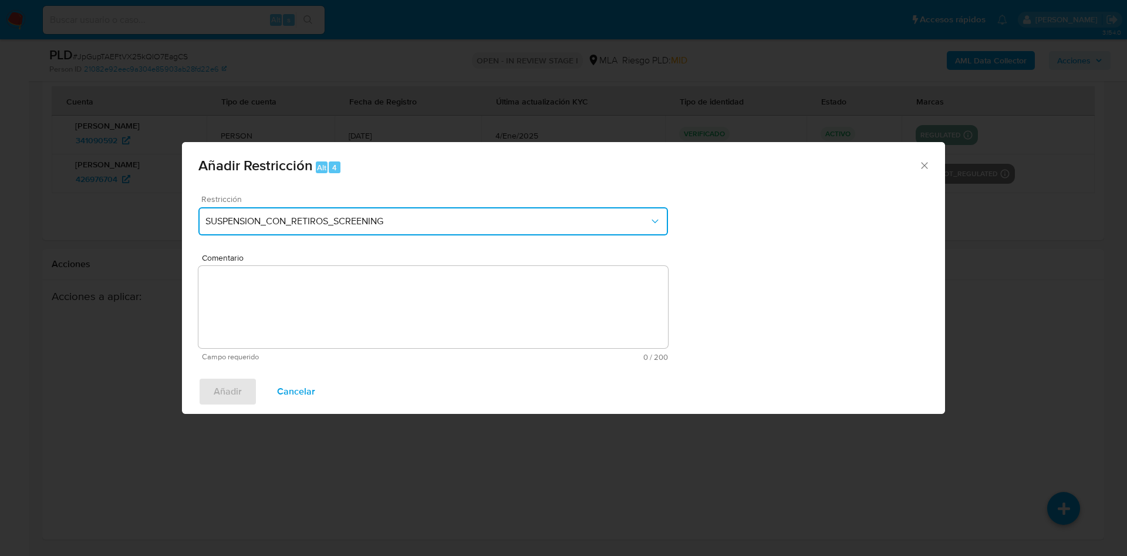
click at [450, 221] on span "SUSPENSION_CON_RETIROS_SCREENING" at bounding box center [427, 221] width 444 height 12
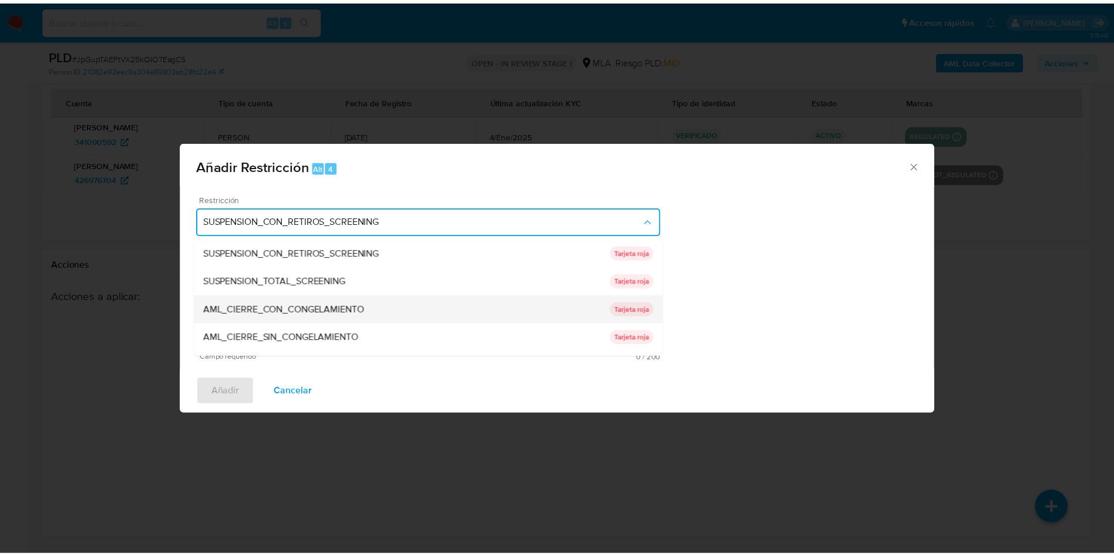
scroll to position [193, 0]
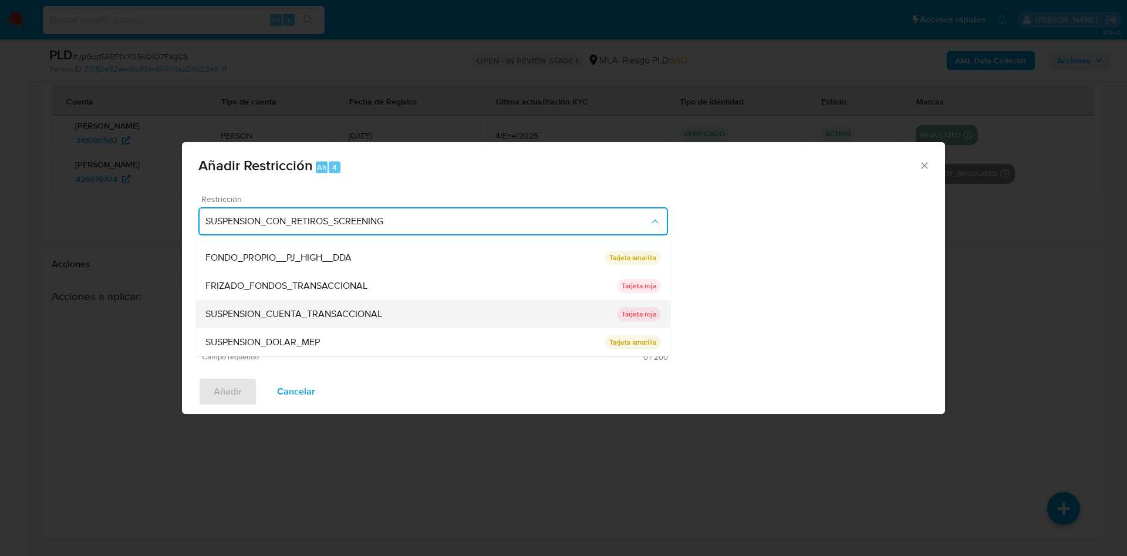
click at [385, 314] on div "SUSPENSION_CUENTA_TRANSACCIONAL" at bounding box center [411, 314] width 412 height 28
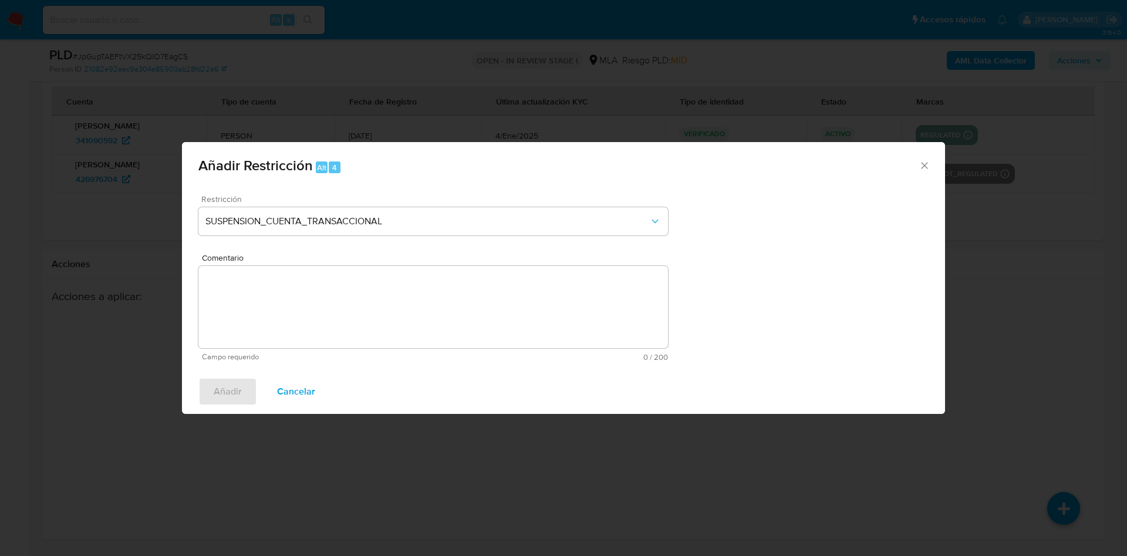
click at [384, 295] on textarea "Comentario" at bounding box center [433, 307] width 470 height 82
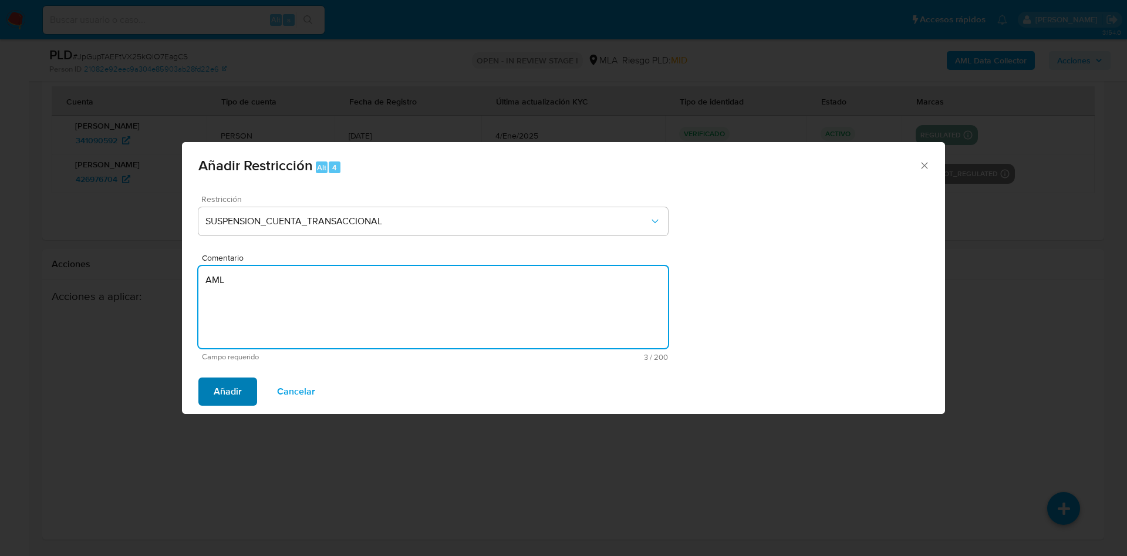
type textarea "AML"
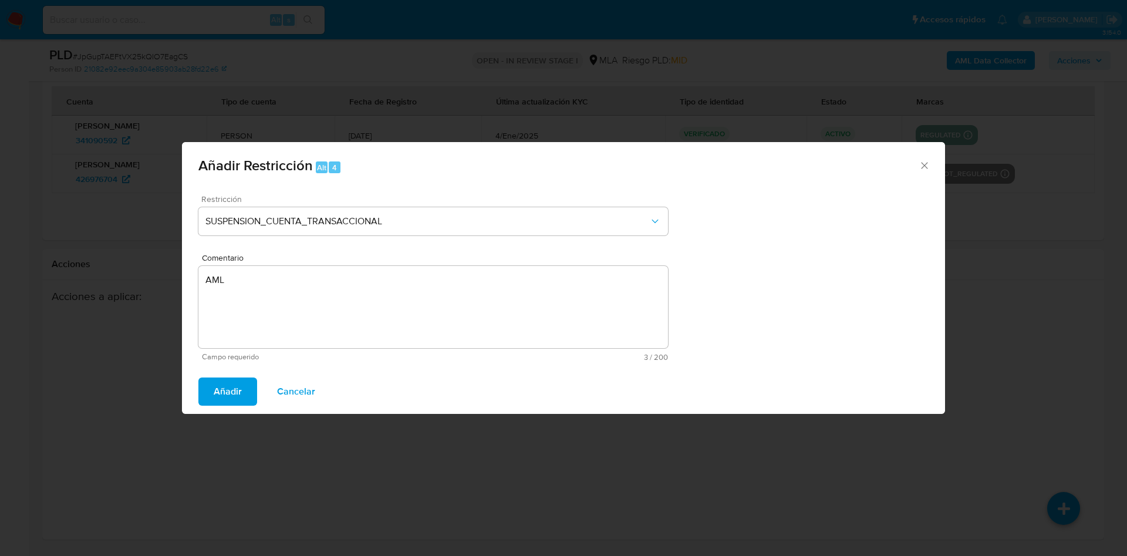
click at [217, 389] on span "Añadir" at bounding box center [228, 392] width 28 height 26
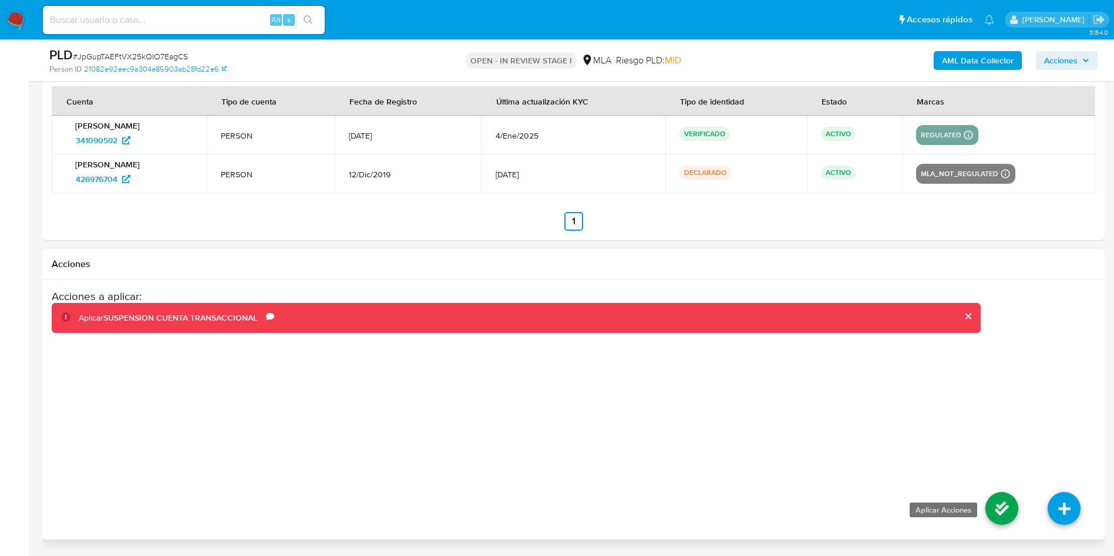
click at [991, 504] on icon at bounding box center [1001, 508] width 33 height 33
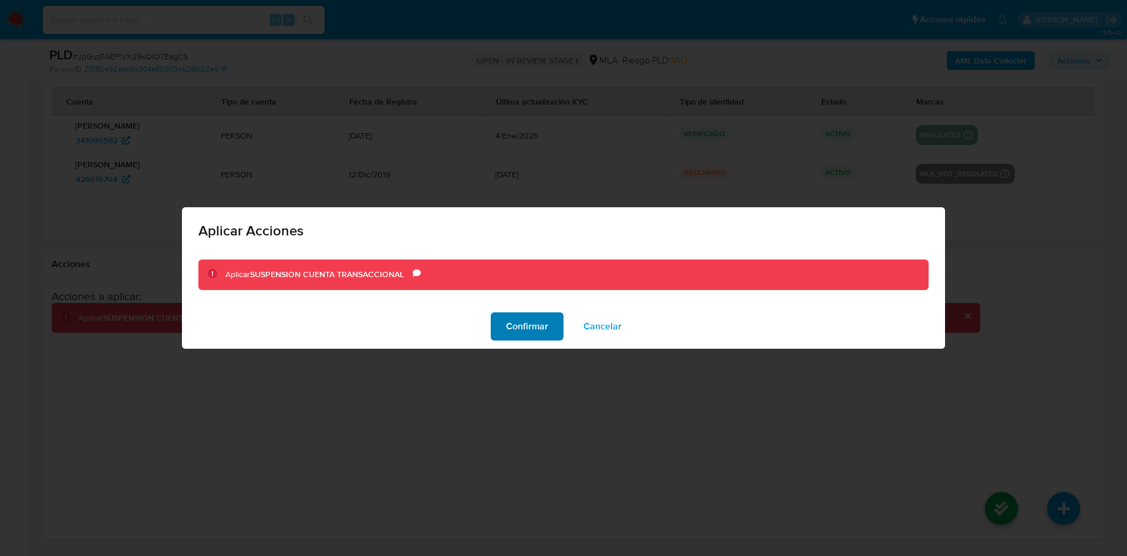
click at [529, 322] on span "Confirmar" at bounding box center [527, 327] width 42 height 26
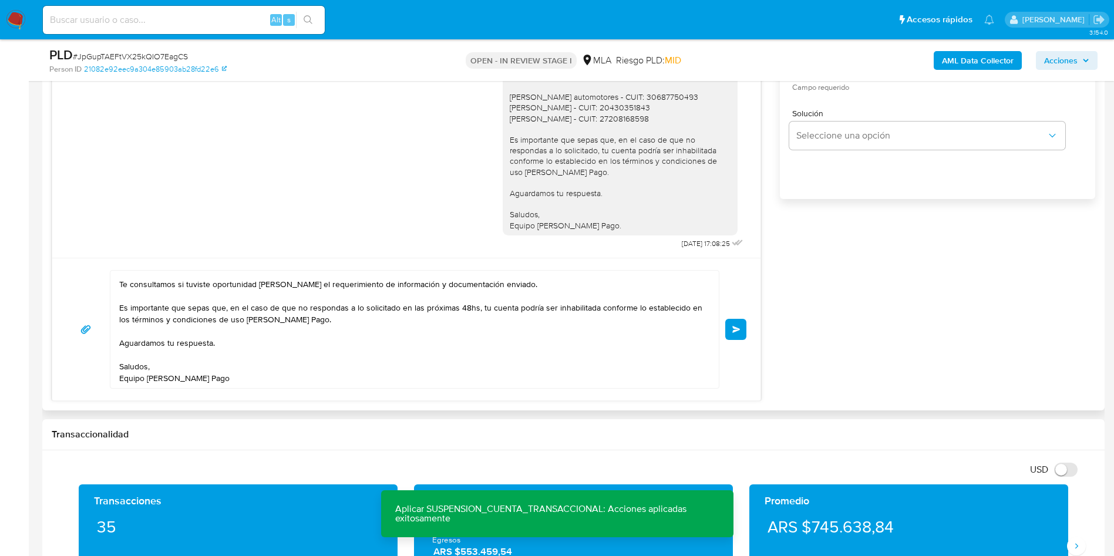
scroll to position [633, 0]
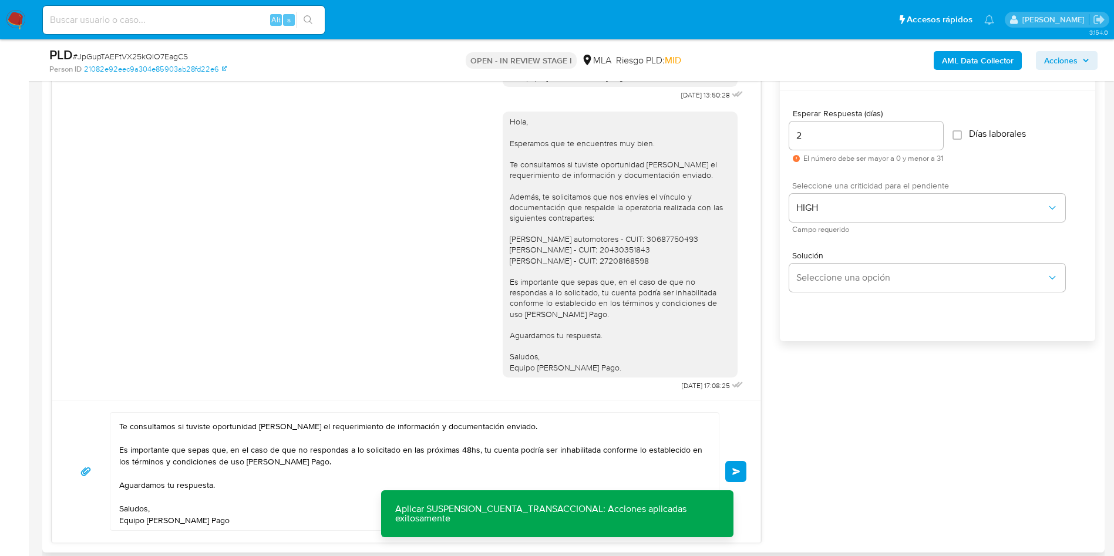
click at [736, 476] on button "Enviar" at bounding box center [735, 471] width 21 height 21
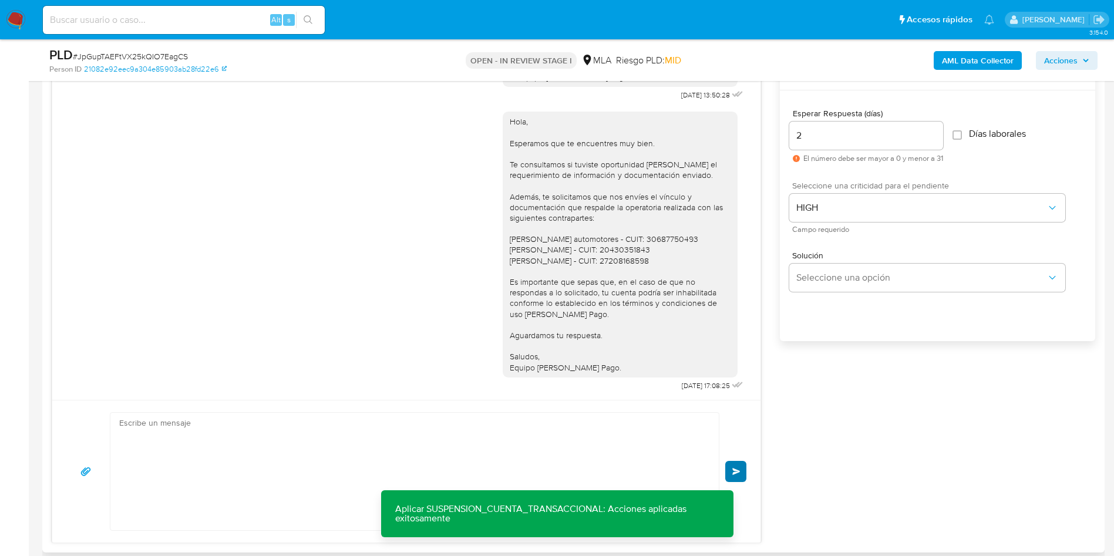
scroll to position [1098, 0]
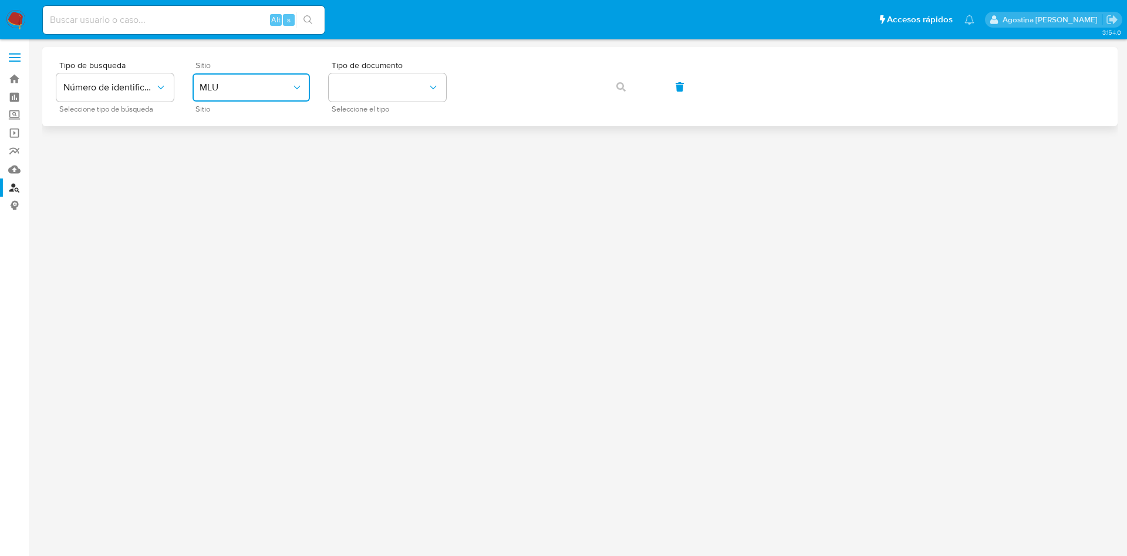
click at [295, 89] on icon "site_id" at bounding box center [297, 88] width 12 height 12
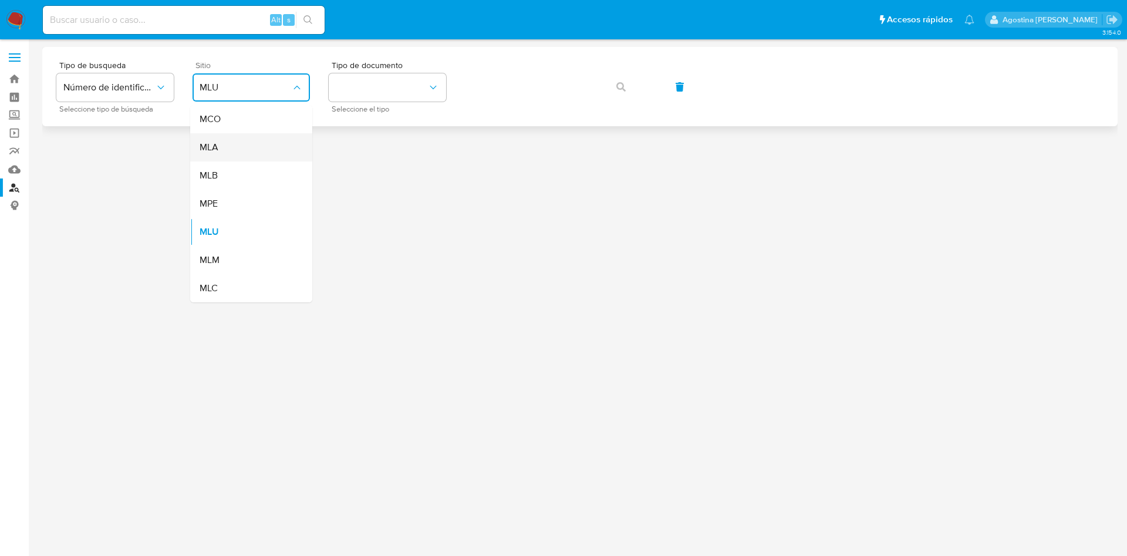
click at [262, 152] on div "MLA" at bounding box center [248, 147] width 96 height 28
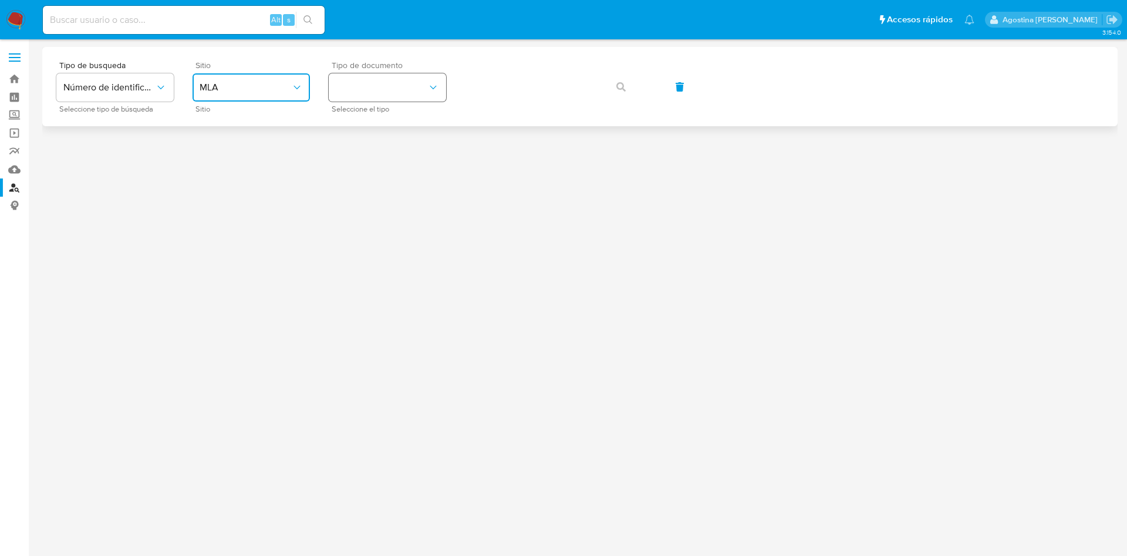
click at [369, 86] on button "identificationType" at bounding box center [387, 87] width 117 height 28
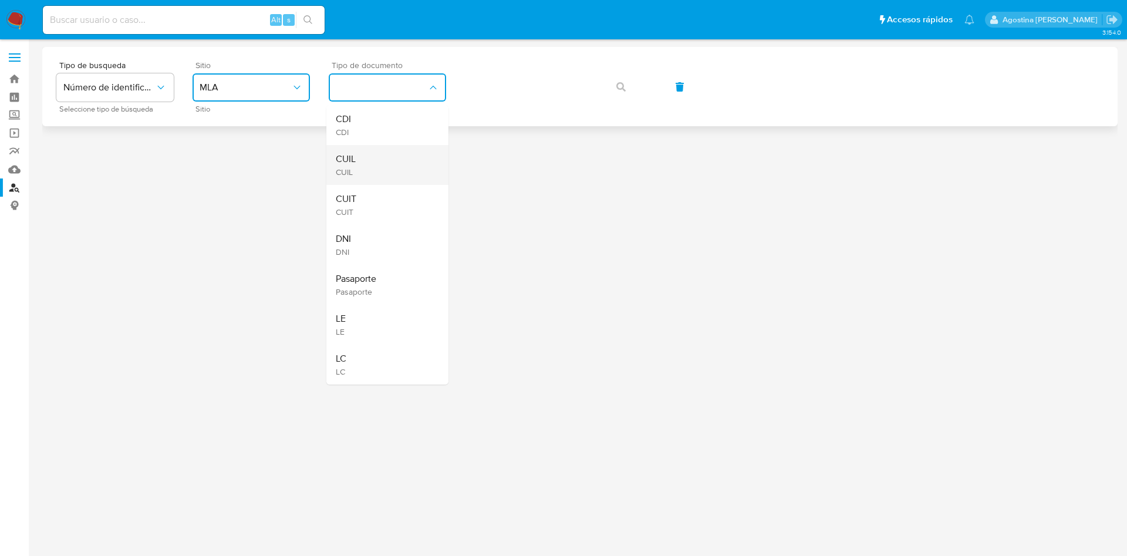
click at [392, 150] on div "CUIL CUIL" at bounding box center [384, 165] width 96 height 40
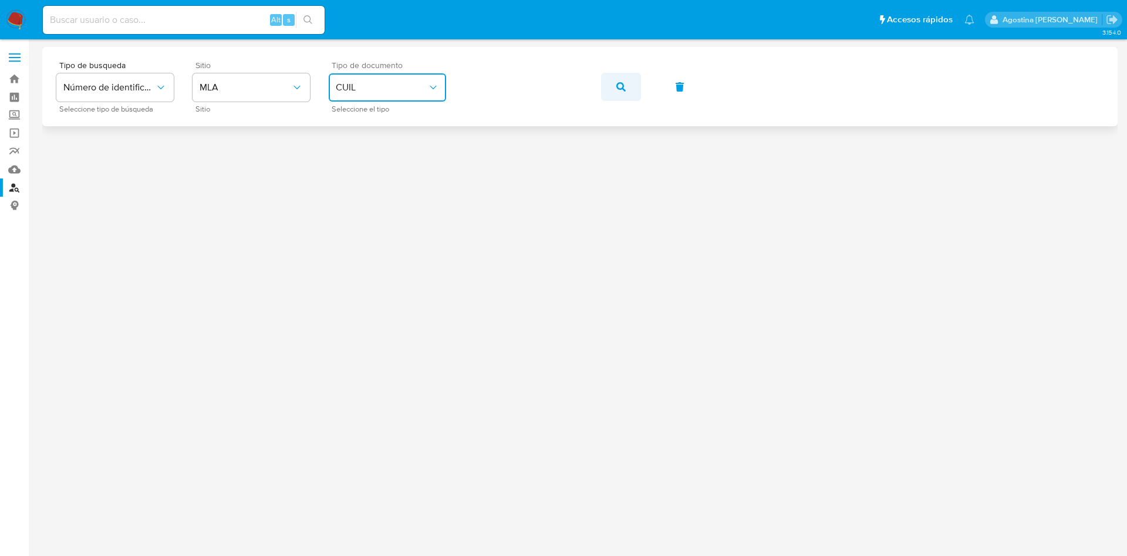
click at [625, 82] on icon "button" at bounding box center [620, 86] width 9 height 9
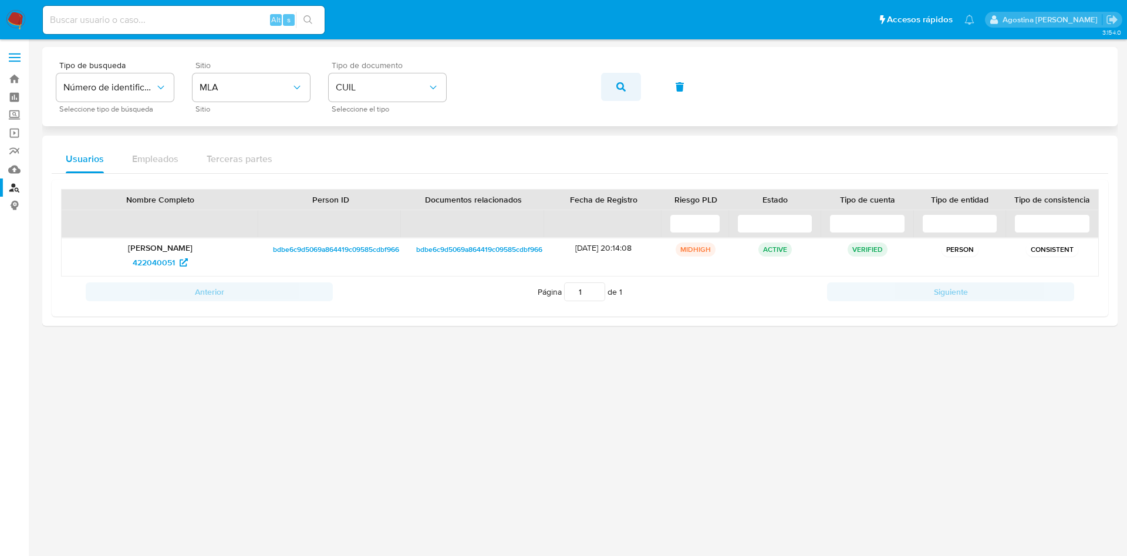
click at [611, 82] on button "button" at bounding box center [621, 87] width 40 height 28
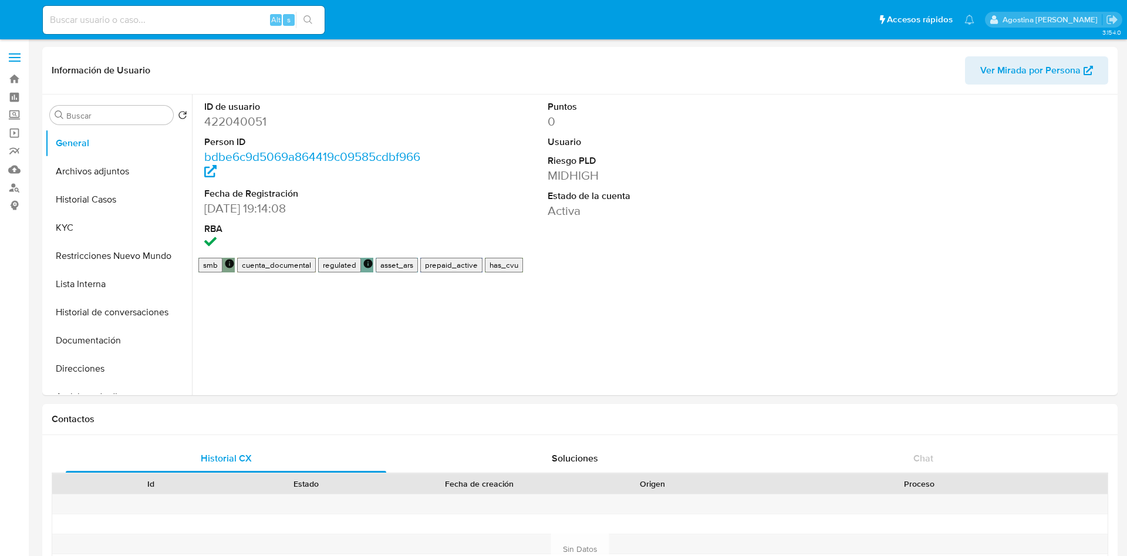
select select "10"
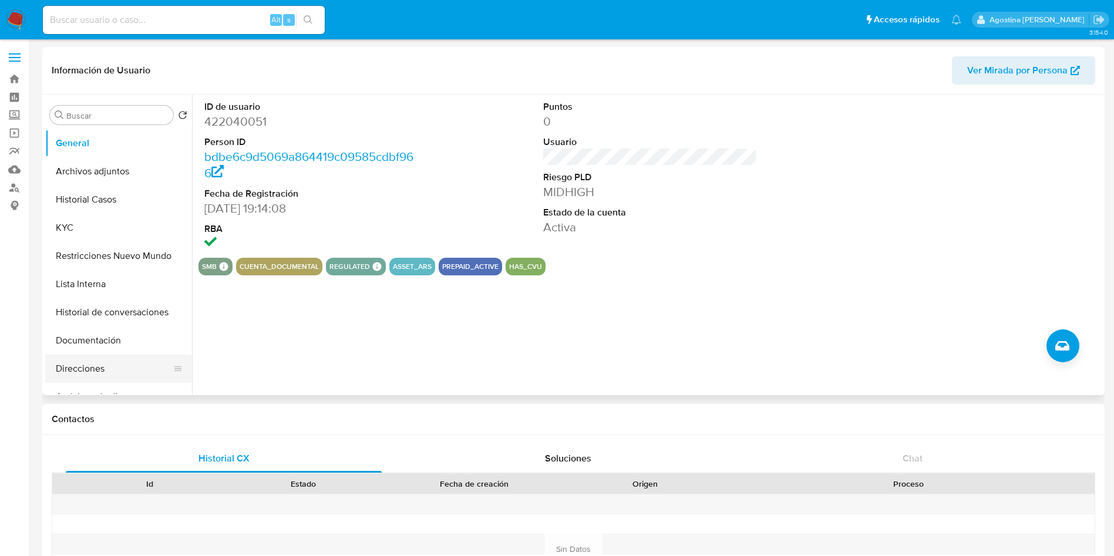
click at [120, 364] on button "Direcciones" at bounding box center [113, 369] width 137 height 28
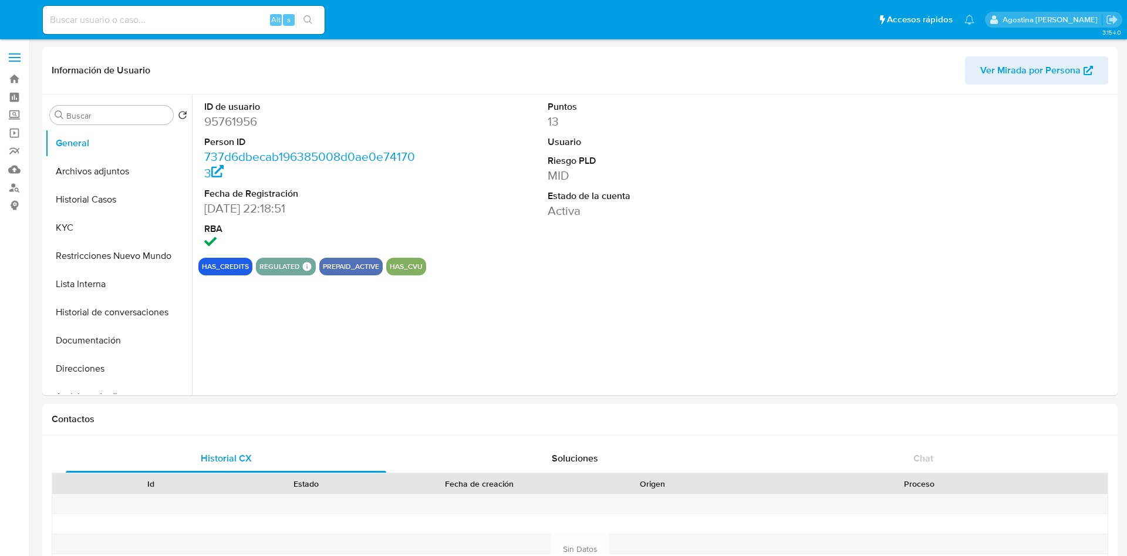
select select "10"
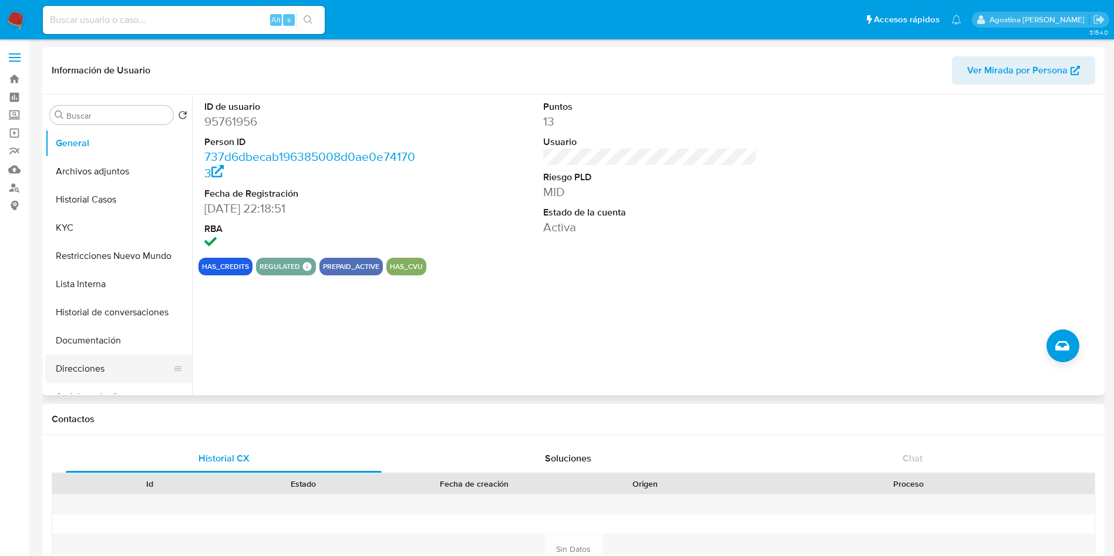
click at [107, 373] on button "Direcciones" at bounding box center [113, 369] width 137 height 28
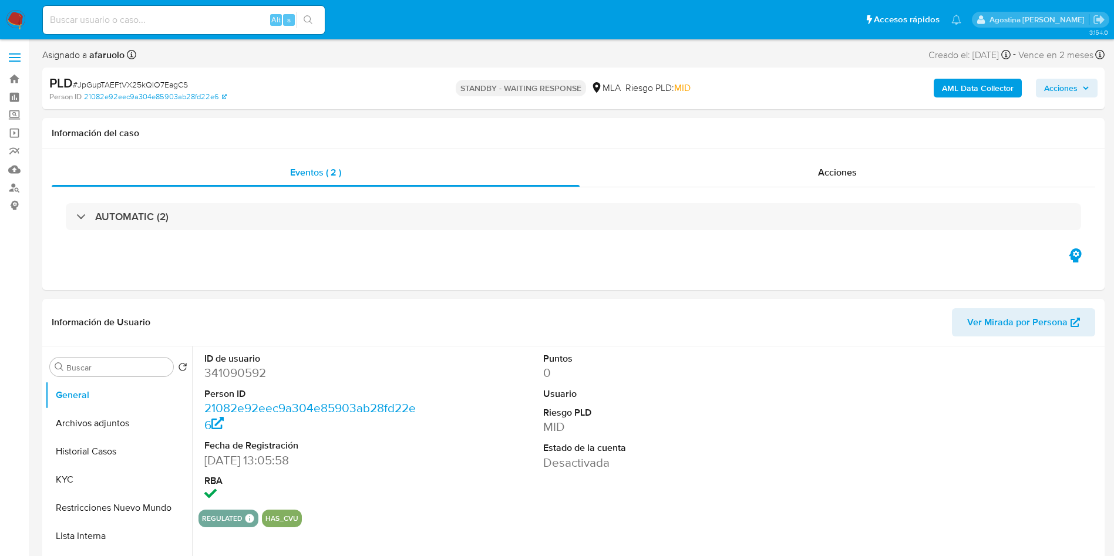
select select "10"
